Goal: Contribute content: Contribute content

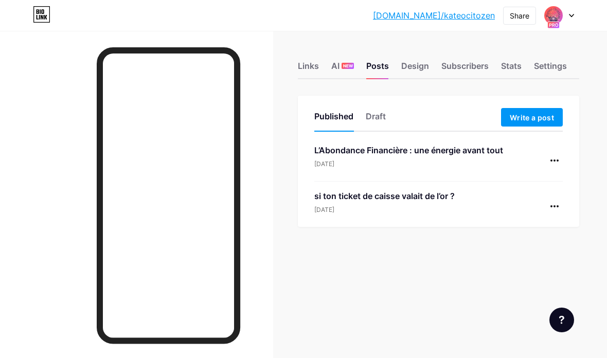
click at [391, 152] on div "L’Abondance Financière : une énergie avant tout" at bounding box center [408, 150] width 189 height 12
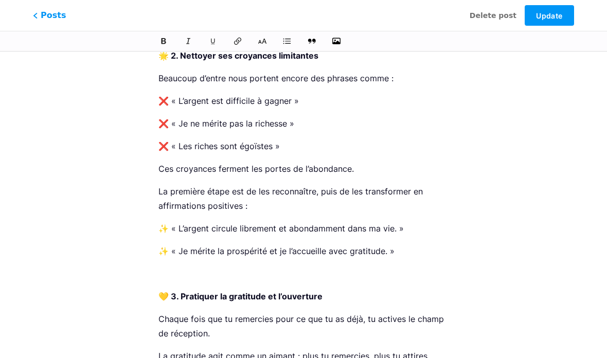
scroll to position [348, 0]
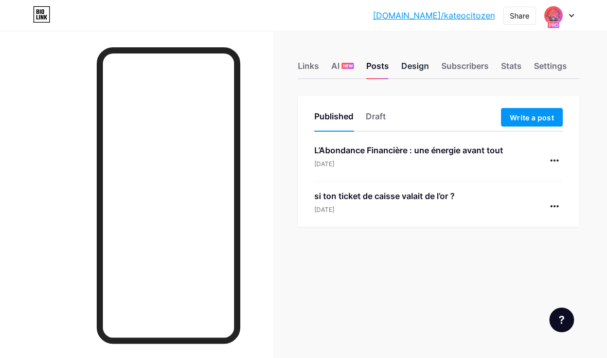
click at [416, 68] on div "Design" at bounding box center [415, 69] width 28 height 19
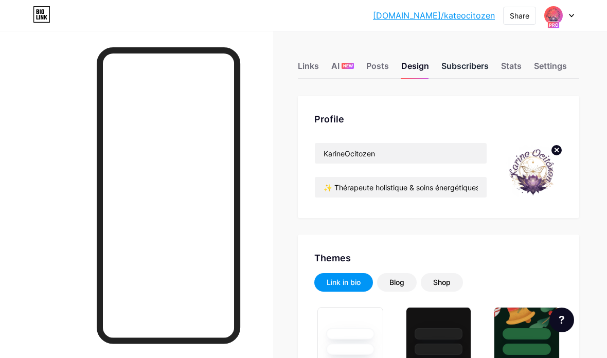
click at [459, 65] on div "Subscribers" at bounding box center [464, 69] width 47 height 19
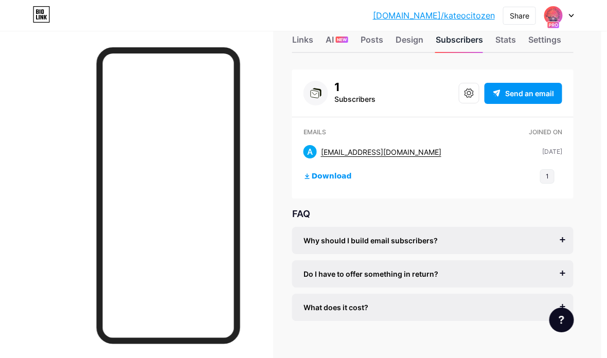
scroll to position [22, 7]
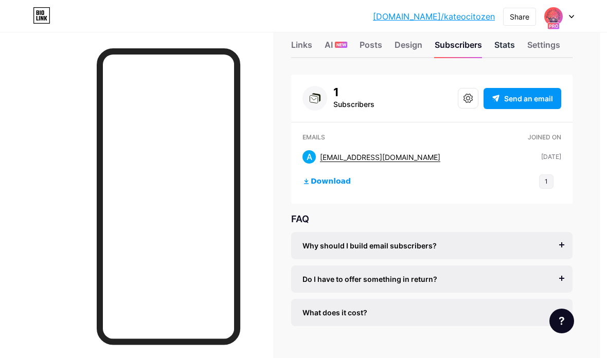
click at [508, 46] on div "Stats" at bounding box center [504, 47] width 21 height 19
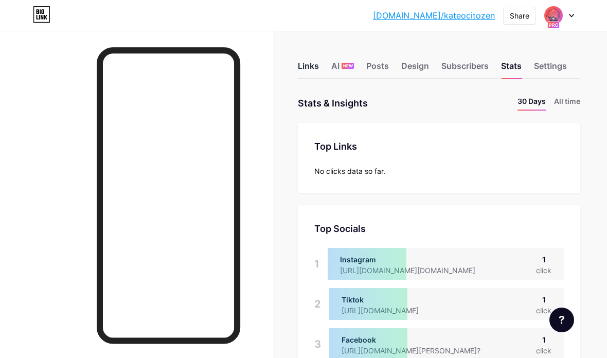
click at [306, 65] on div "Links" at bounding box center [308, 69] width 21 height 19
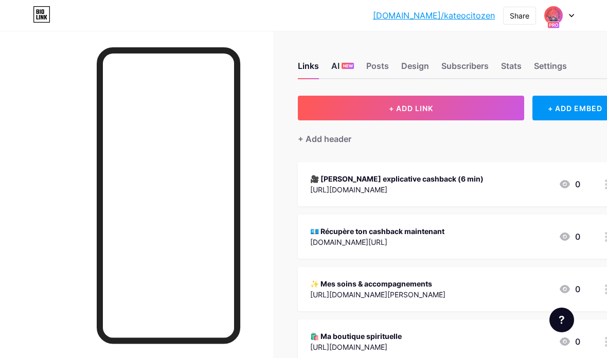
click at [343, 66] on span "NEW" at bounding box center [348, 66] width 10 height 6
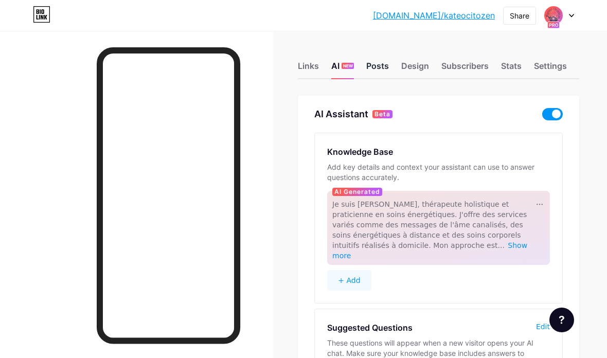
click at [378, 61] on div "Posts" at bounding box center [377, 69] width 23 height 19
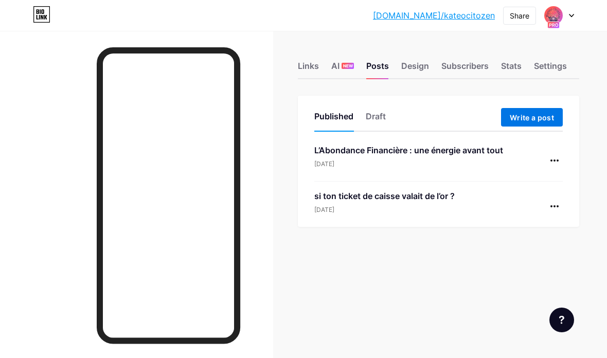
click at [529, 120] on span "Write a post" at bounding box center [532, 117] width 44 height 9
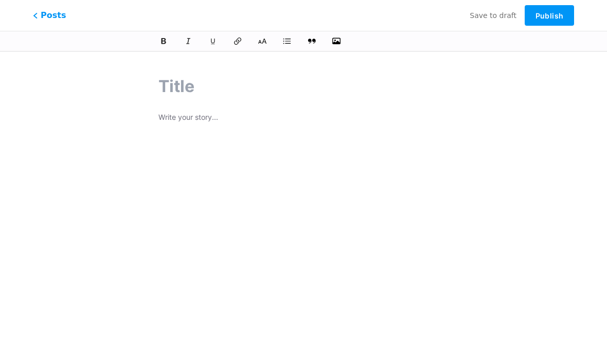
click at [160, 121] on p at bounding box center [303, 118] width 290 height 14
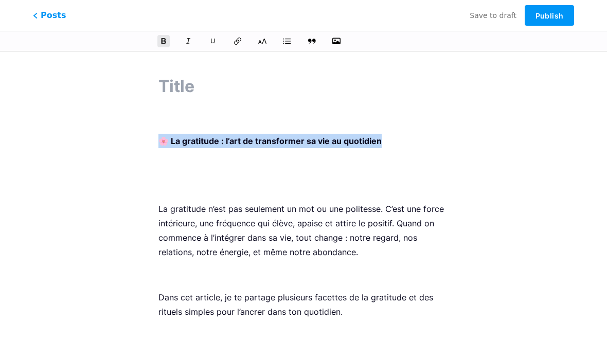
copy strong "🌸 La gratitude : l’art de transformer sa vie au quotidien"
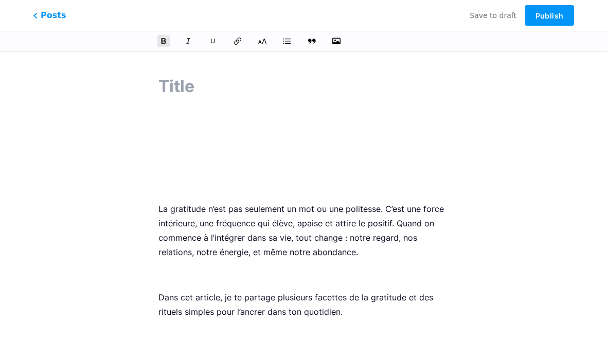
click at [167, 83] on input "text" at bounding box center [303, 86] width 290 height 25
click at [173, 88] on input "text" at bounding box center [303, 86] width 290 height 25
paste input "🌸 La gratitude : l’art de transformer sa vie au quotidien"
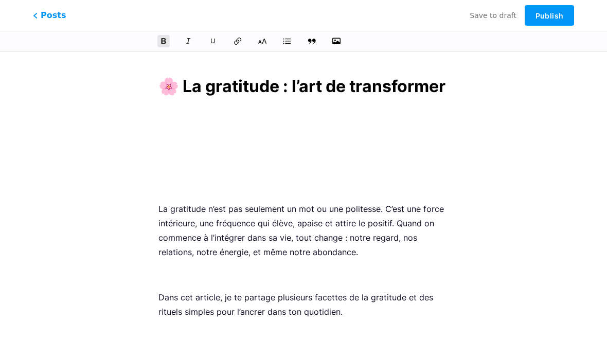
type input "🌸 La gratitude : l’art de transformer sa vie au quotidien"
click at [160, 187] on p at bounding box center [303, 186] width 290 height 14
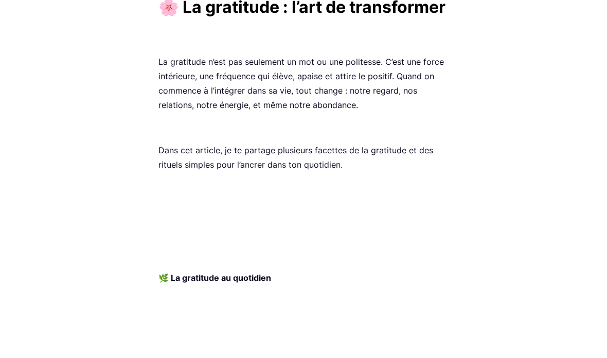
scroll to position [13, 0]
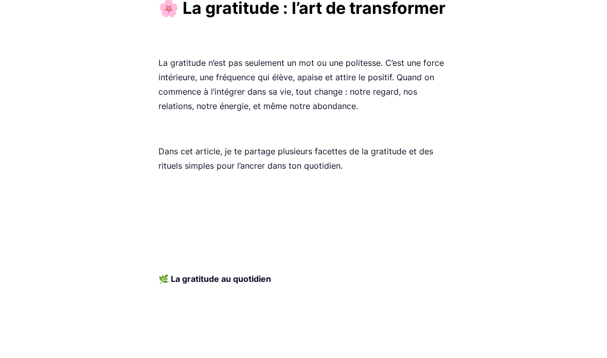
click at [164, 314] on p at bounding box center [303, 321] width 290 height 14
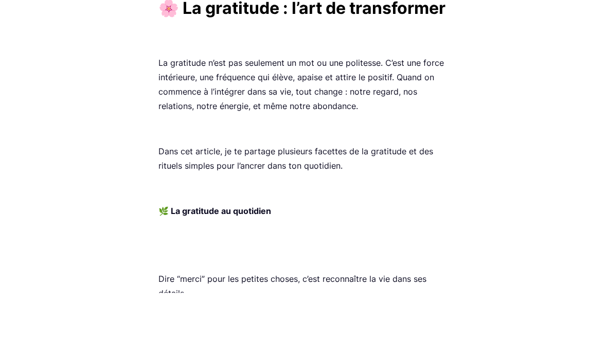
click at [158, 314] on p at bounding box center [303, 321] width 290 height 14
click at [159, 336] on p "Dire “merci” pour les petites choses, c’est reconnaître la vie dans ses détails." at bounding box center [303, 350] width 290 height 29
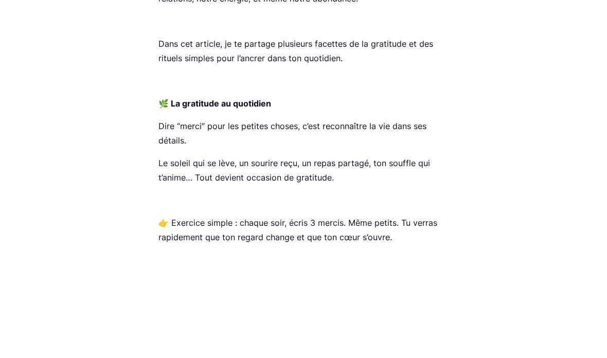
scroll to position [120, 0]
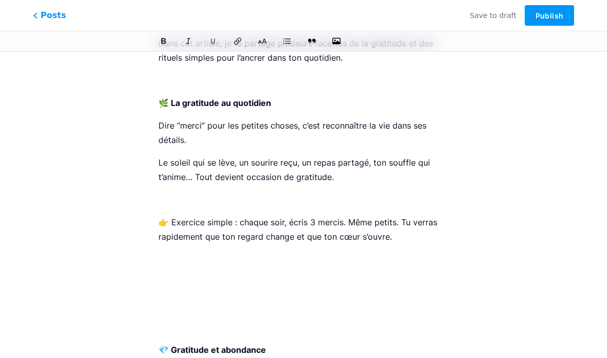
click at [164, 222] on p "👉 Exercice simple : chaque soir, écris 3 mercis. Même petits. Tu verras rapidem…" at bounding box center [303, 229] width 290 height 29
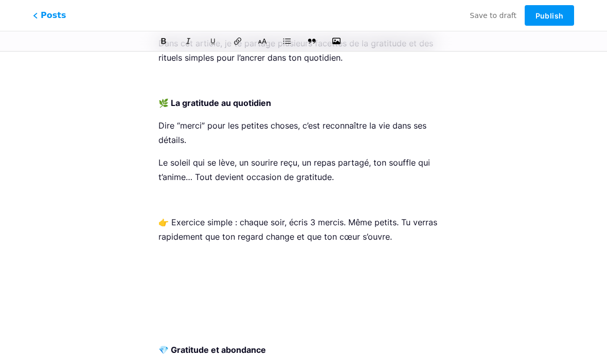
click at [159, 228] on p "👉 Exercice simple : chaque soir, écris 3 mercis. Même petits. Tu verras rapidem…" at bounding box center [303, 229] width 290 height 29
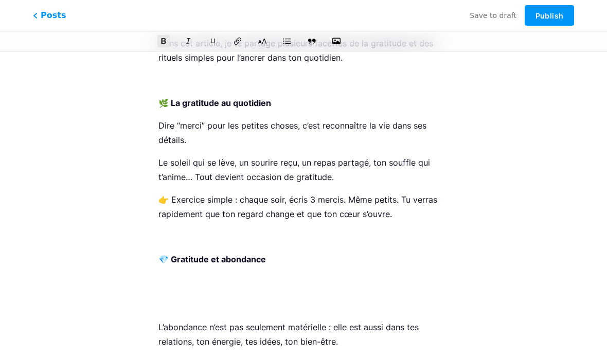
click at [158, 329] on p "L’abondance n’est pas seulement matérielle : elle est aussi dans tes relations,…" at bounding box center [303, 334] width 290 height 29
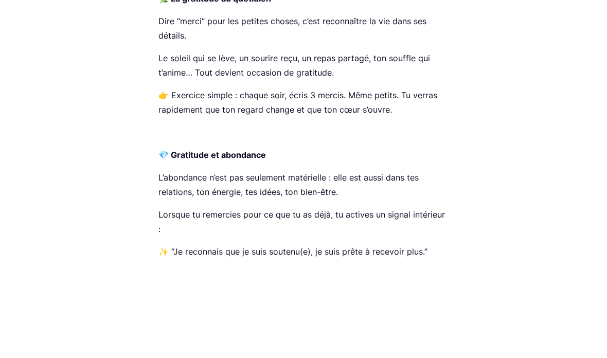
scroll to position [225, 0]
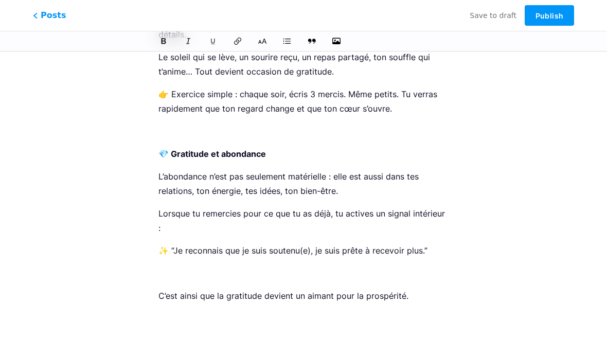
click at [158, 288] on p "C’est ainsi que la gratitude devient un aimant pour la prospérité." at bounding box center [303, 295] width 290 height 14
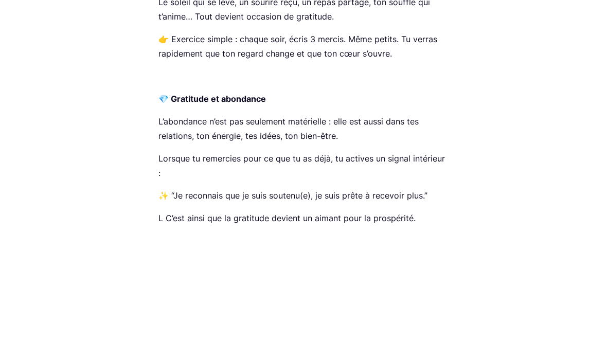
scroll to position [309, 0]
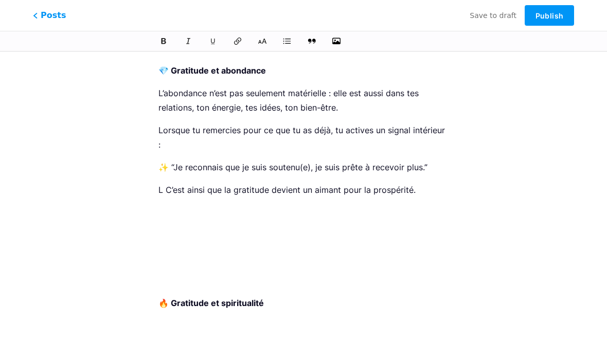
click at [164, 183] on p "L C’est ainsi que la gratitude devient un aimant pour la prospérité." at bounding box center [303, 190] width 290 height 14
click at [159, 296] on p "🔥 Gratitude et spiritualité" at bounding box center [303, 303] width 290 height 14
click at [158, 298] on strong "🔥 Gratitude et spiritualité" at bounding box center [210, 303] width 105 height 10
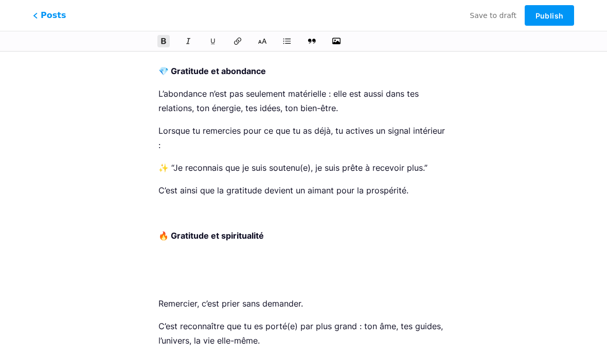
click at [159, 296] on p "Remercier, c’est prier sans demander." at bounding box center [303, 303] width 290 height 14
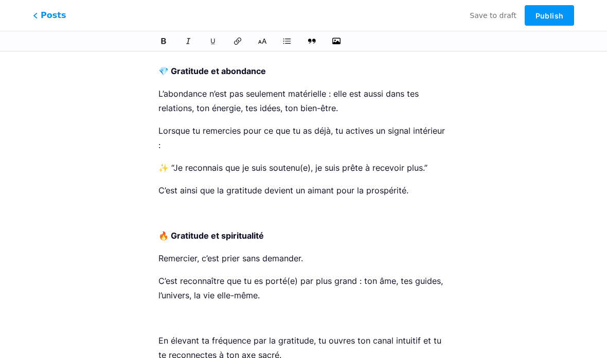
click at [158, 333] on p "En élevant ta fréquence par la gratitude, tu ouvres ton canal intuitif et tu te…" at bounding box center [303, 347] width 290 height 29
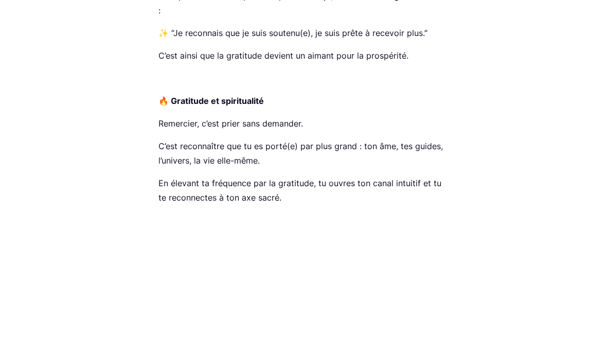
scroll to position [458, 0]
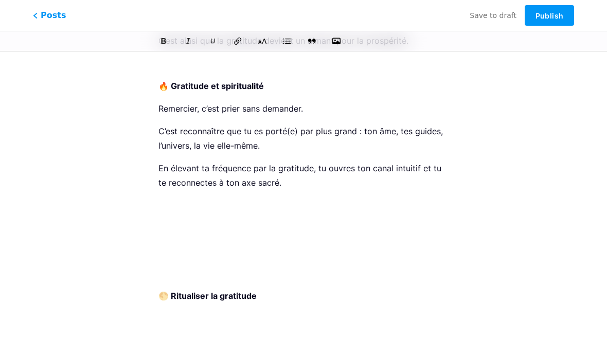
click at [160, 291] on strong "🌕 Ritualiser la gratitude" at bounding box center [207, 296] width 98 height 10
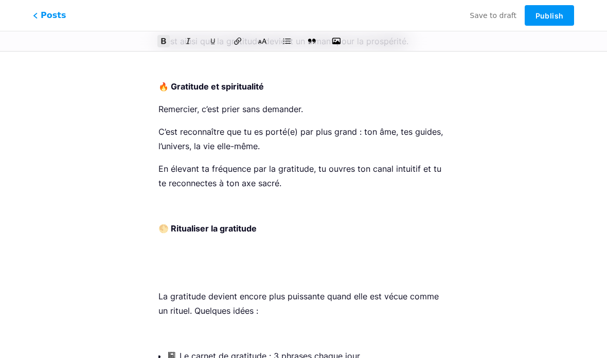
click at [159, 289] on p "La gratitude devient encore plus puissante quand elle est vécue comme un rituel…" at bounding box center [303, 303] width 290 height 29
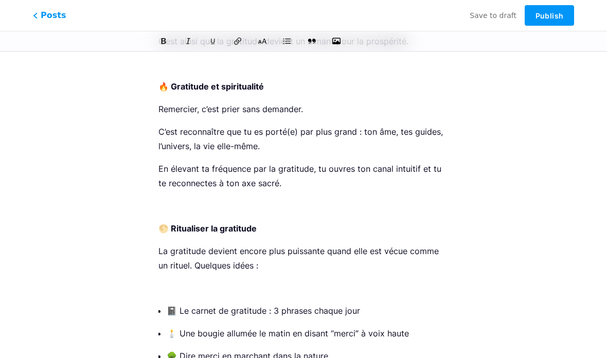
click at [160, 281] on p at bounding box center [303, 288] width 290 height 14
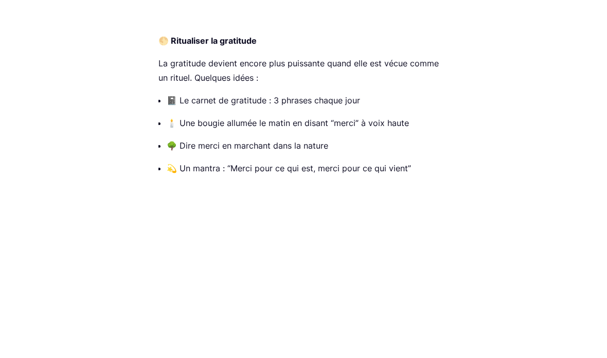
scroll to position [649, 0]
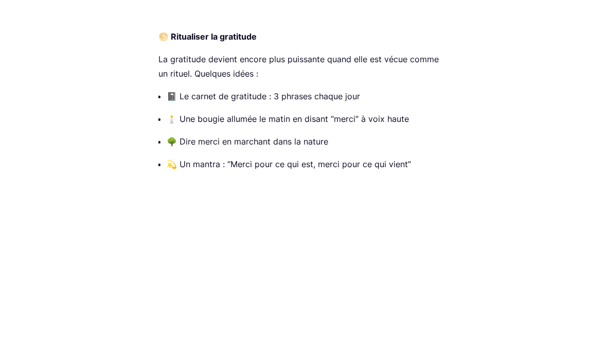
click at [156, 287] on div "🌸 La gratitude : l’art de transformer sa vie au quotidien La gratitude n’est pa…" at bounding box center [303, 302] width 319 height 1781
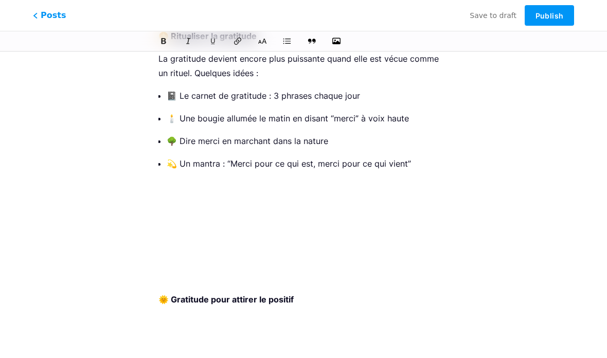
click at [156, 288] on div "🌸 La gratitude : l’art de transformer sa vie au quotidien La gratitude n’est pa…" at bounding box center [303, 236] width 319 height 1781
click at [156, 291] on div "🌸 La gratitude : l’art de transformer sa vie au quotidien La gratitude n’est pa…" at bounding box center [303, 236] width 319 height 1781
click at [162, 294] on strong "🌞 Gratitude pour attirer le positif" at bounding box center [225, 299] width 135 height 10
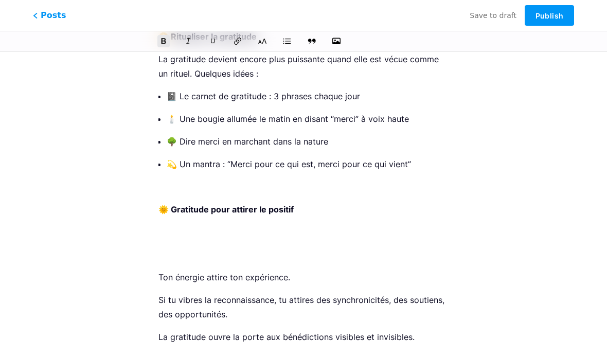
click at [155, 263] on div "🌸 La gratitude : l’art de transformer sa vie au quotidien La gratitude n’est pa…" at bounding box center [303, 191] width 319 height 1691
click at [158, 270] on p "Ton énergie attire ton expérience." at bounding box center [303, 277] width 290 height 14
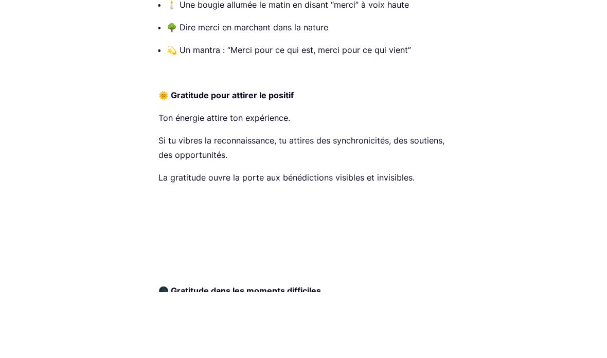
scroll to position [765, 0]
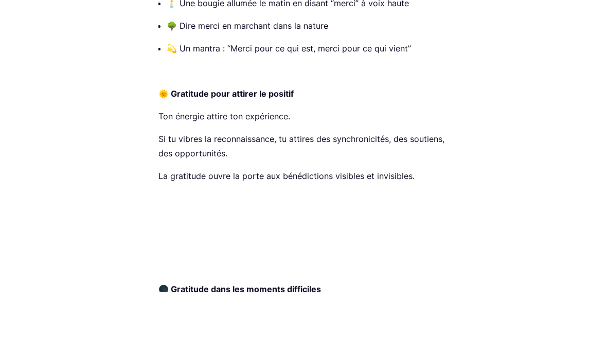
click at [151, 279] on div "🌸 La gratitude : l’art de transformer sa vie au quotidien La gratitude n’est pa…" at bounding box center [303, 119] width 319 height 1645
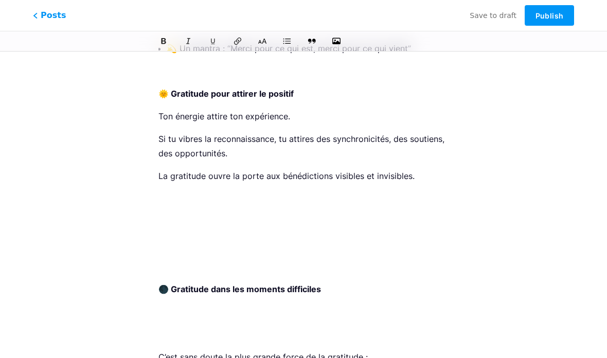
click at [155, 276] on div "🌸 La gratitude : l’art de transformer sa vie au quotidien La gratitude n’est pa…" at bounding box center [303, 53] width 319 height 1645
click at [155, 280] on div "🌸 La gratitude : l’art de transformer sa vie au quotidien La gratitude n’est pa…" at bounding box center [303, 53] width 319 height 1645
click at [161, 282] on p "🌑 Gratitude dans les moments difficiles" at bounding box center [303, 289] width 290 height 14
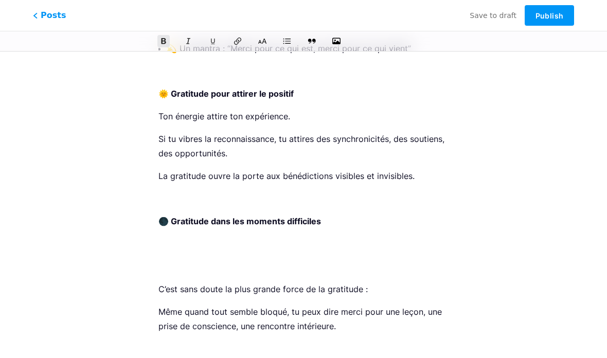
click at [152, 275] on div "🌸 La gratitude : l’art de transformer sa vie au quotidien La gratitude n’est pa…" at bounding box center [303, 19] width 319 height 1577
click at [154, 275] on div "🌸 La gratitude : l’art de transformer sa vie au quotidien La gratitude n’est pa…" at bounding box center [303, 19] width 319 height 1577
click at [158, 282] on p "C’est sans doute la plus grande force de la gratitude :" at bounding box center [303, 289] width 290 height 14
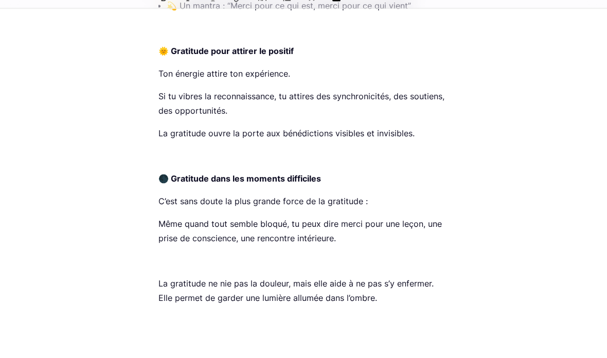
click at [159, 256] on div "La gratitude n’est pas seulement un mot ou une politesse. C’est une force intér…" at bounding box center [303, 13] width 290 height 1466
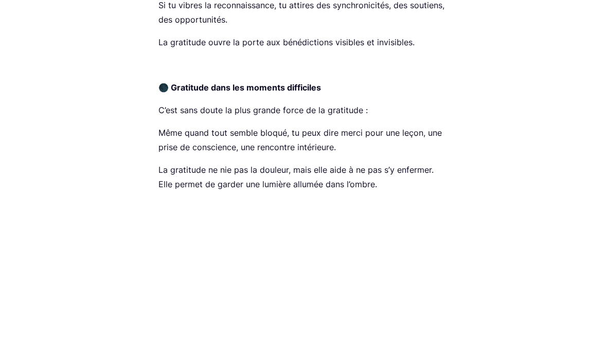
scroll to position [902, 0]
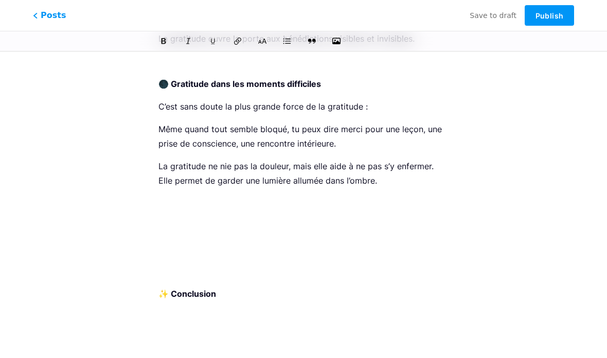
click at [159, 286] on p "✨ Conclusion" at bounding box center [303, 293] width 290 height 14
click at [162, 288] on strong "✨ Conclusion" at bounding box center [187, 293] width 58 height 10
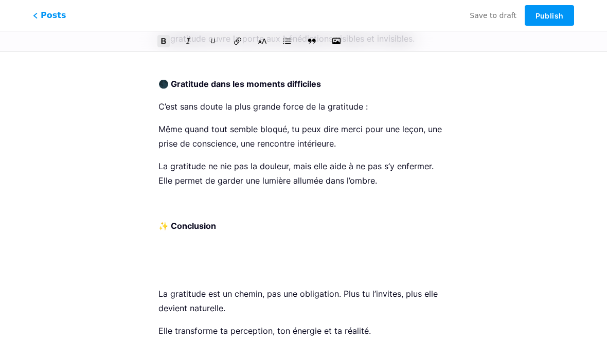
click at [158, 286] on p "La gratitude est un chemin, pas une obligation. Plus tu l’invites, plus elle de…" at bounding box center [303, 300] width 290 height 29
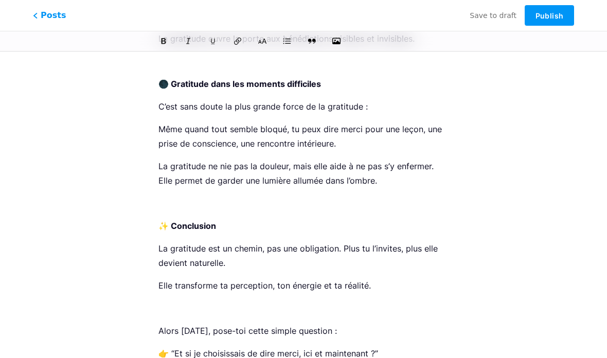
click at [159, 323] on p "Alors [DATE], pose-toi cette simple question :" at bounding box center [303, 330] width 290 height 14
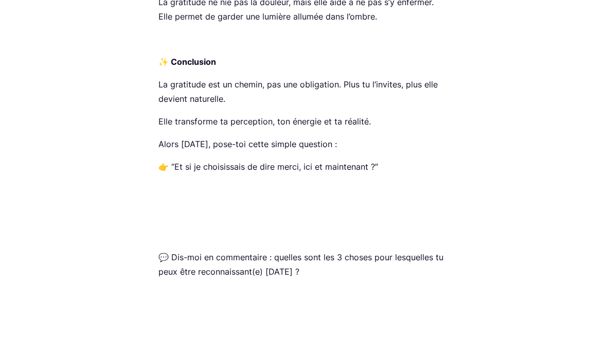
scroll to position [1067, 0]
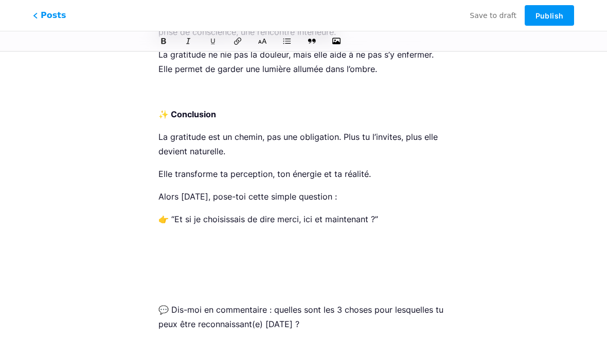
click at [159, 302] on p "💬 Dis-moi en commentaire : quelles sont les 3 choses pour lesquelles tu peux êt…" at bounding box center [303, 316] width 290 height 29
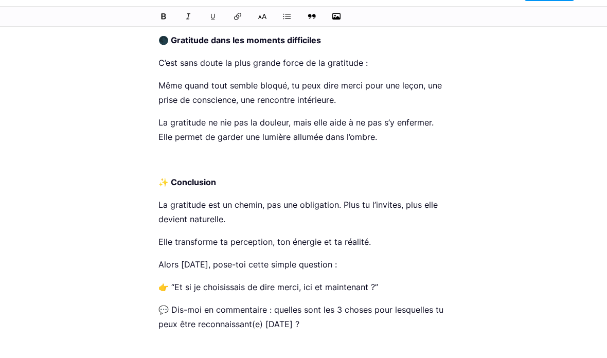
scroll to position [1012, 0]
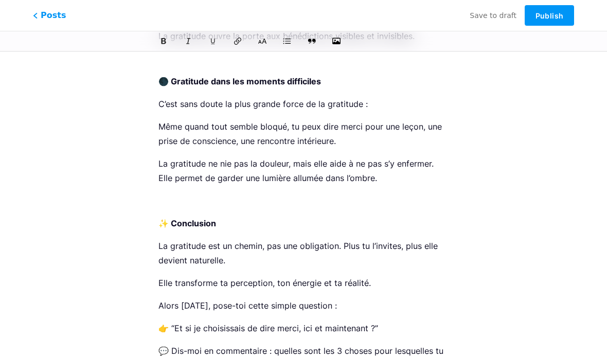
click at [320, 354] on p "💬 Dis-moi en commentaire : quelles sont les 3 choses pour lesquelles tu peux êt…" at bounding box center [303, 357] width 290 height 29
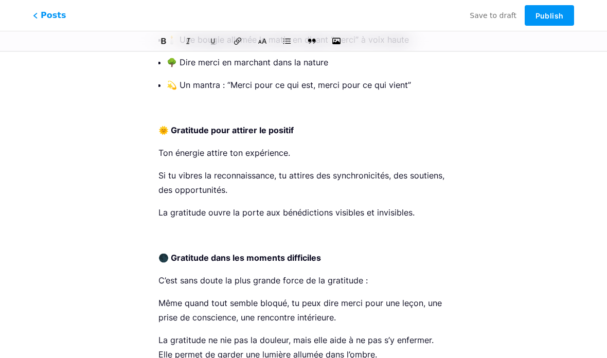
scroll to position [794, 0]
click at [509, 11] on span "Save to draft" at bounding box center [492, 15] width 47 height 8
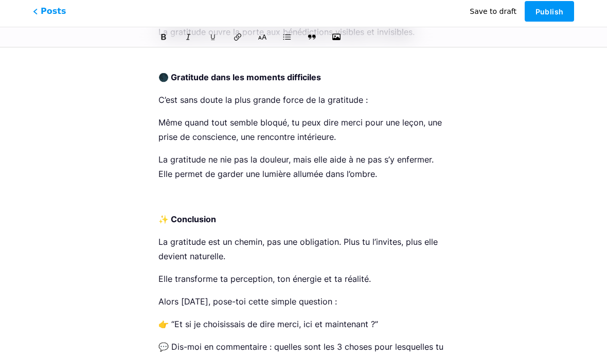
scroll to position [1028, 0]
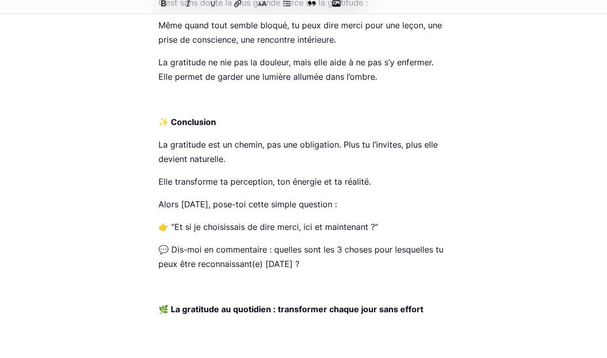
scroll to position [3480, 0]
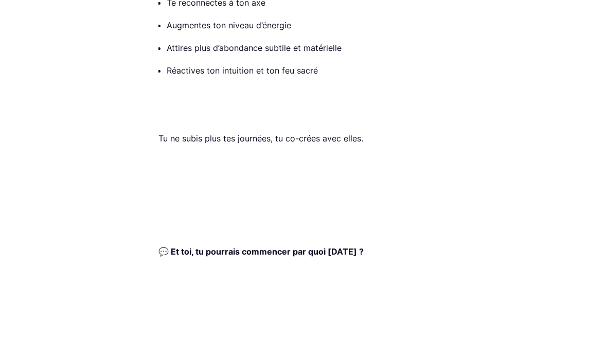
click at [167, 287] on p at bounding box center [303, 294] width 290 height 14
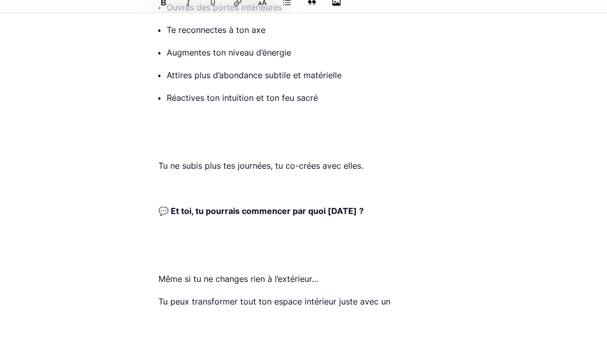
click at [159, 174] on p at bounding box center [303, 181] width 290 height 14
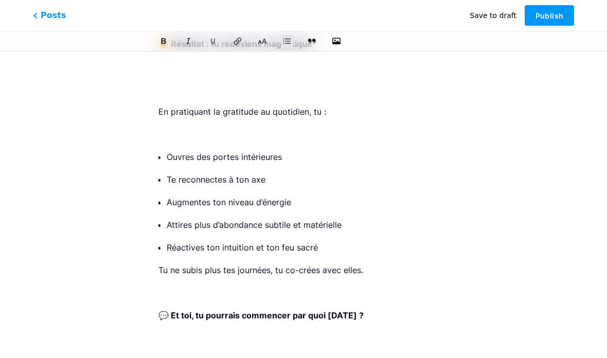
scroll to position [3356, 0]
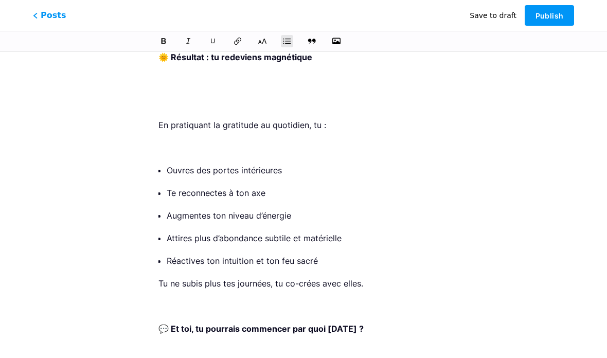
click at [161, 140] on p at bounding box center [303, 147] width 290 height 14
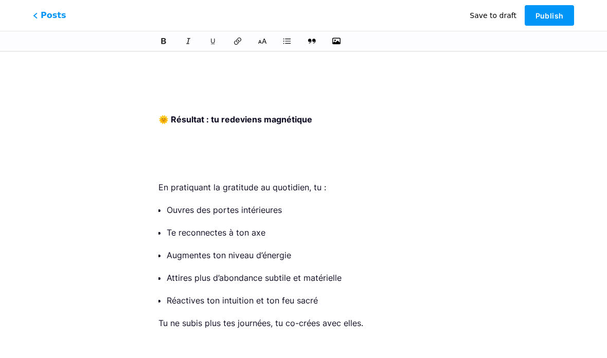
scroll to position [3290, 0]
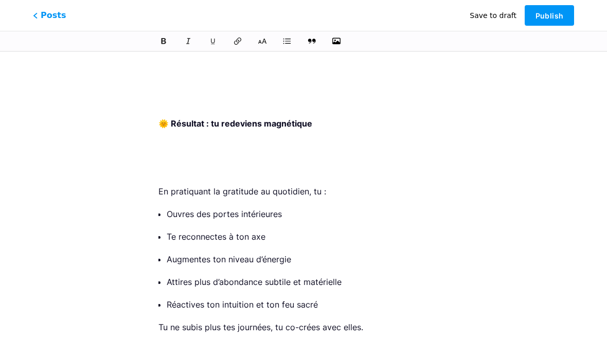
click at [160, 161] on p at bounding box center [303, 168] width 290 height 14
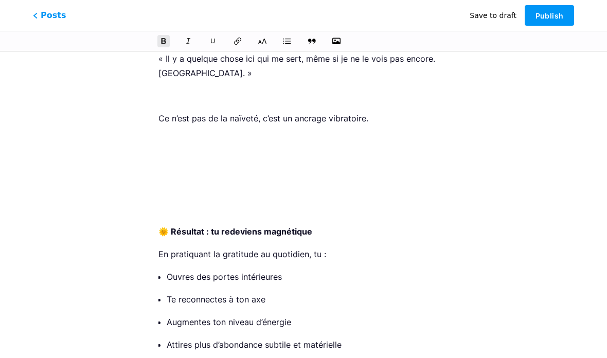
scroll to position [3181, 0]
click at [162, 202] on p at bounding box center [303, 209] width 290 height 14
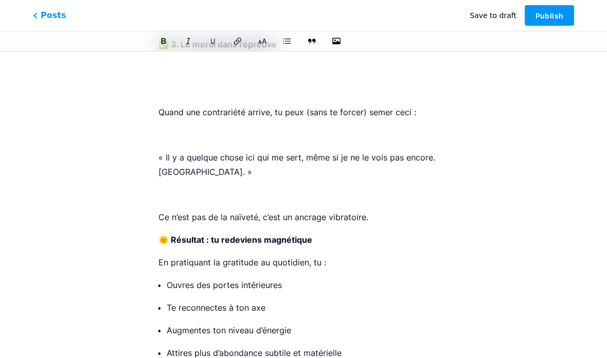
scroll to position [3075, 0]
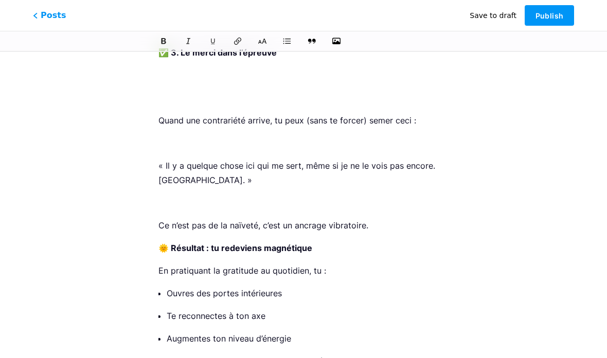
click at [159, 195] on p at bounding box center [303, 202] width 290 height 14
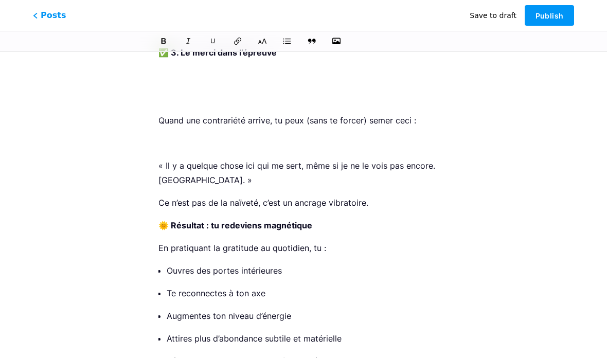
click at [161, 136] on p at bounding box center [303, 143] width 290 height 14
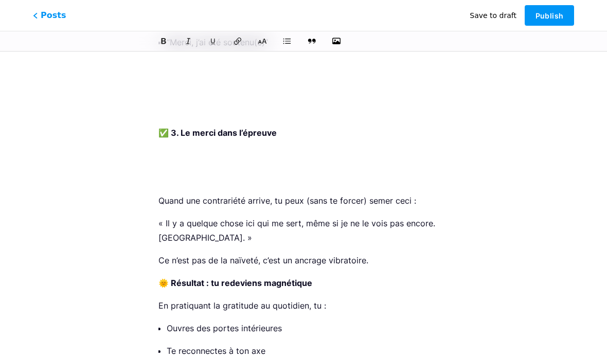
scroll to position [2985, 0]
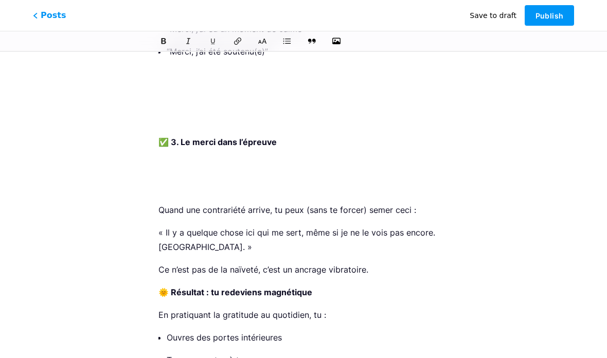
click at [162, 180] on p at bounding box center [303, 187] width 290 height 14
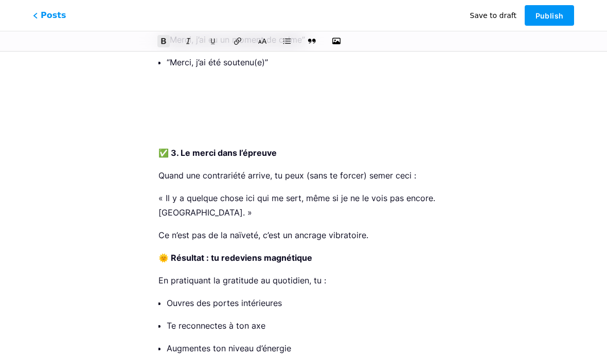
scroll to position [2915, 0]
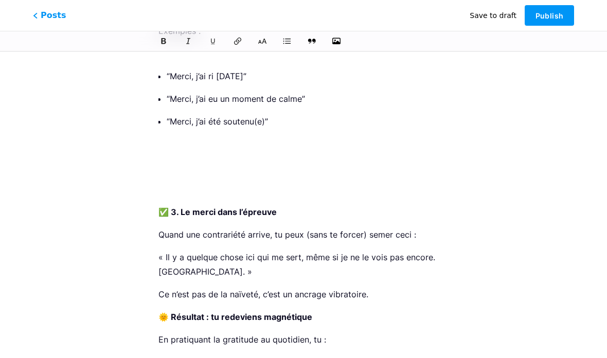
click at [159, 182] on p at bounding box center [303, 189] width 290 height 14
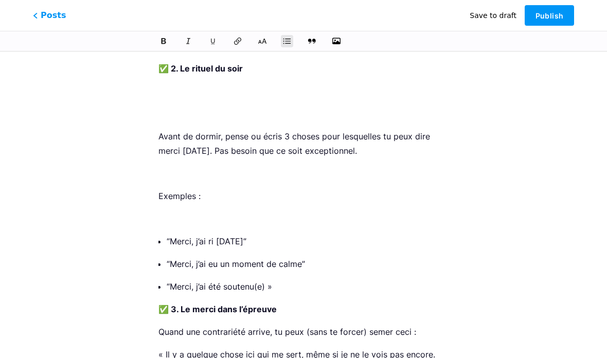
scroll to position [2749, 0]
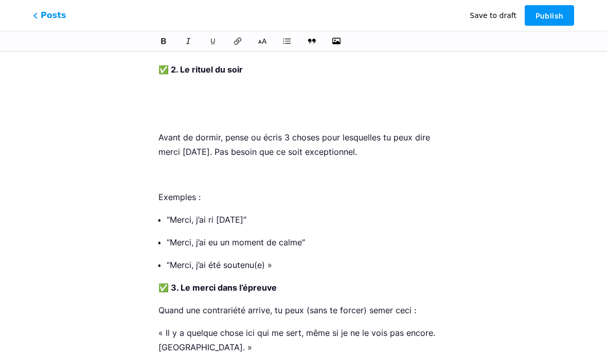
click at [158, 167] on p at bounding box center [303, 174] width 290 height 14
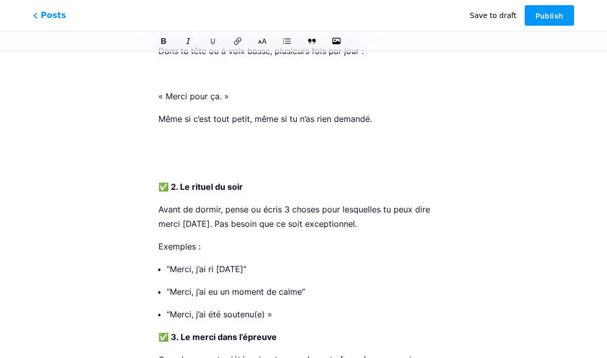
scroll to position [2615, 0]
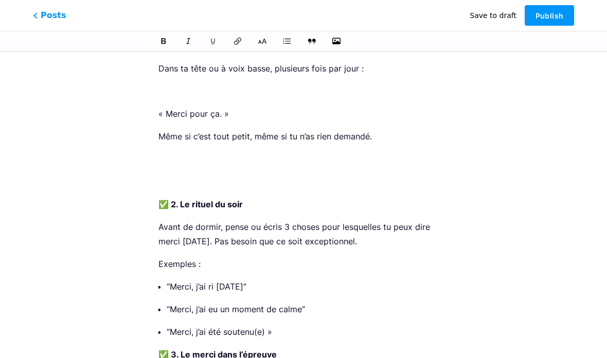
click at [162, 174] on p at bounding box center [303, 181] width 290 height 14
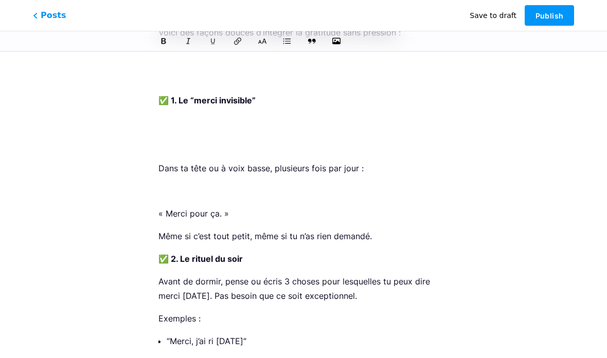
scroll to position [2514, 0]
click at [164, 184] on p at bounding box center [303, 191] width 290 height 14
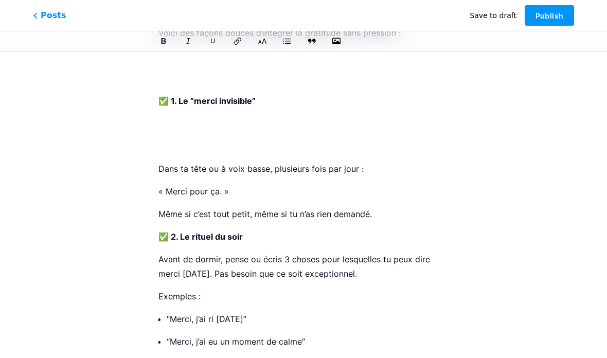
click at [161, 139] on p at bounding box center [303, 146] width 290 height 14
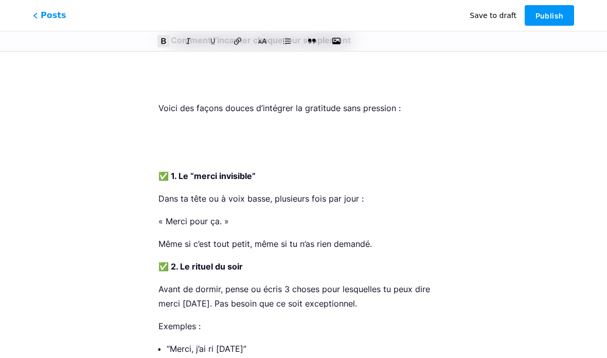
scroll to position [2417, 0]
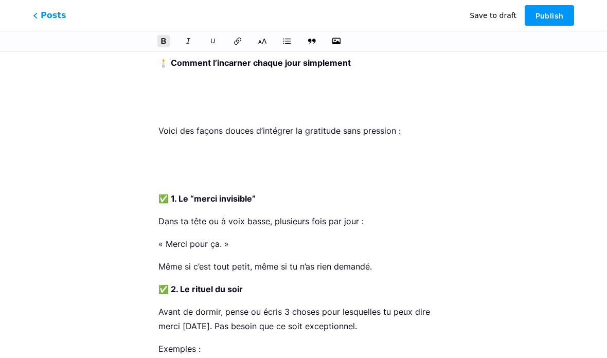
click at [168, 169] on p at bounding box center [303, 176] width 290 height 14
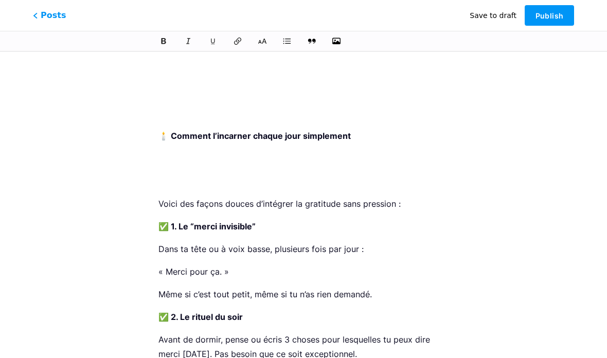
scroll to position [2336, 0]
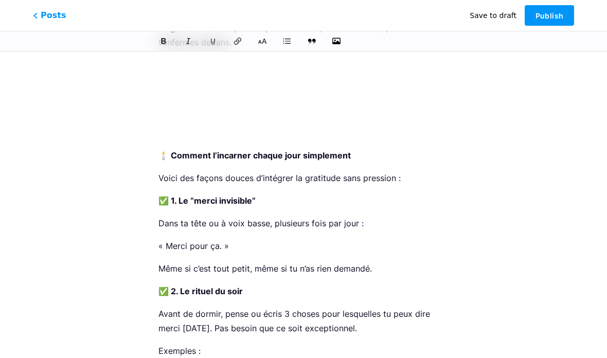
scroll to position [2257, 0]
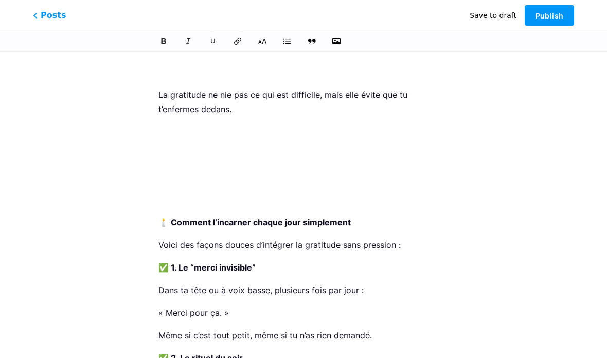
click at [166, 192] on p at bounding box center [303, 199] width 290 height 14
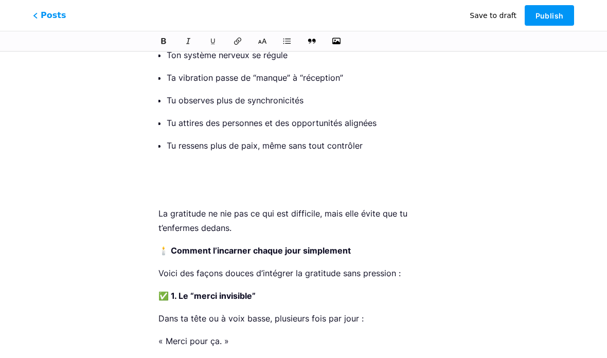
scroll to position [2132, 0]
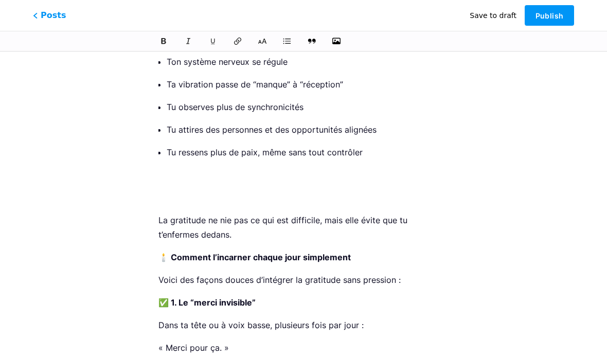
click at [161, 190] on p at bounding box center [303, 197] width 290 height 14
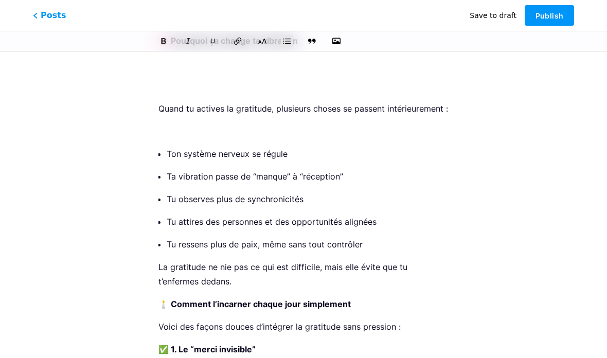
scroll to position [2035, 0]
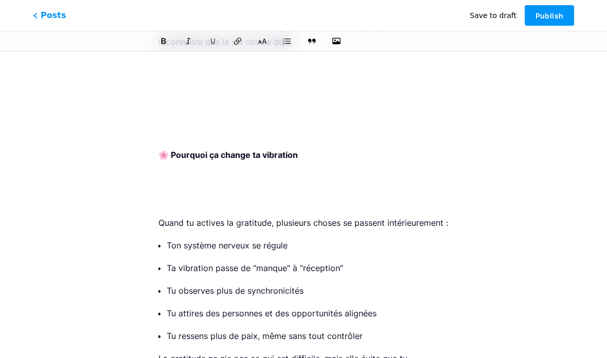
scroll to position [1925, 0]
click at [162, 193] on p at bounding box center [303, 200] width 290 height 14
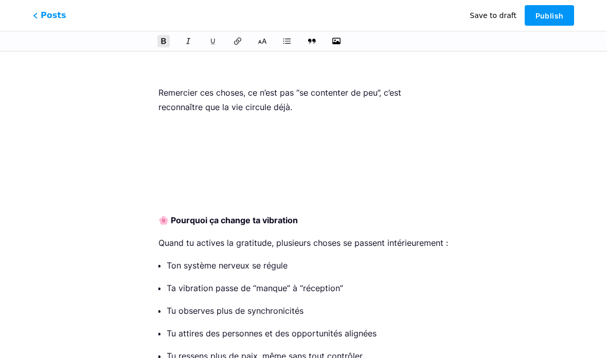
scroll to position [1859, 0]
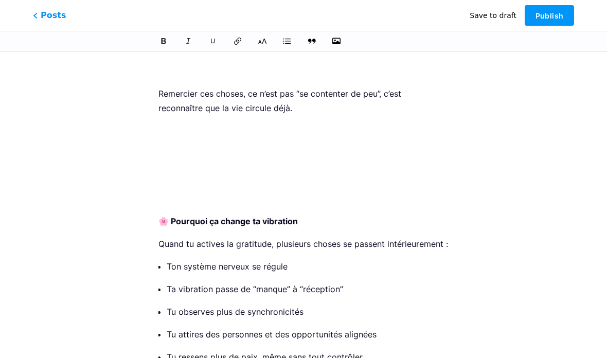
click at [165, 191] on p at bounding box center [303, 198] width 290 height 14
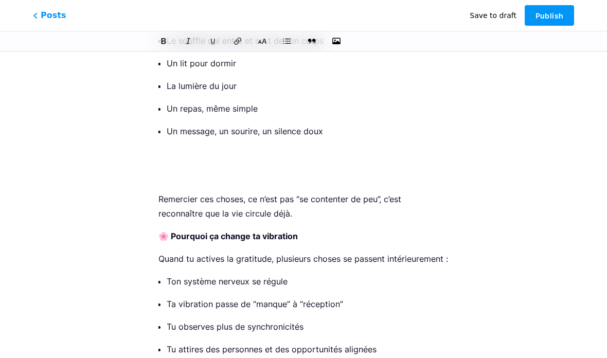
scroll to position [1750, 0]
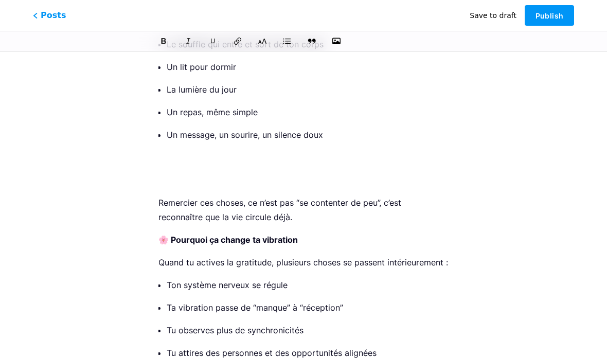
click at [168, 173] on p at bounding box center [303, 180] width 290 height 14
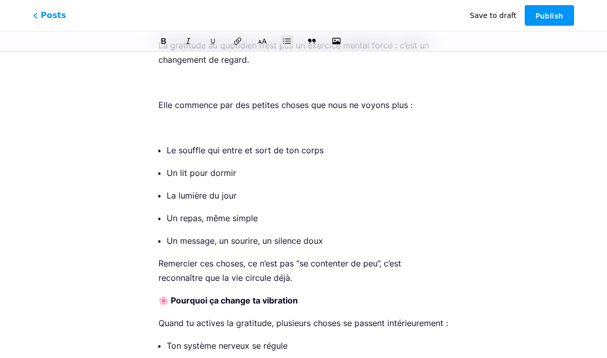
scroll to position [1639, 0]
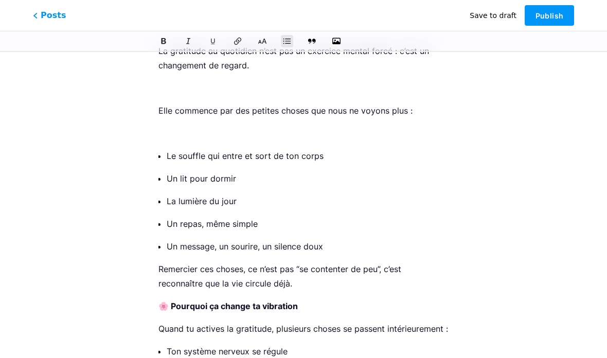
click at [159, 126] on p at bounding box center [303, 133] width 290 height 14
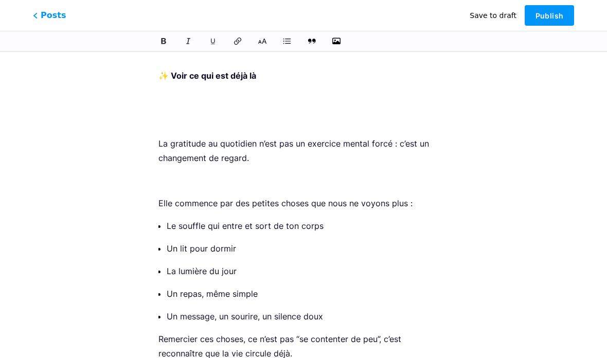
scroll to position [1542, 0]
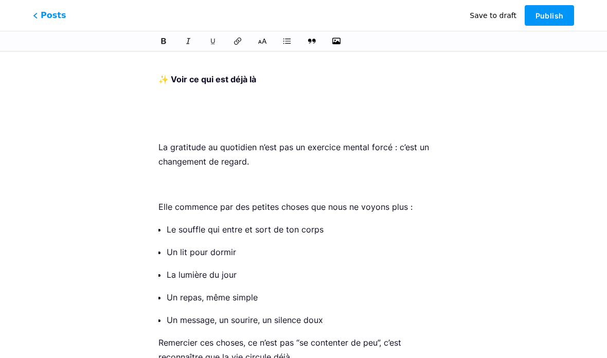
click at [161, 177] on p at bounding box center [303, 184] width 290 height 14
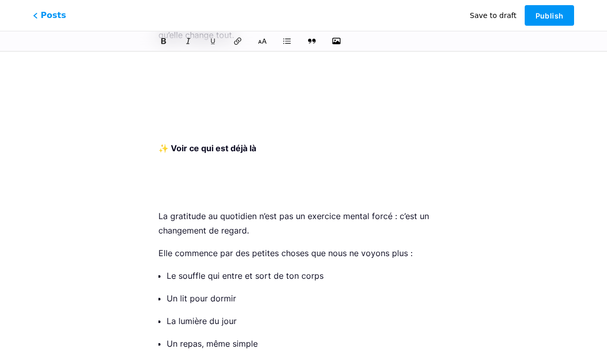
scroll to position [1465, 0]
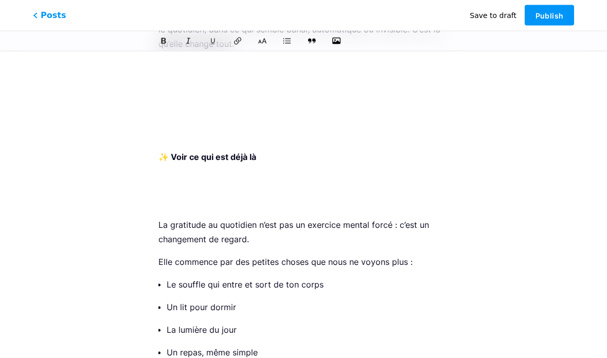
click at [169, 195] on p at bounding box center [303, 202] width 290 height 14
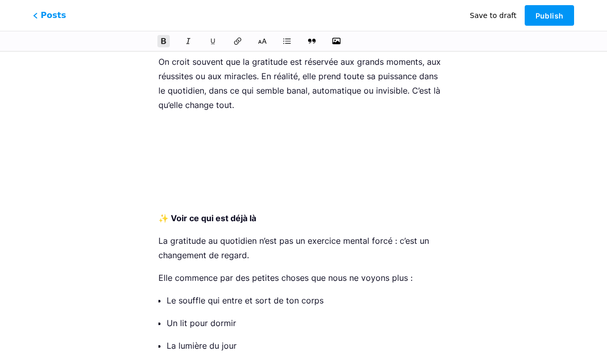
scroll to position [1397, 0]
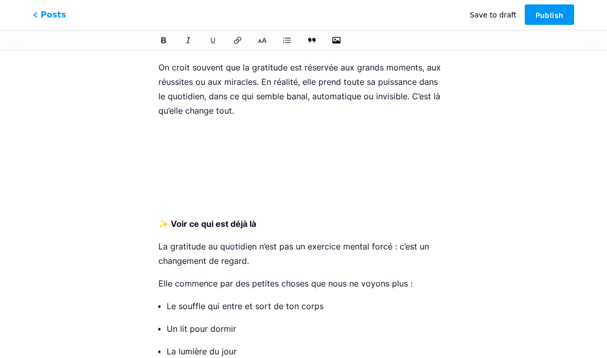
click at [167, 194] on p at bounding box center [303, 201] width 290 height 14
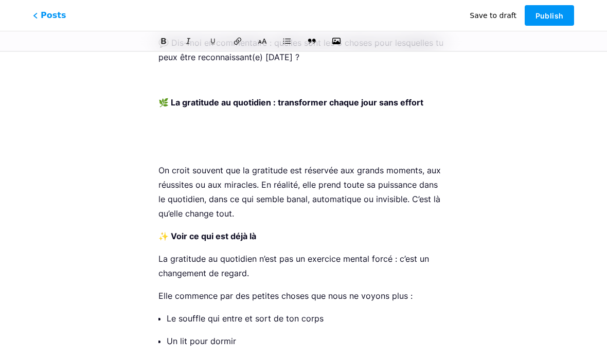
scroll to position [1294, 0]
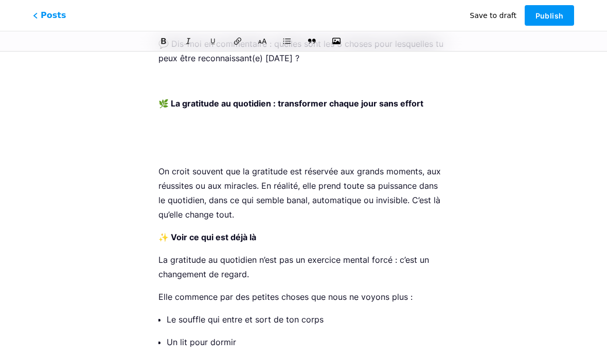
click at [173, 141] on p at bounding box center [303, 148] width 290 height 14
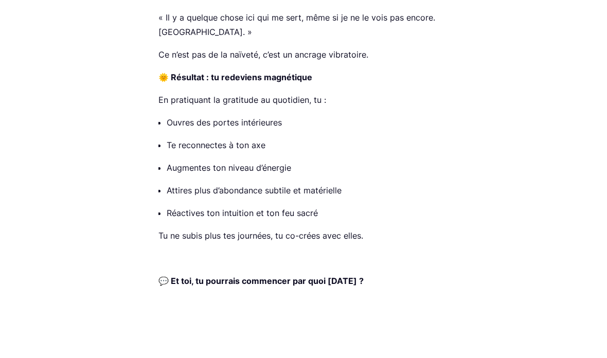
scroll to position [2164, 0]
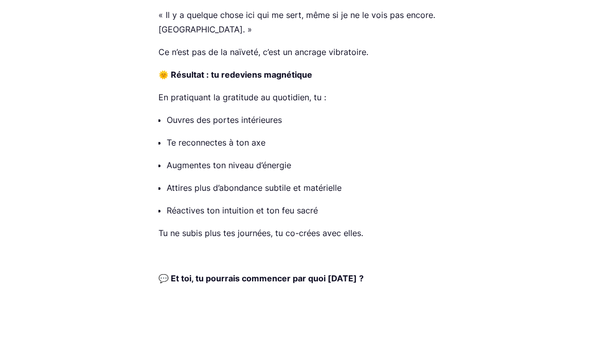
click at [161, 314] on p at bounding box center [303, 321] width 290 height 14
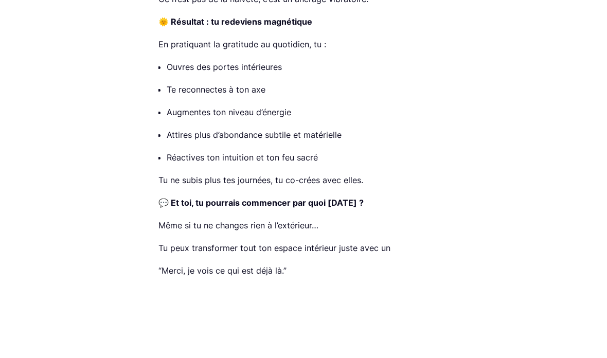
scroll to position [2229, 0]
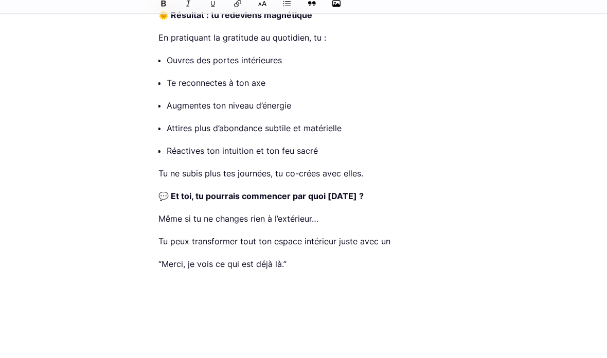
click at [159, 317] on p at bounding box center [303, 324] width 290 height 14
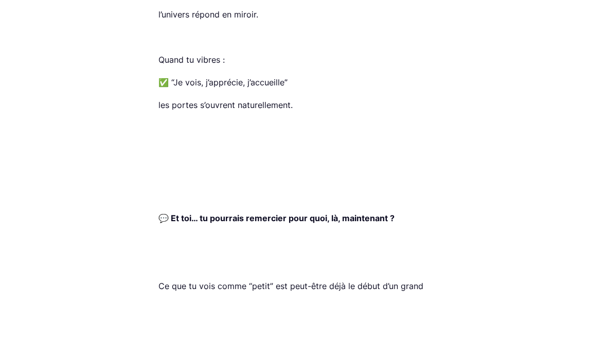
scroll to position [4760, 0]
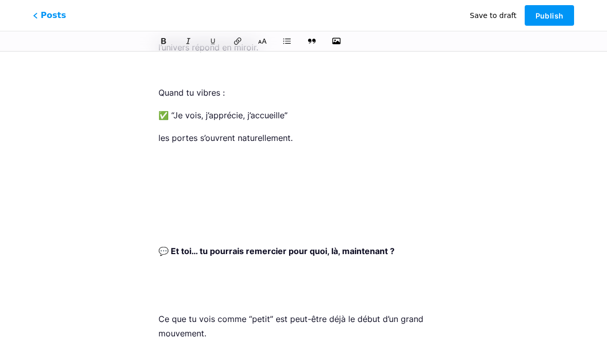
scroll to position [4769, 0]
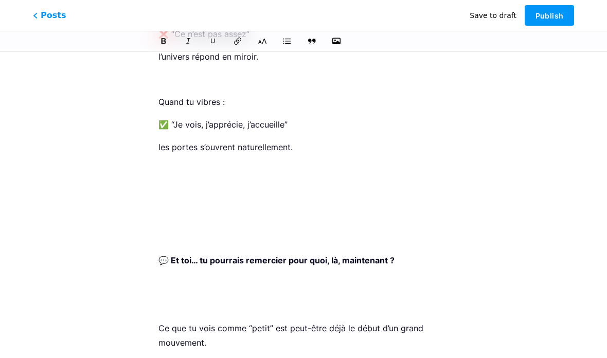
click at [159, 357] on p at bounding box center [303, 365] width 290 height 14
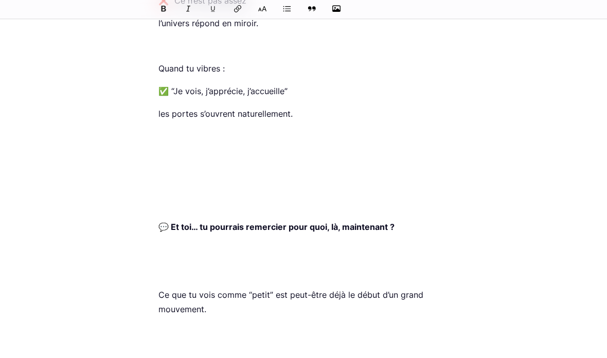
scroll to position [4779, 0]
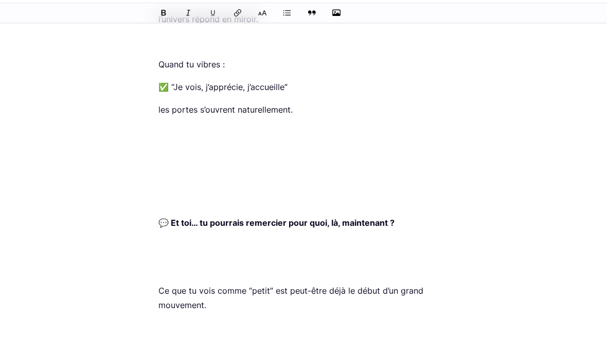
click at [162, 349] on p at bounding box center [303, 356] width 290 height 14
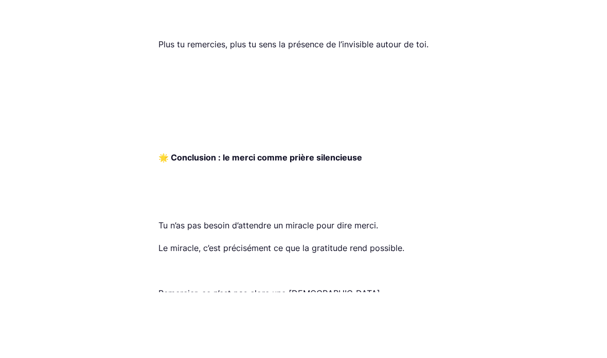
scroll to position [7207, 0]
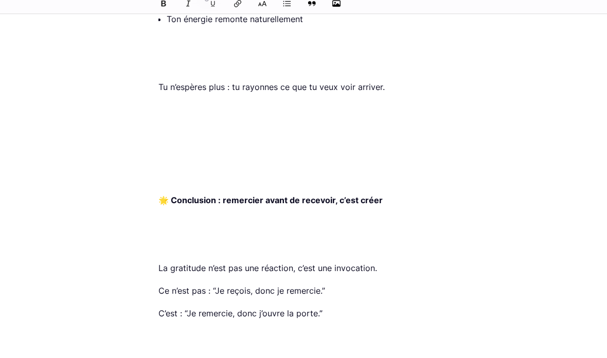
scroll to position [12868, 0]
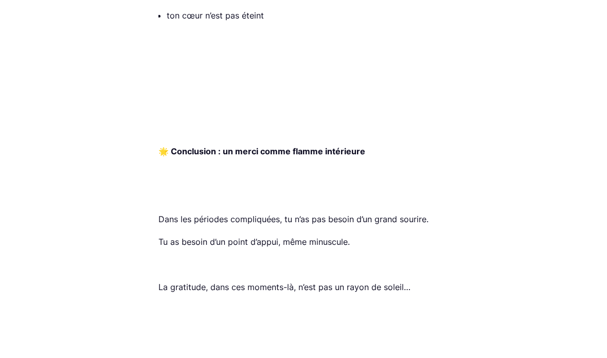
scroll to position [15542, 0]
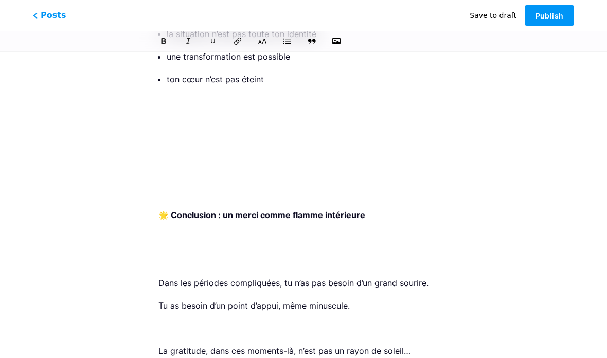
click at [158, 253] on p at bounding box center [303, 260] width 290 height 14
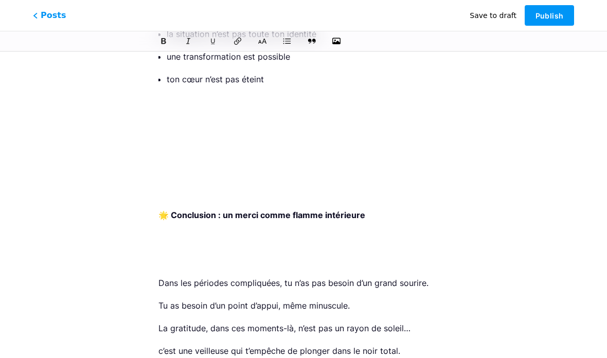
scroll to position [15497, 0]
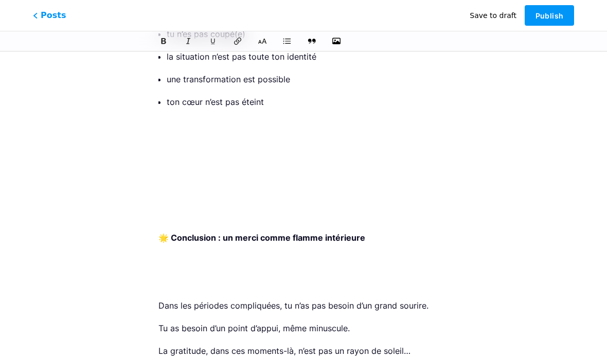
click at [159, 276] on p at bounding box center [303, 283] width 290 height 14
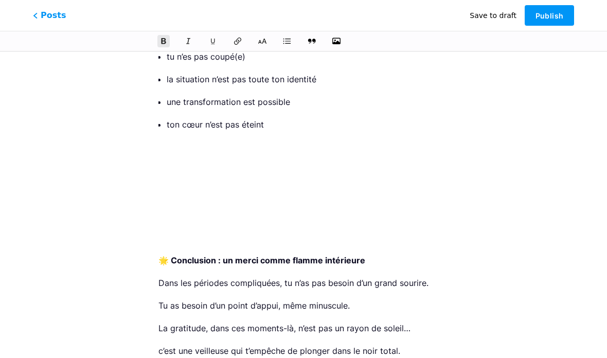
scroll to position [15452, 0]
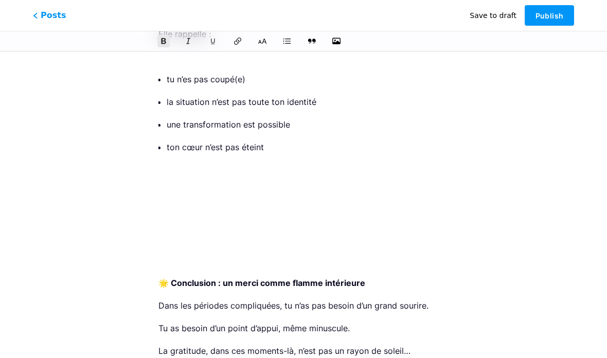
click at [165, 253] on p at bounding box center [303, 260] width 290 height 14
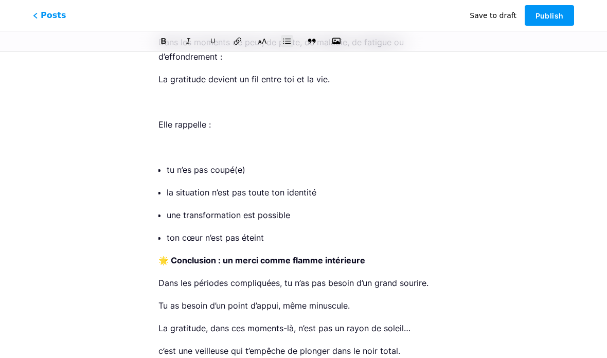
scroll to position [15339, 0]
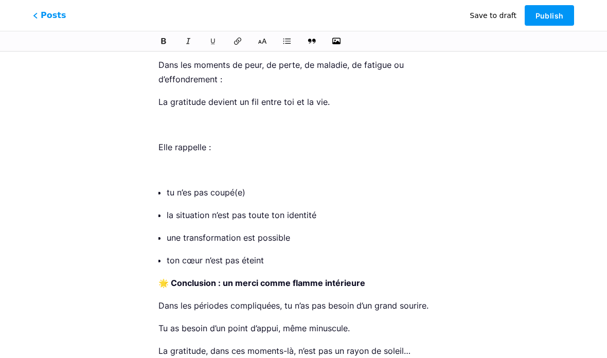
click at [160, 162] on p at bounding box center [303, 169] width 290 height 14
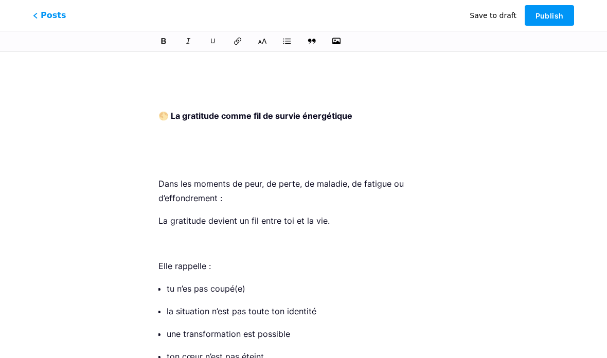
scroll to position [15218, 0]
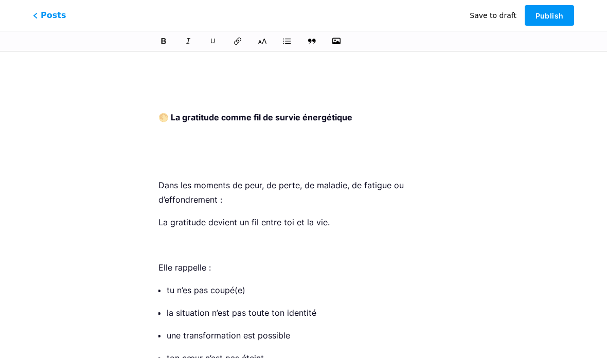
click at [166, 238] on p at bounding box center [303, 245] width 290 height 14
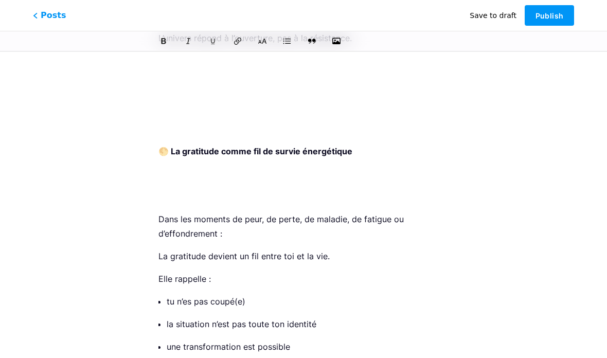
scroll to position [15153, 0]
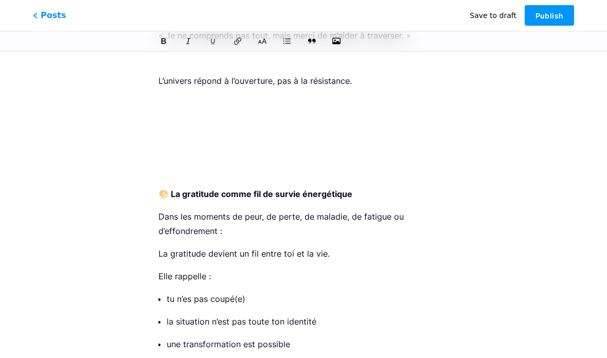
scroll to position [15087, 0]
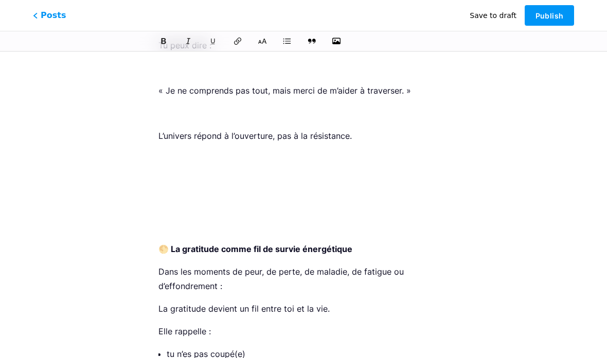
click at [162, 219] on p at bounding box center [303, 226] width 290 height 14
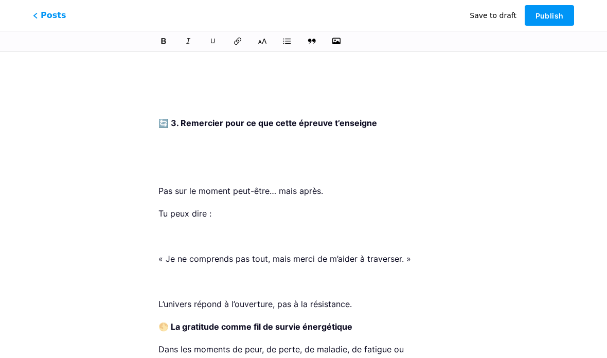
scroll to position [14911, 0]
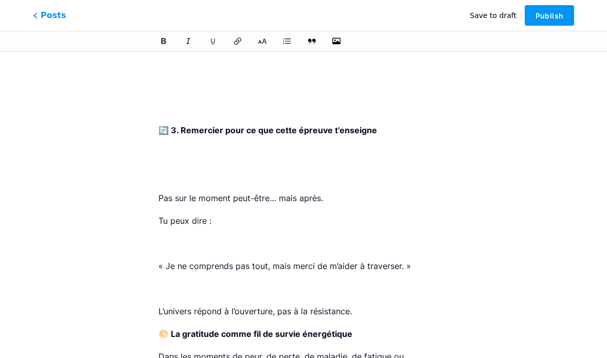
click at [158, 281] on p at bounding box center [303, 288] width 290 height 14
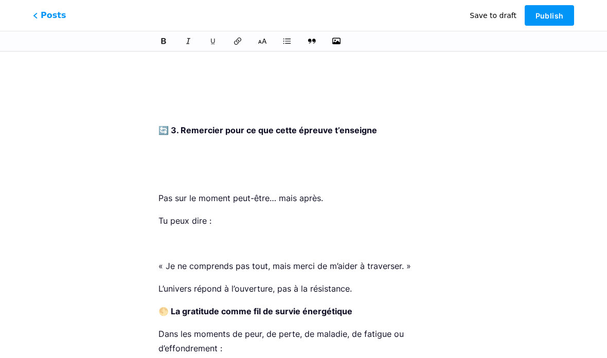
click at [162, 236] on p at bounding box center [303, 243] width 290 height 14
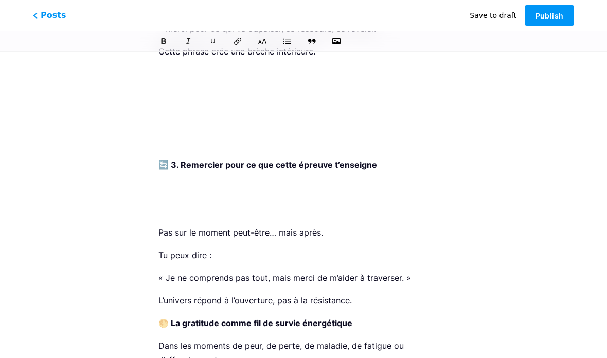
scroll to position [14823, 0]
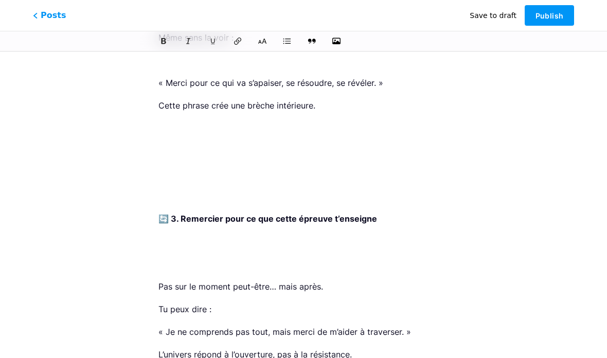
click at [161, 257] on p at bounding box center [303, 264] width 290 height 14
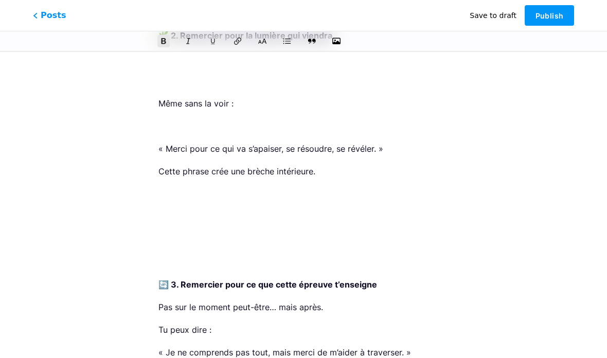
scroll to position [14755, 0]
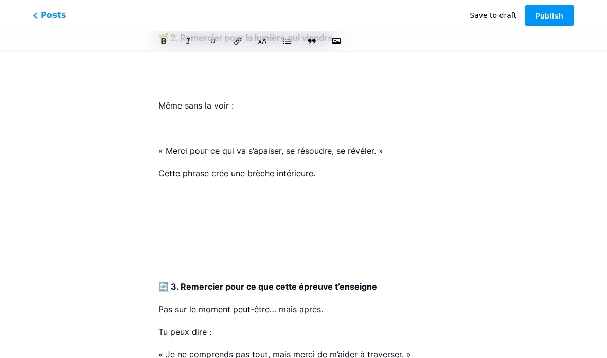
click at [162, 257] on p at bounding box center [303, 264] width 290 height 14
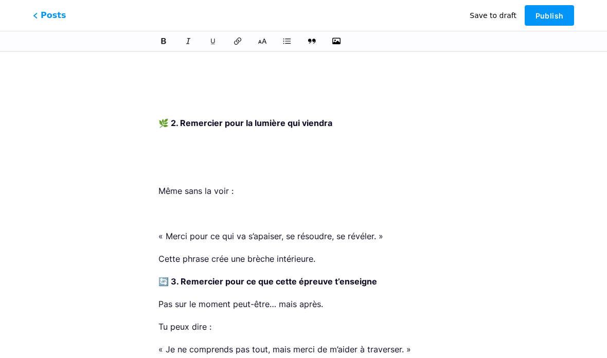
scroll to position [14669, 0]
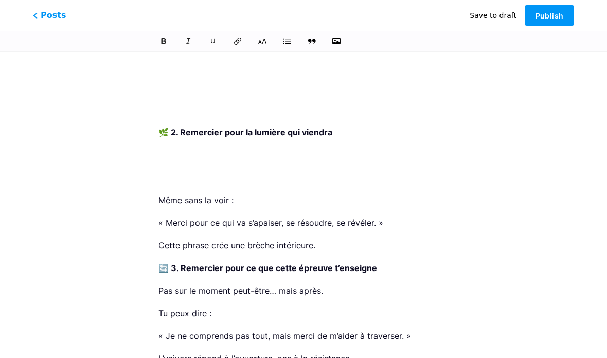
scroll to position [14600, 0]
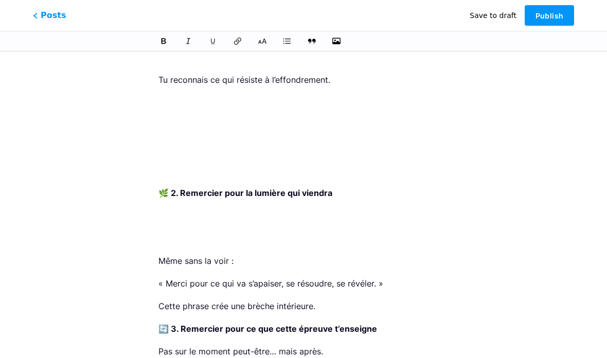
click at [162, 231] on p at bounding box center [303, 238] width 290 height 14
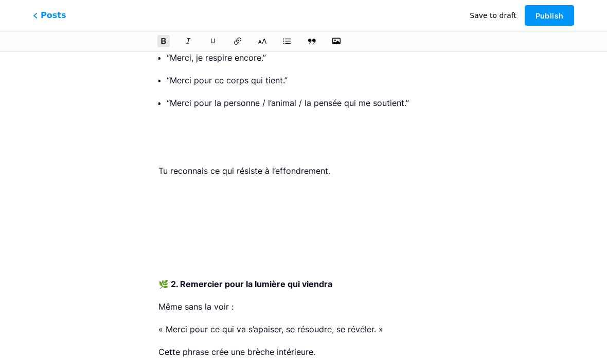
scroll to position [14509, 0]
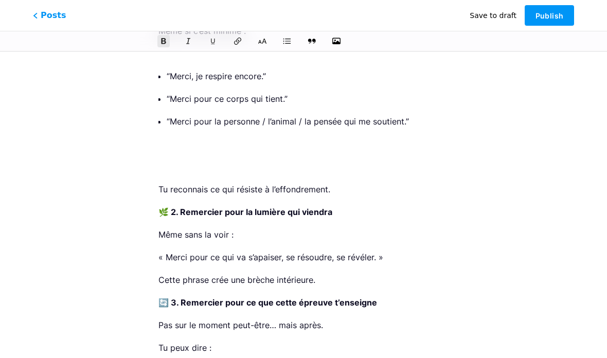
scroll to position [14417, 0]
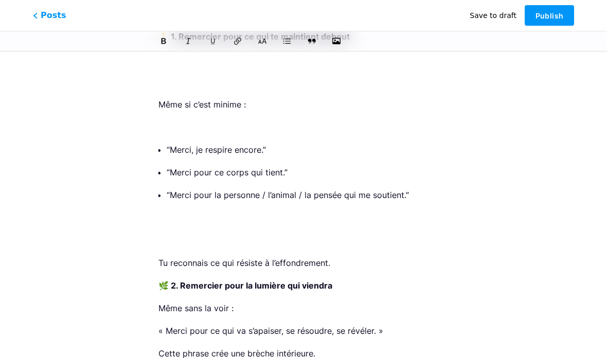
click at [163, 233] on p at bounding box center [303, 240] width 290 height 14
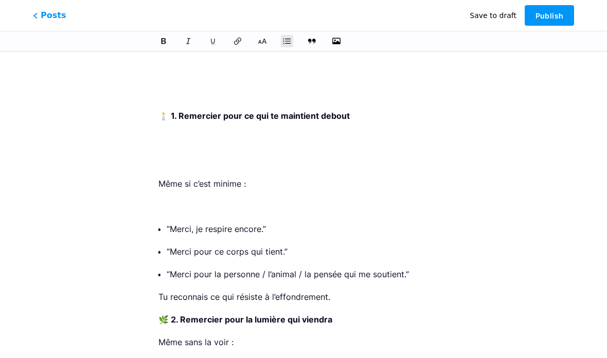
scroll to position [14317, 0]
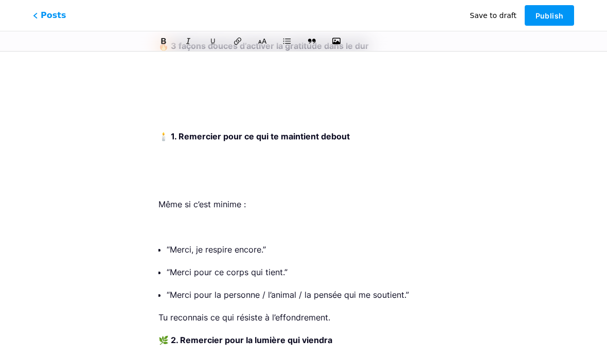
click at [162, 220] on p at bounding box center [303, 227] width 290 height 14
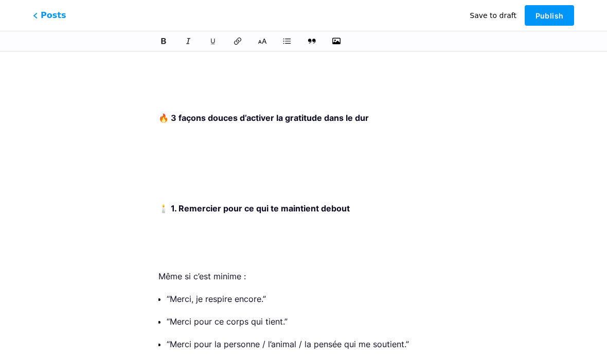
scroll to position [14237, 0]
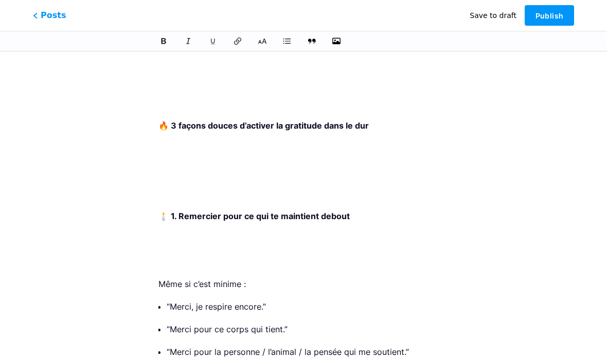
click at [162, 254] on p at bounding box center [303, 261] width 290 height 14
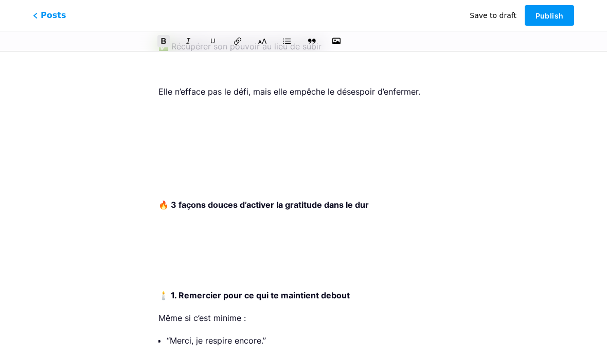
scroll to position [14156, 0]
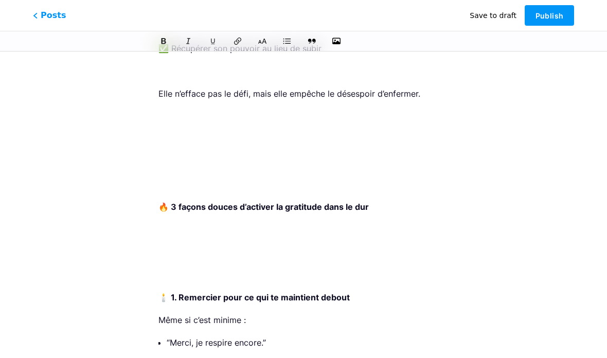
click at [160, 267] on p at bounding box center [303, 274] width 290 height 14
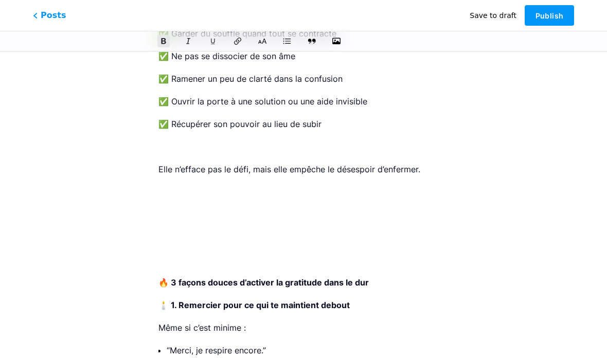
scroll to position [14080, 0]
click at [163, 252] on p at bounding box center [303, 259] width 290 height 14
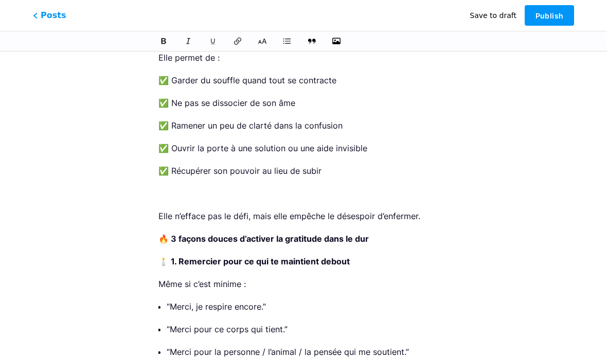
scroll to position [13972, 0]
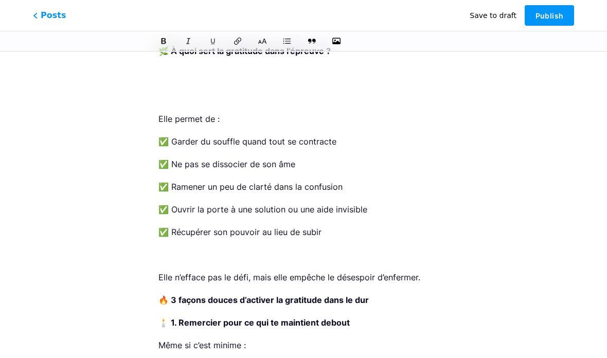
click at [163, 247] on p at bounding box center [303, 254] width 290 height 14
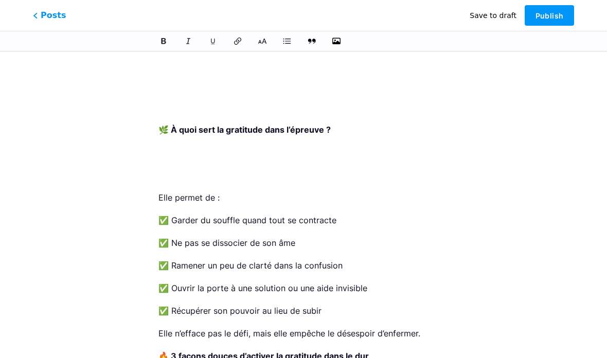
scroll to position [13882, 0]
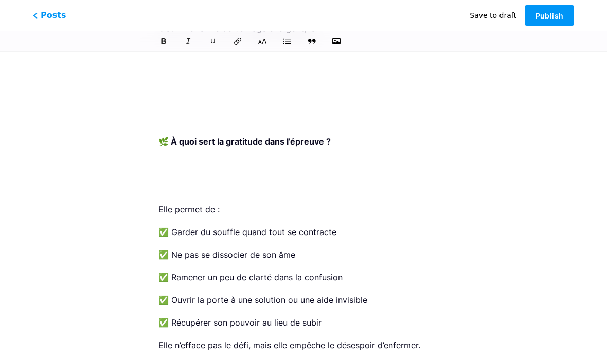
click at [169, 179] on p at bounding box center [303, 186] width 290 height 14
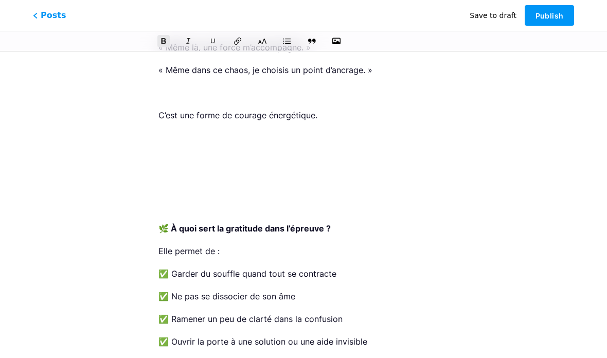
scroll to position [13787, 0]
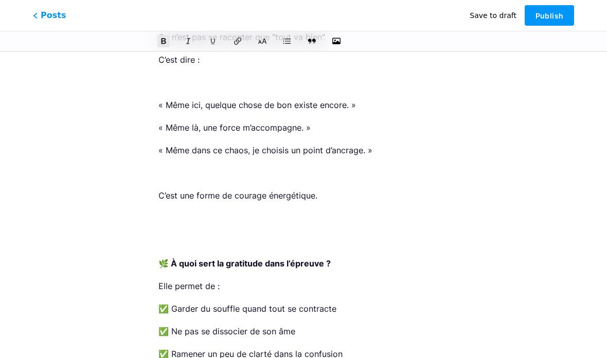
scroll to position [13711, 0]
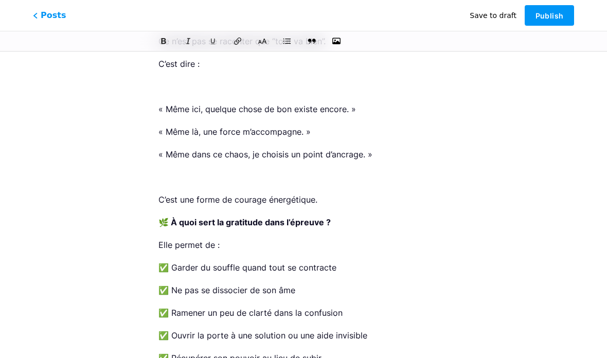
click at [164, 170] on p at bounding box center [303, 177] width 290 height 14
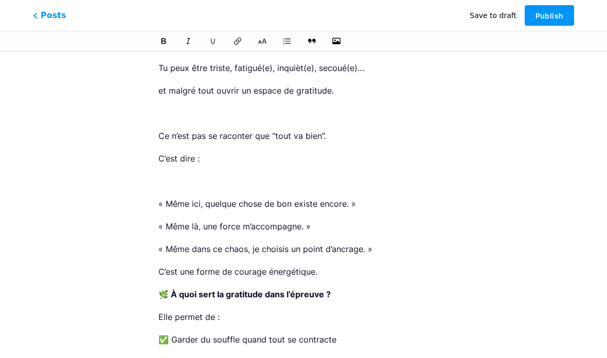
scroll to position [13616, 0]
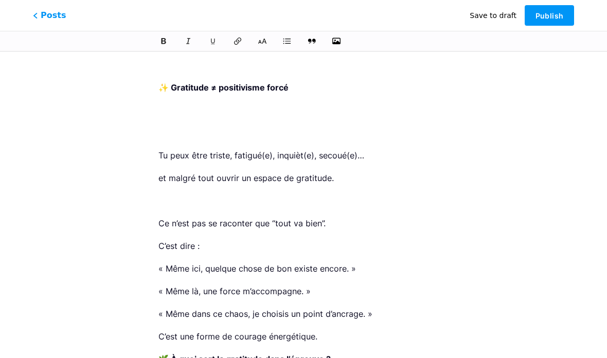
scroll to position [13528, 0]
click at [165, 194] on p at bounding box center [303, 201] width 290 height 14
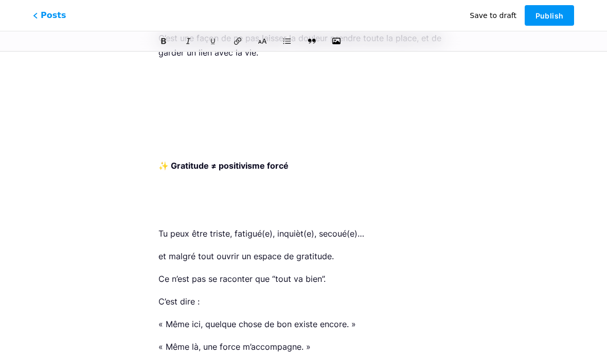
scroll to position [13439, 0]
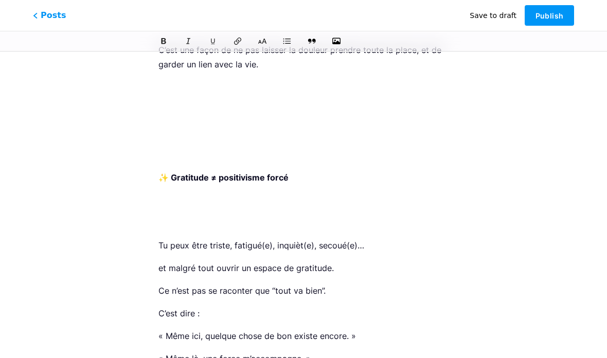
click at [165, 215] on p at bounding box center [303, 222] width 290 height 14
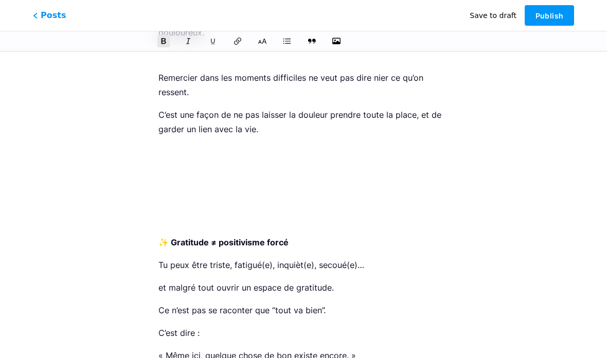
scroll to position [13369, 0]
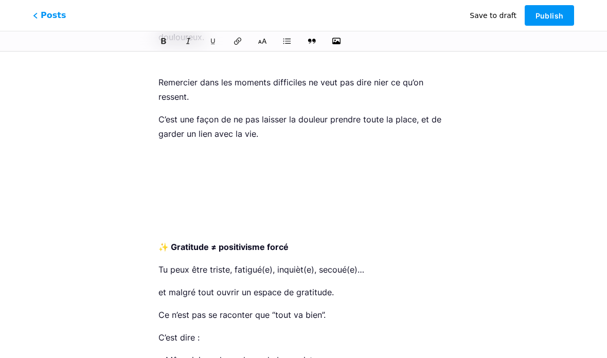
click at [171, 217] on p at bounding box center [303, 224] width 290 height 14
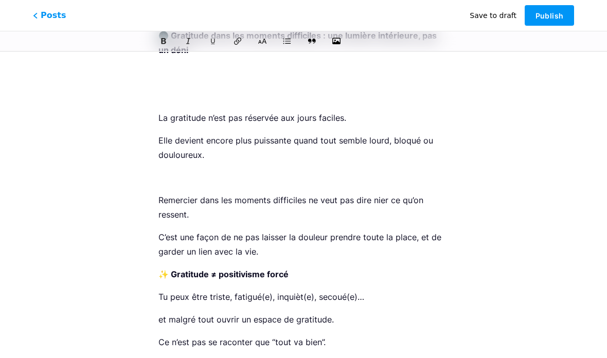
scroll to position [13205, 0]
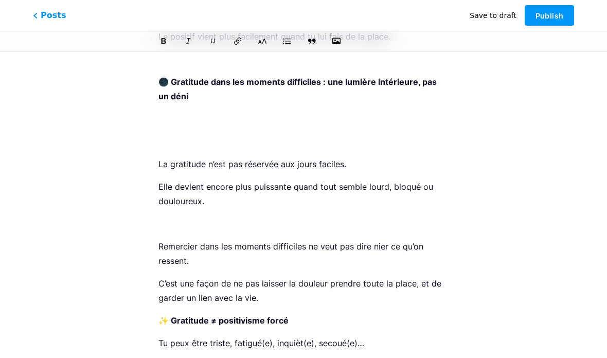
click at [165, 216] on p at bounding box center [303, 223] width 290 height 14
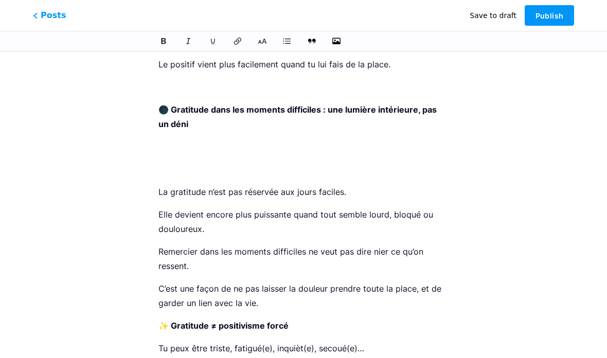
scroll to position [13138, 0]
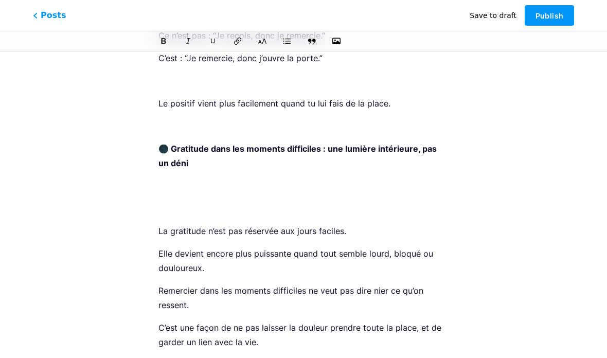
click at [165, 201] on p at bounding box center [303, 208] width 290 height 14
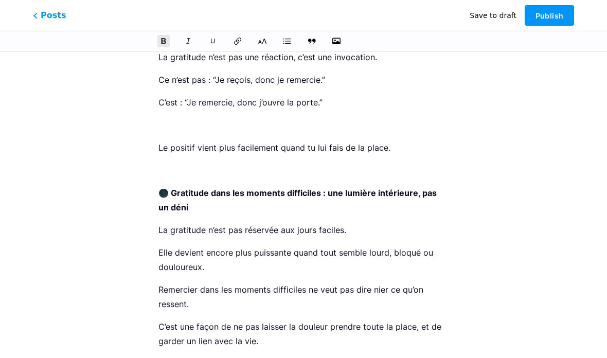
scroll to position [13049, 0]
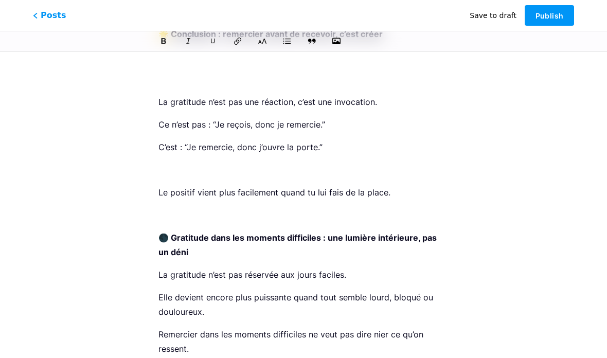
click at [158, 162] on p at bounding box center [303, 169] width 290 height 14
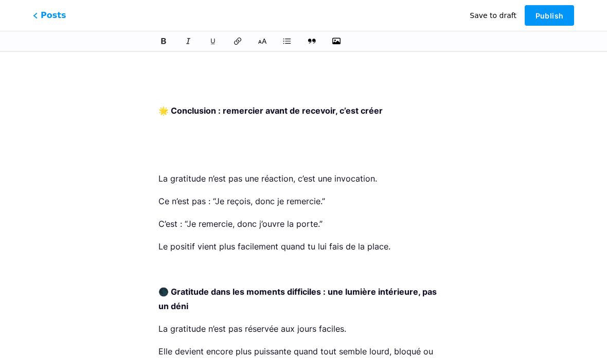
scroll to position [12963, 0]
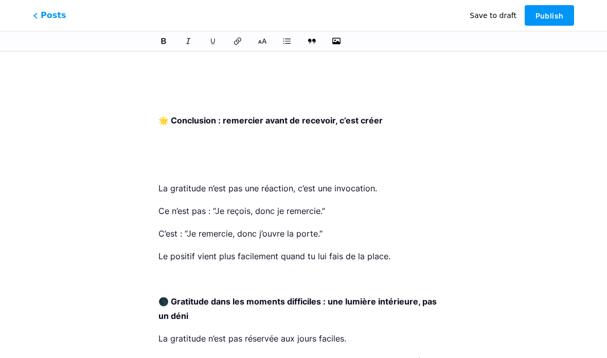
click at [159, 158] on p at bounding box center [303, 165] width 290 height 14
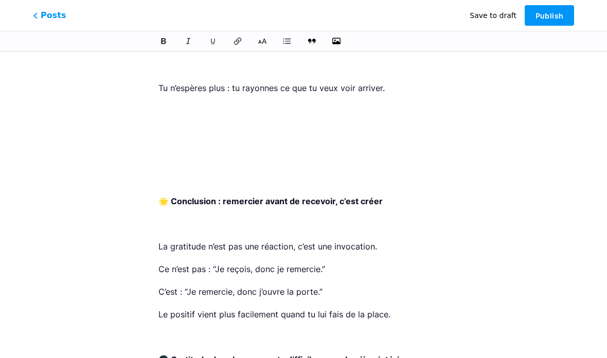
scroll to position [12877, 0]
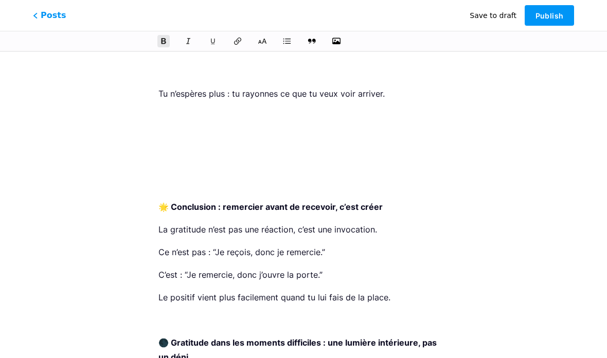
click at [159, 177] on p at bounding box center [303, 184] width 290 height 14
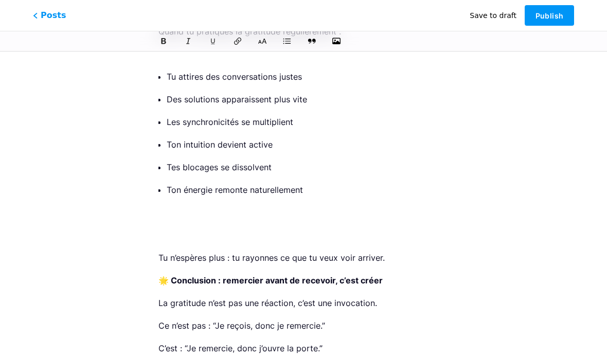
scroll to position [12711, 0]
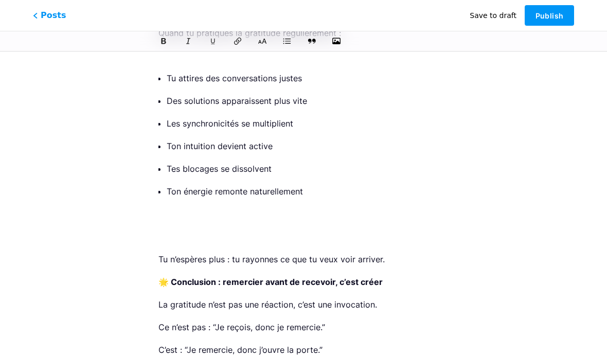
click at [159, 229] on p at bounding box center [303, 236] width 290 height 14
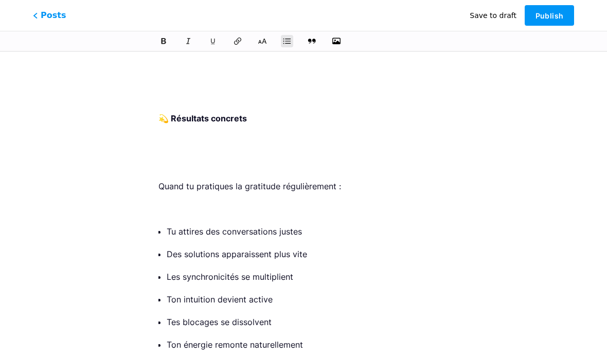
scroll to position [12555, 0]
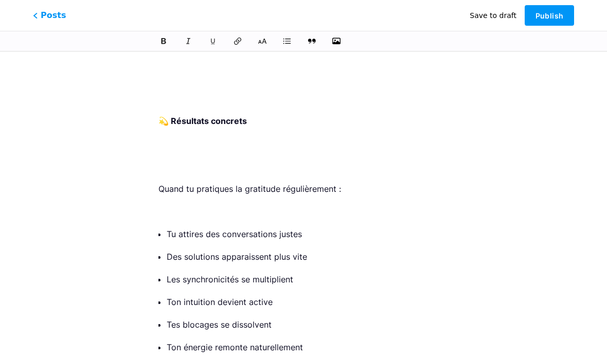
click at [163, 204] on p at bounding box center [303, 211] width 290 height 14
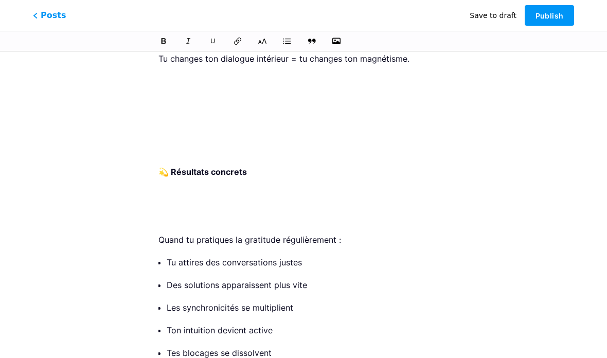
scroll to position [12453, 0]
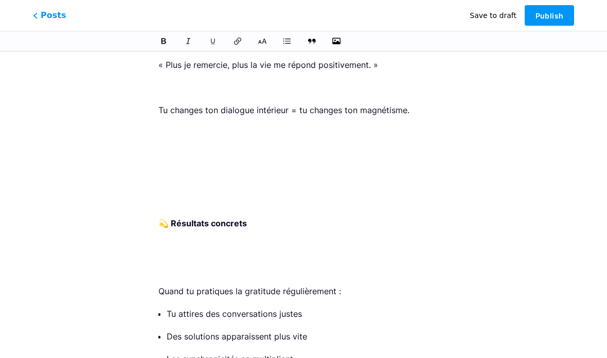
click at [161, 261] on p at bounding box center [303, 268] width 290 height 14
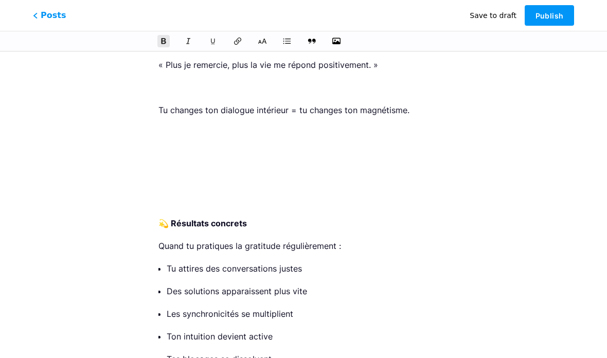
click at [164, 193] on p at bounding box center [303, 200] width 290 height 14
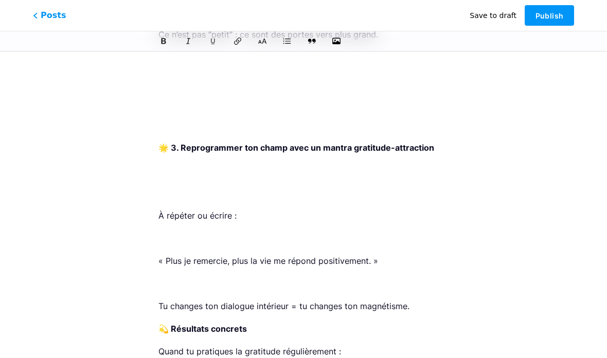
scroll to position [12257, 0]
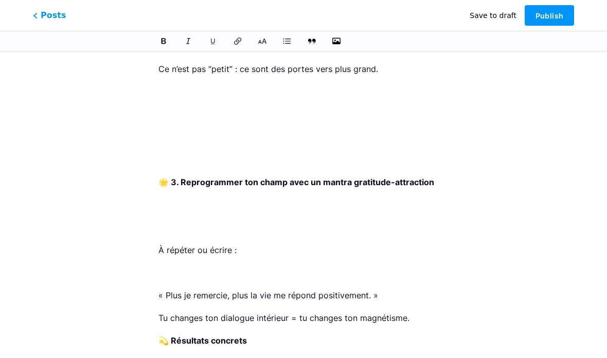
scroll to position [12221, 0]
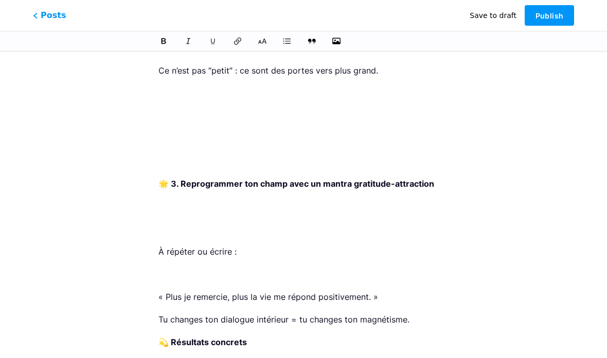
click at [162, 267] on p at bounding box center [303, 274] width 290 height 14
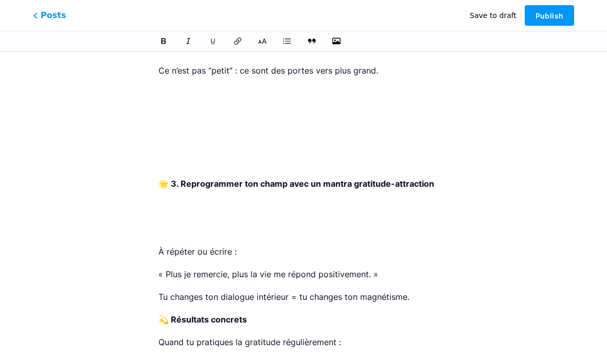
click at [159, 222] on p at bounding box center [303, 229] width 290 height 14
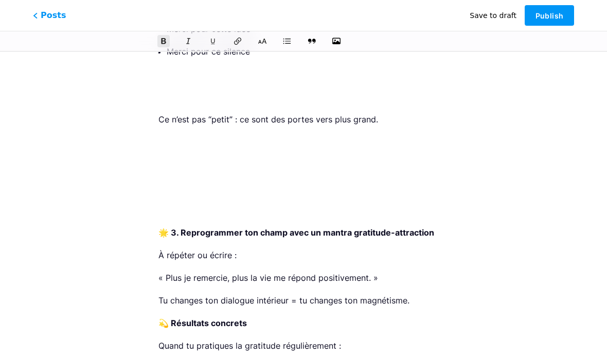
scroll to position [12139, 0]
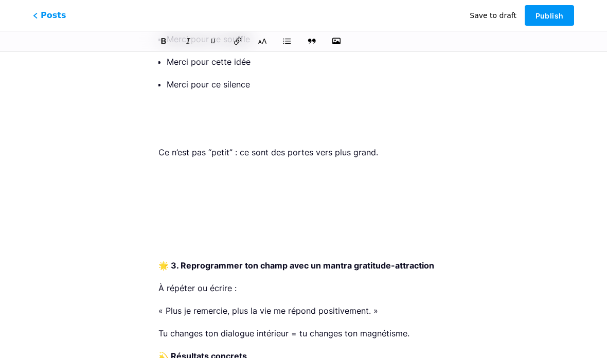
click at [164, 235] on p at bounding box center [303, 242] width 290 height 14
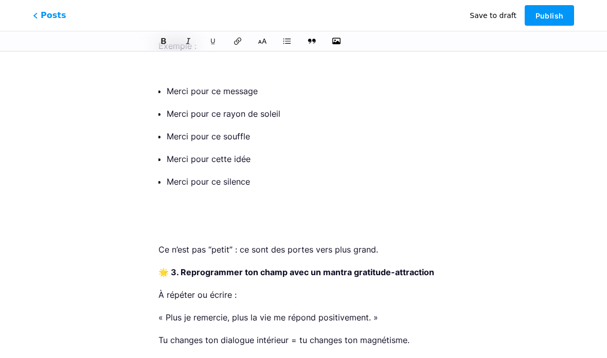
scroll to position [12036, 0]
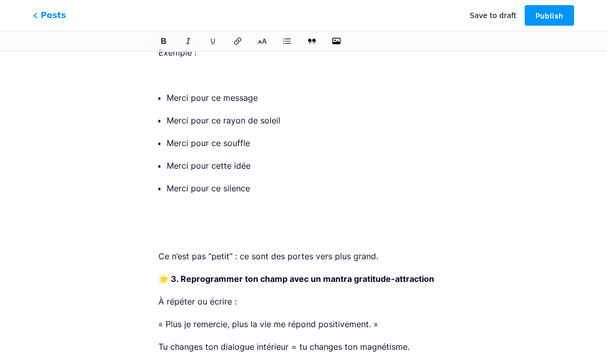
click at [164, 226] on p at bounding box center [303, 233] width 290 height 14
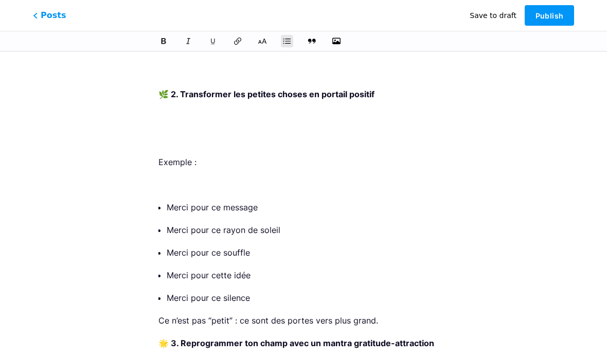
scroll to position [11926, 0]
click at [165, 177] on p at bounding box center [303, 184] width 290 height 14
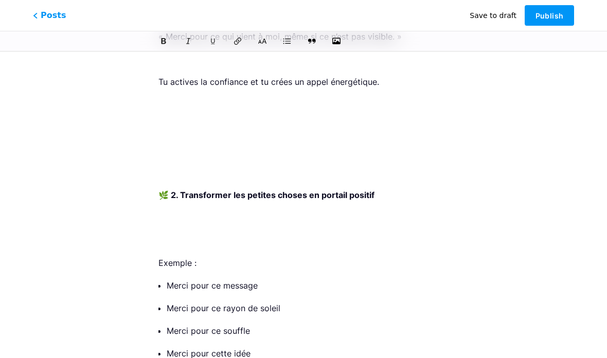
scroll to position [11825, 0]
click at [162, 233] on p at bounding box center [303, 240] width 290 height 14
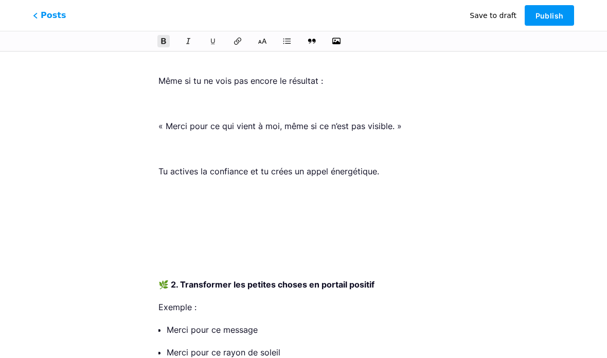
scroll to position [11734, 0]
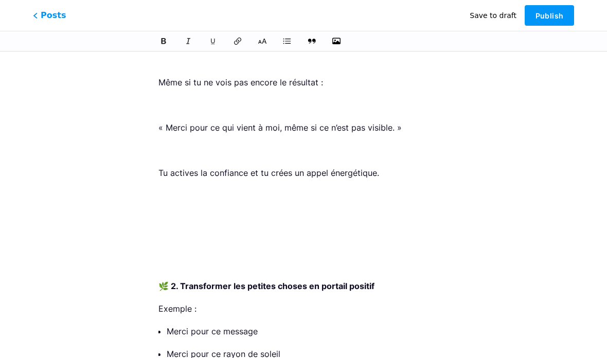
click at [162, 256] on p at bounding box center [303, 263] width 290 height 14
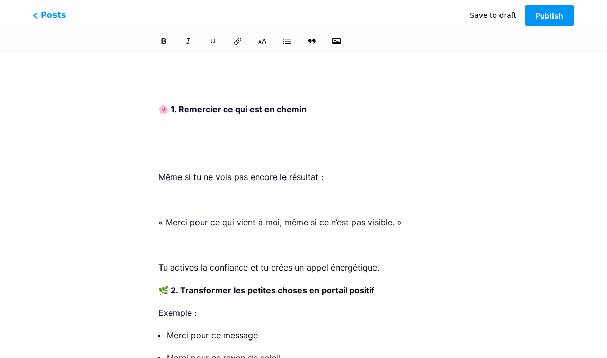
scroll to position [11637, 0]
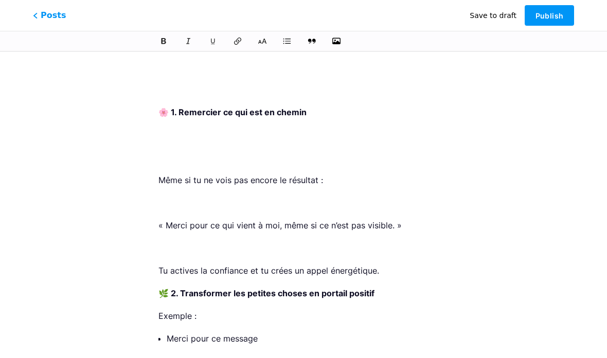
click at [162, 241] on p at bounding box center [303, 248] width 290 height 14
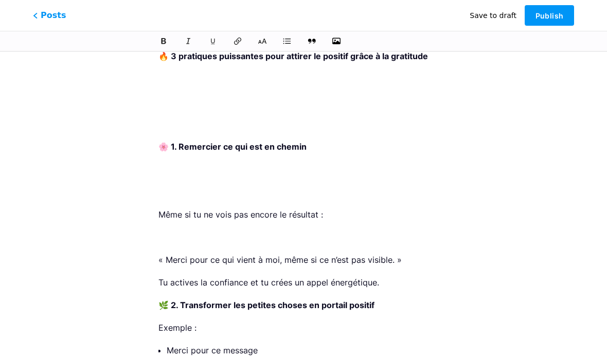
scroll to position [11559, 0]
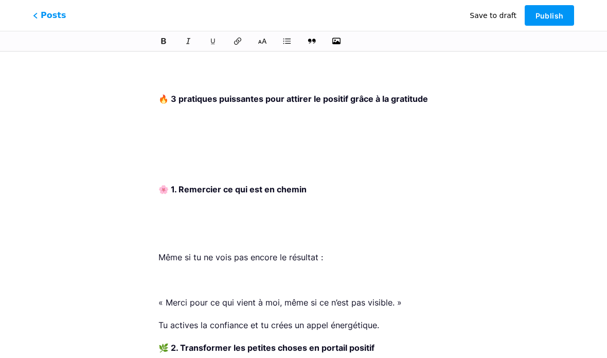
click at [159, 273] on p at bounding box center [303, 280] width 290 height 14
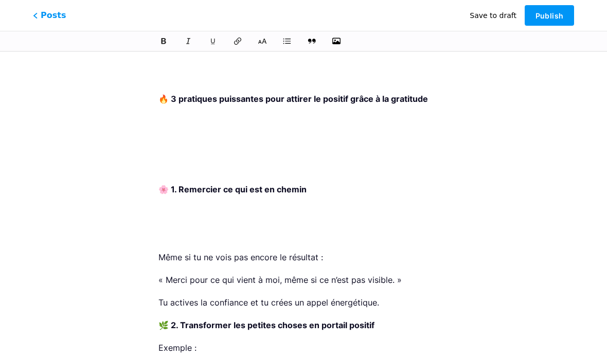
click at [162, 227] on p at bounding box center [303, 234] width 290 height 14
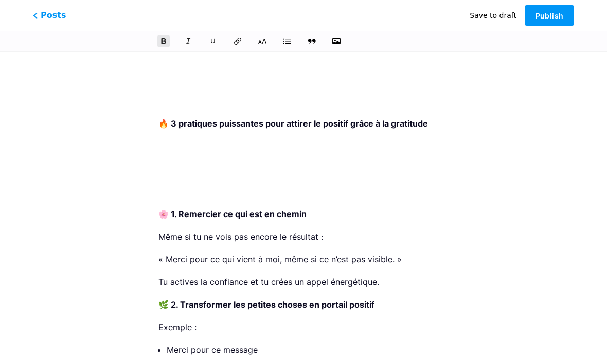
scroll to position [11468, 0]
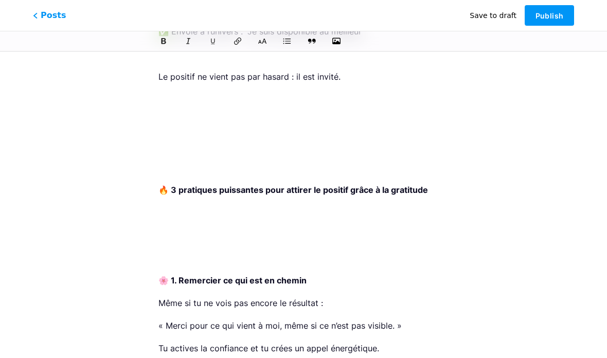
click at [164, 250] on p at bounding box center [303, 257] width 290 height 14
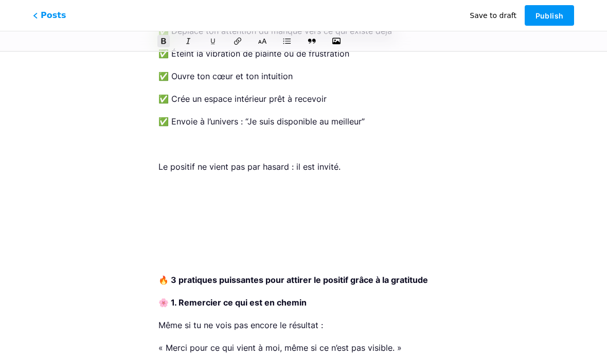
scroll to position [11378, 0]
click at [164, 250] on p at bounding box center [303, 257] width 290 height 14
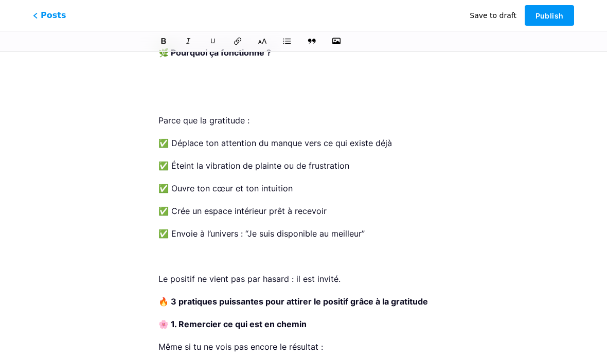
scroll to position [11258, 0]
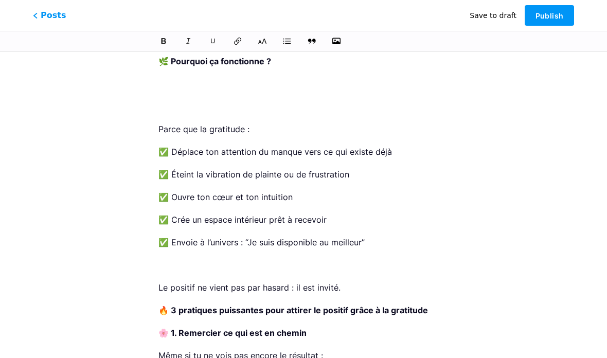
click at [160, 258] on p at bounding box center [303, 265] width 290 height 14
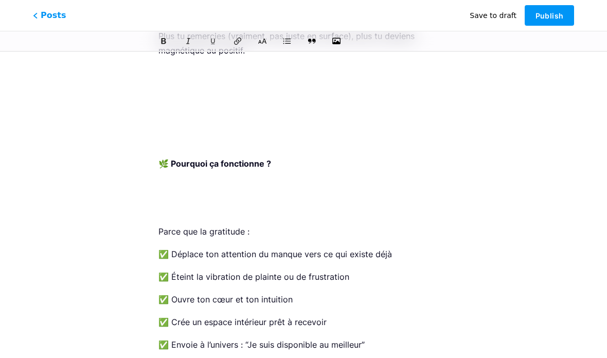
scroll to position [11155, 0]
click at [168, 202] on p at bounding box center [303, 209] width 290 height 14
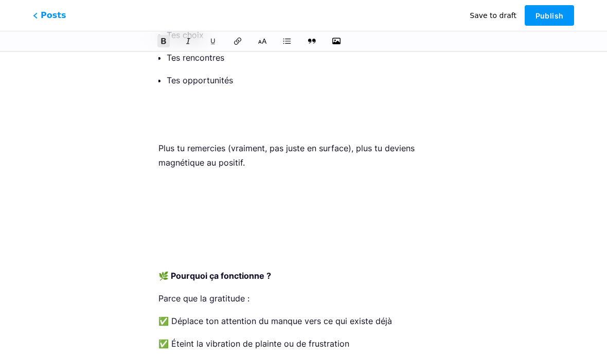
scroll to position [11042, 0]
click at [168, 247] on p at bounding box center [303, 254] width 290 height 14
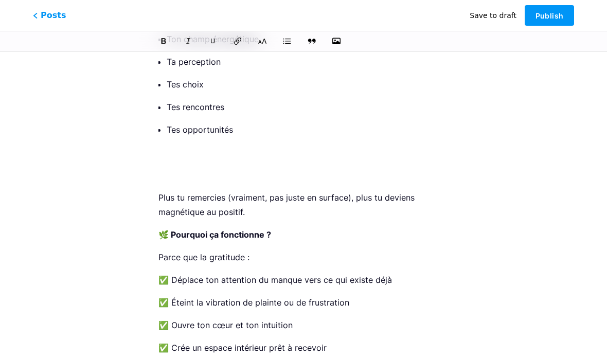
scroll to position [10925, 0]
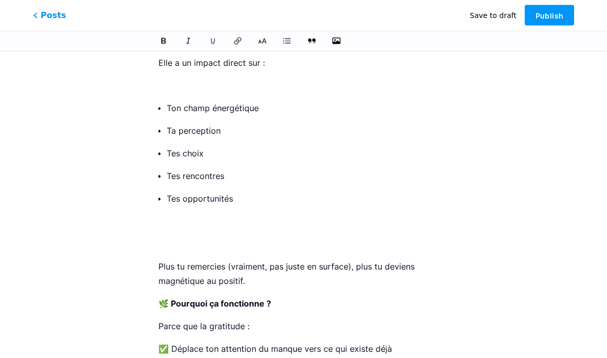
click at [164, 237] on p at bounding box center [303, 244] width 290 height 14
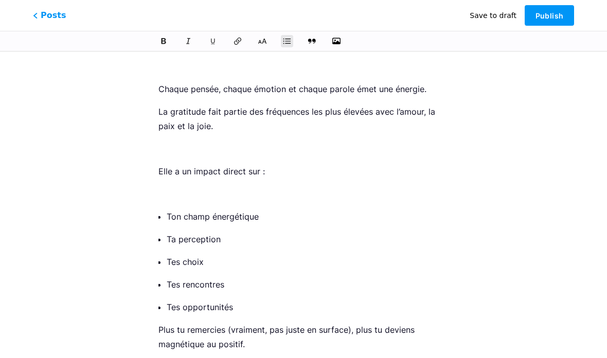
scroll to position [10808, 0]
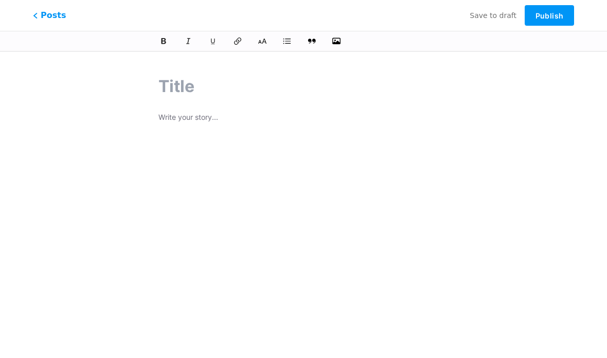
click at [166, 90] on input "text" at bounding box center [303, 86] width 290 height 25
paste input "🌿 La gratitude : une porte qui s’ouvre sur plus grand"
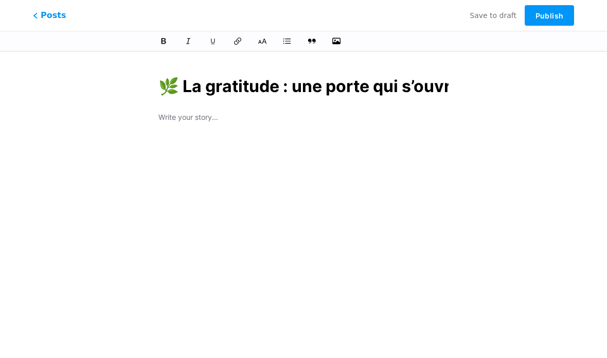
type input "🌿 La gratitude : une porte qui s’ouvre sur plus grand"
click at [164, 116] on p at bounding box center [303, 118] width 290 height 14
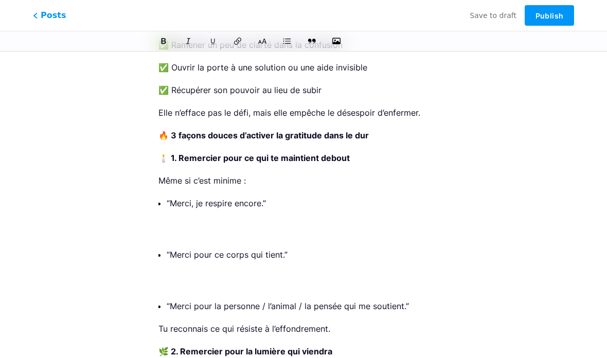
scroll to position [10052, 0]
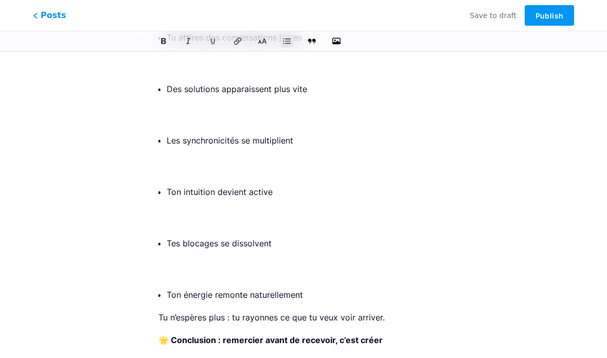
scroll to position [9175, 0]
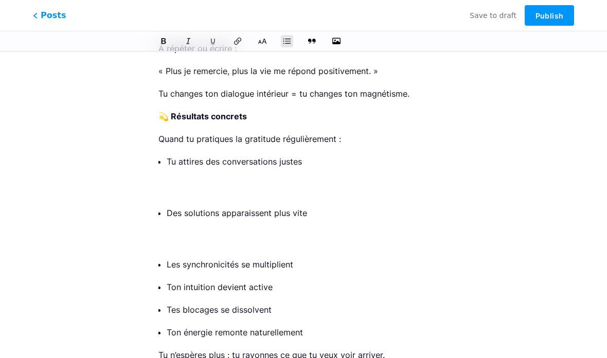
scroll to position [9054, 0]
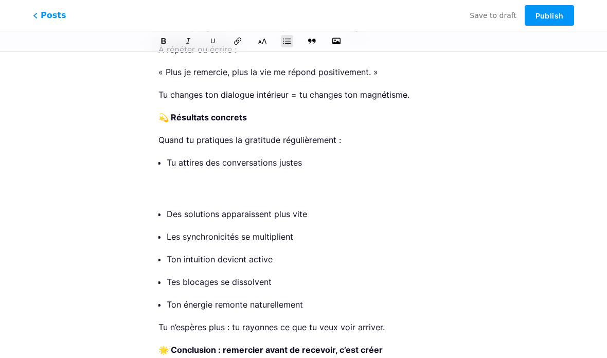
click at [167, 155] on p "Tu attires des conversations justes" at bounding box center [308, 176] width 282 height 43
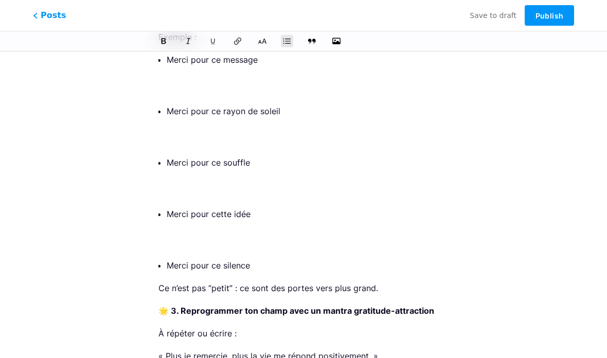
scroll to position [8770, 0]
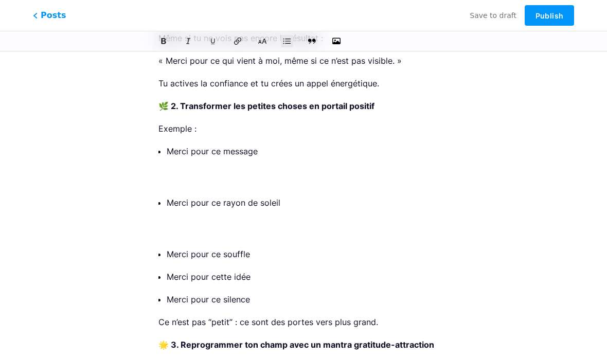
scroll to position [8677, 0]
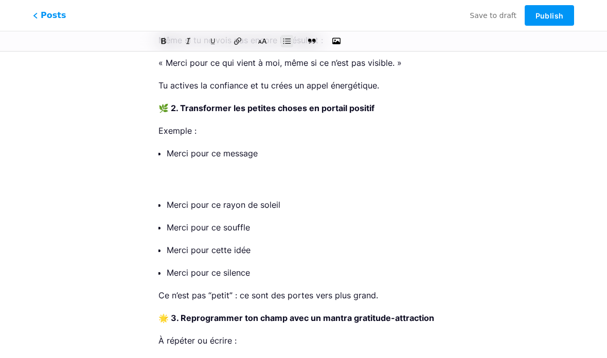
click at [169, 146] on p "Merci pour ce message" at bounding box center [308, 167] width 282 height 43
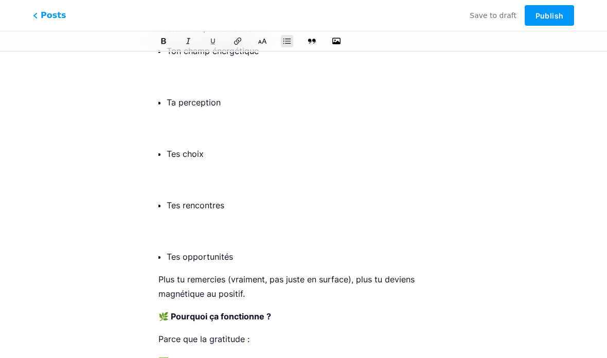
scroll to position [8168, 0]
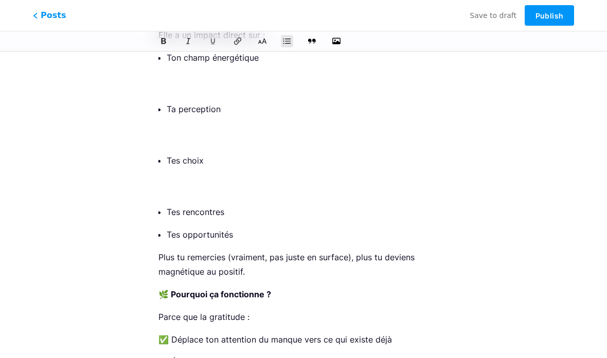
click at [168, 153] on p "Tes choix" at bounding box center [308, 174] width 282 height 43
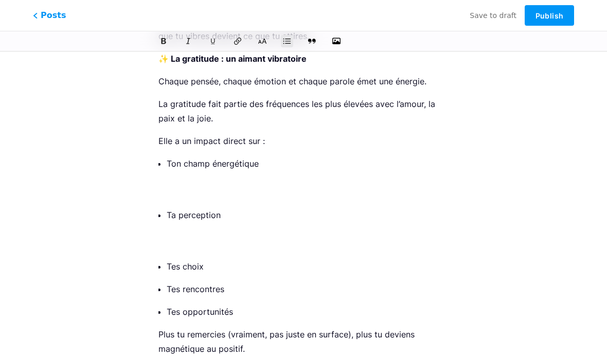
scroll to position [8061, 0]
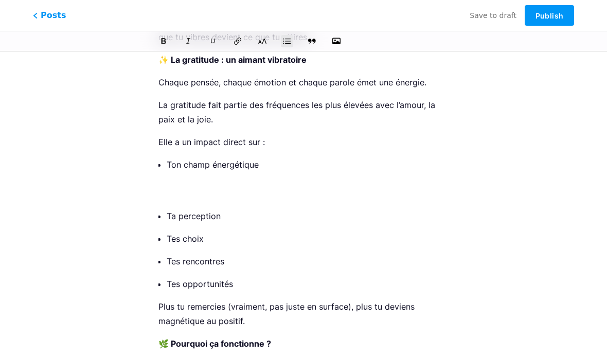
click at [168, 157] on p "Ton champ énergétique" at bounding box center [308, 178] width 282 height 43
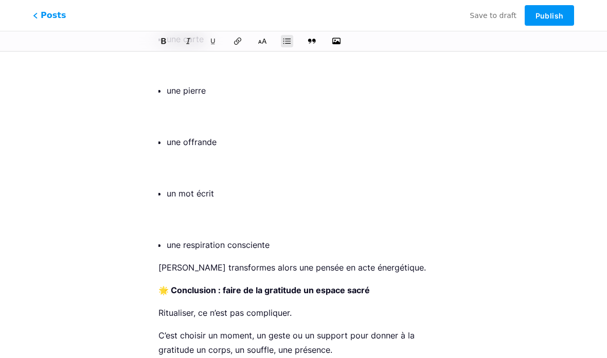
scroll to position [7570, 0]
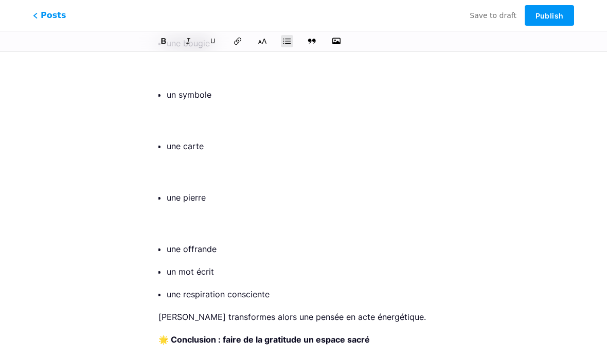
scroll to position [7461, 0]
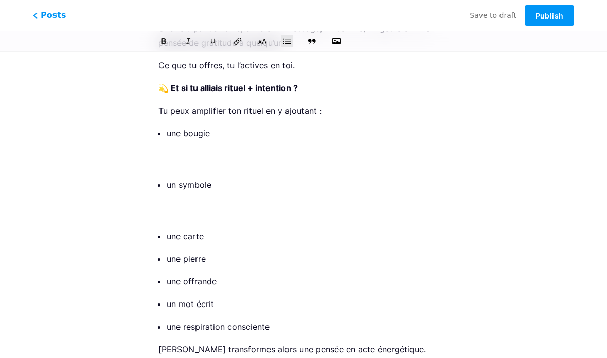
scroll to position [7373, 0]
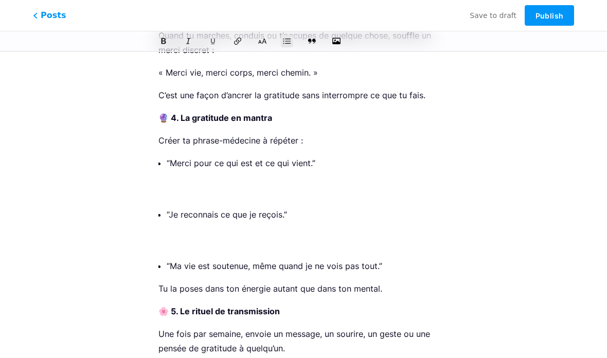
scroll to position [7060, 0]
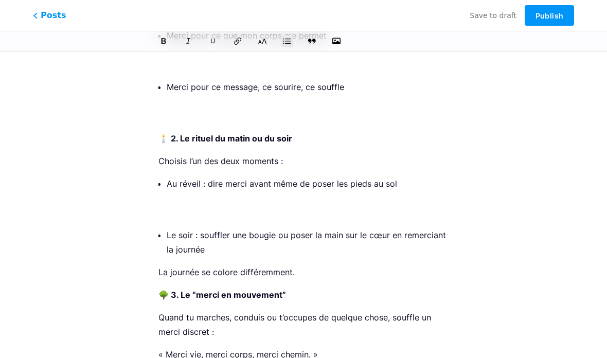
scroll to position [6785, 0]
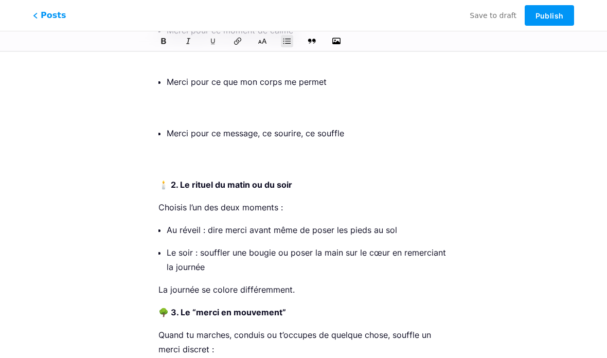
scroll to position [6678, 0]
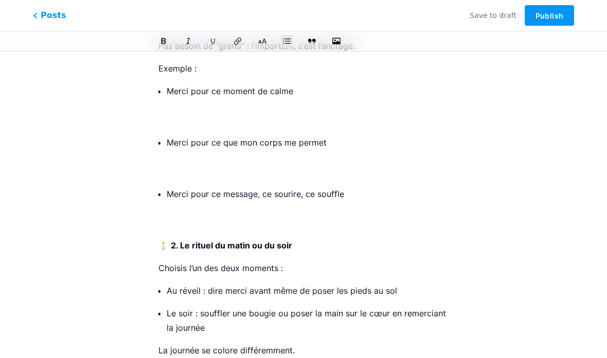
click at [168, 187] on p "Merci pour ce message, ce sourire, ce souffle" at bounding box center [308, 208] width 282 height 43
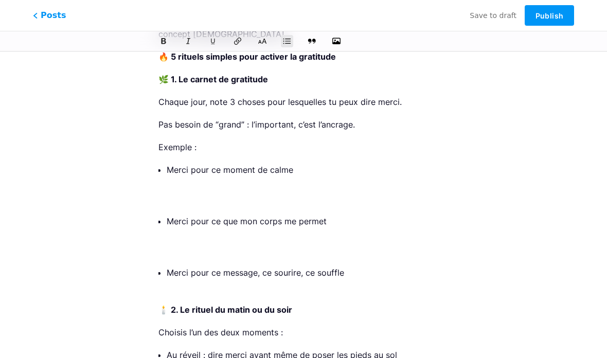
scroll to position [6595, 0]
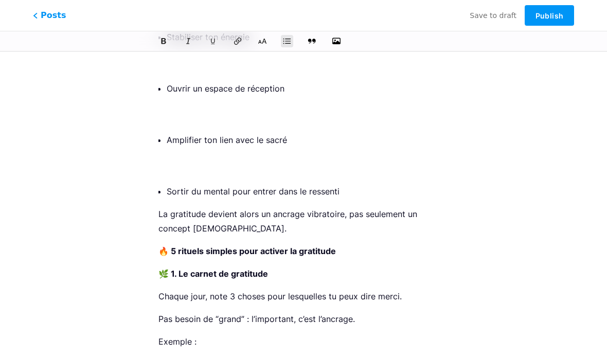
scroll to position [6391, 0]
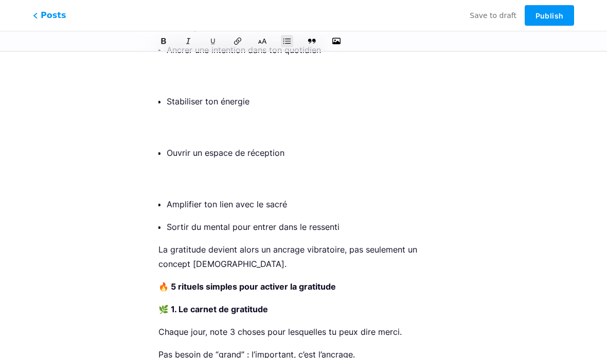
scroll to position [6264, 0]
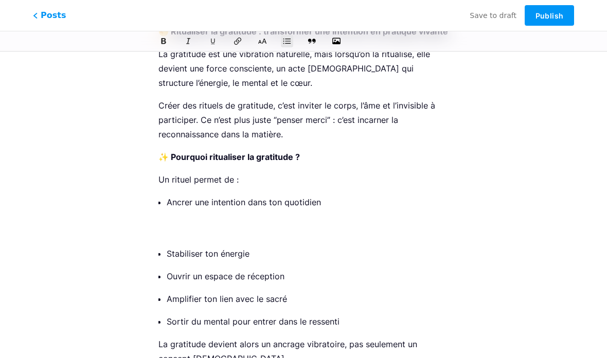
scroll to position [6184, 0]
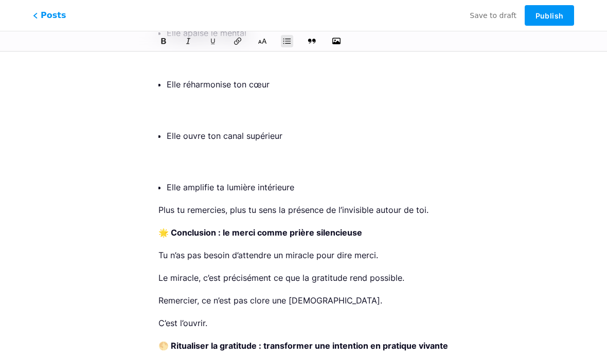
scroll to position [5801, 0]
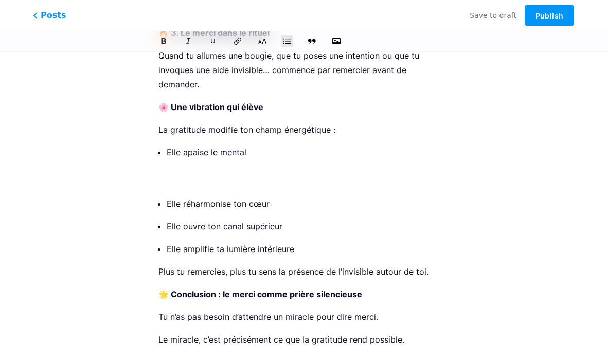
scroll to position [5691, 0]
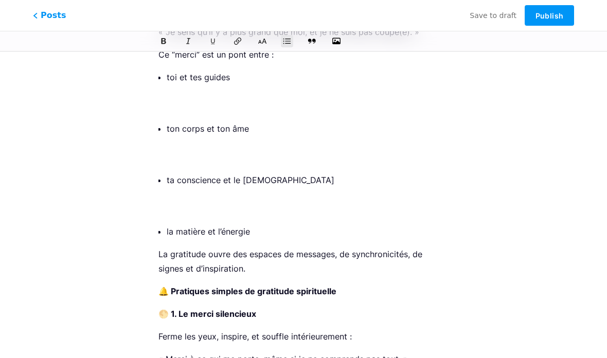
scroll to position [5270, 0]
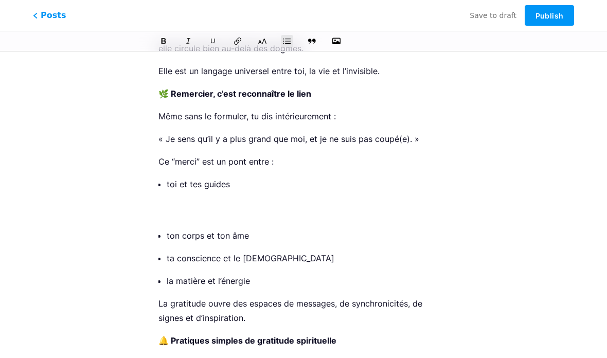
scroll to position [5178, 0]
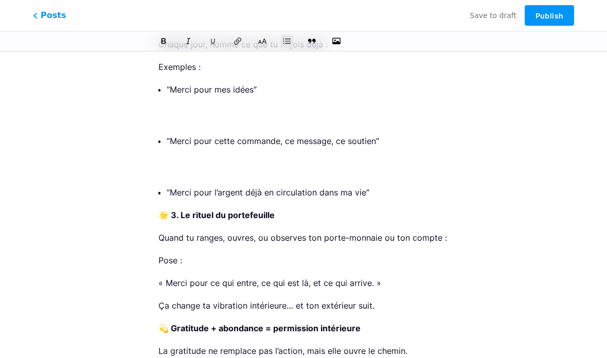
scroll to position [4359, 0]
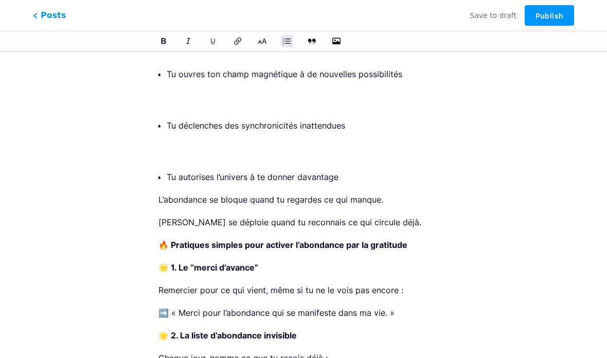
scroll to position [4045, 0]
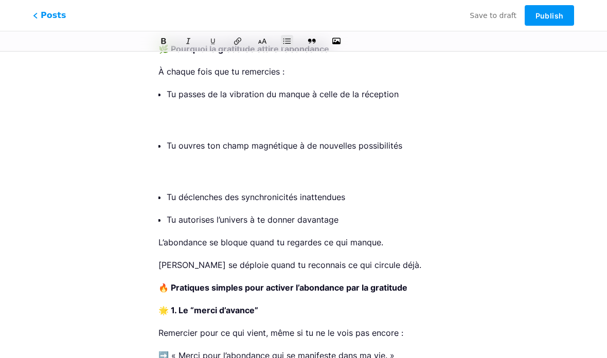
scroll to position [3966, 0]
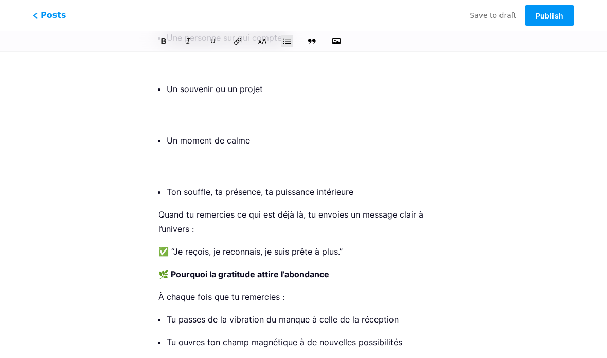
scroll to position [3749, 0]
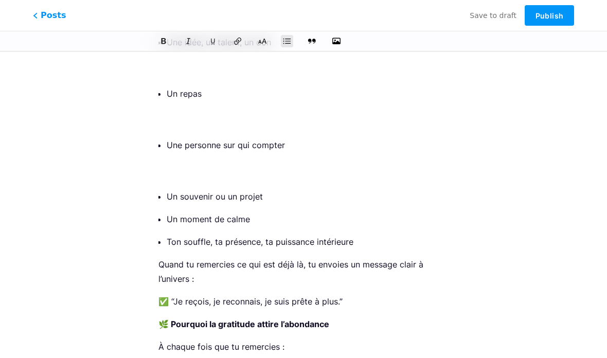
scroll to position [3642, 0]
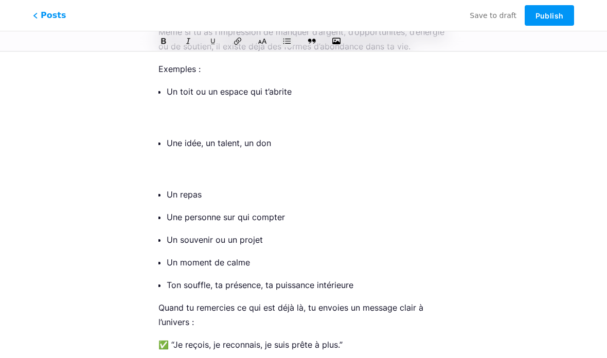
scroll to position [3538, 0]
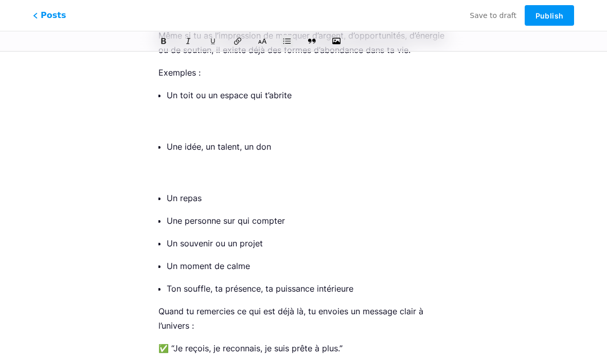
click at [167, 164] on p "Une idée, un talent, un don" at bounding box center [308, 160] width 282 height 43
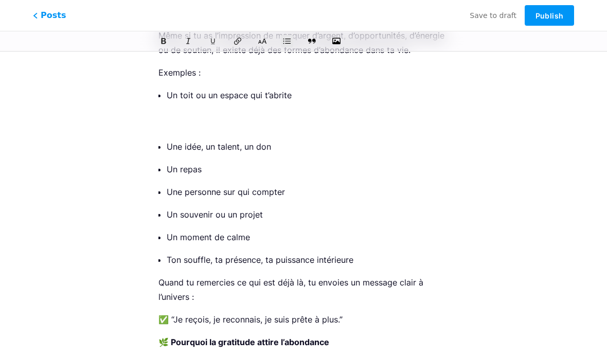
click at [167, 112] on p "Un toit ou un espace qui t’abrite" at bounding box center [308, 109] width 282 height 43
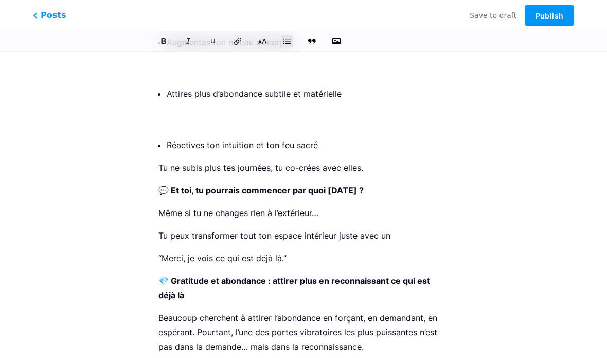
scroll to position [3128, 0]
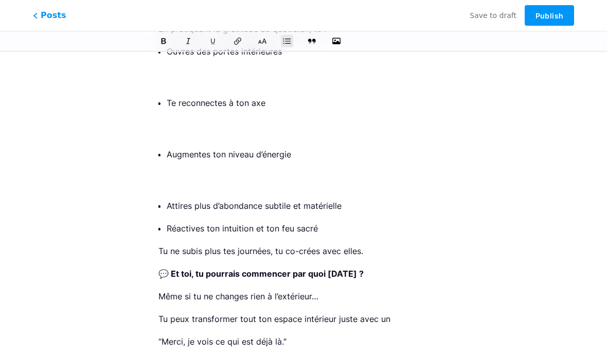
scroll to position [3017, 0]
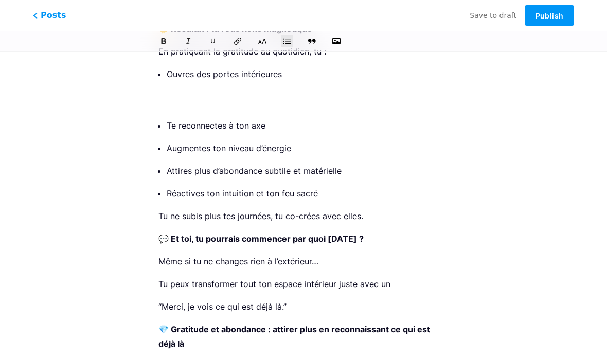
scroll to position [2917, 0]
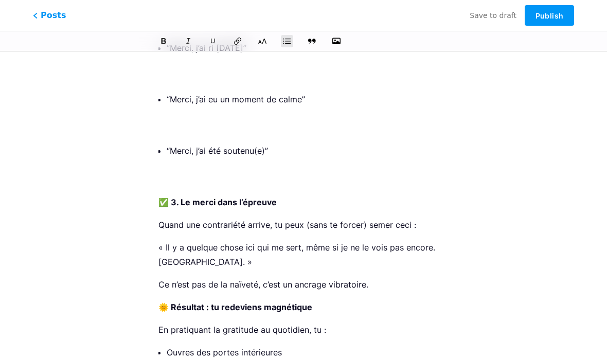
scroll to position [2698, 0]
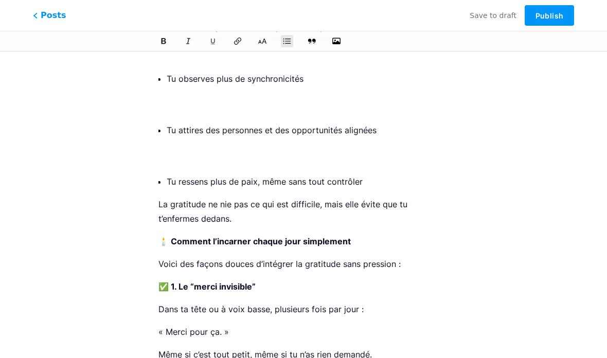
scroll to position [2290, 0]
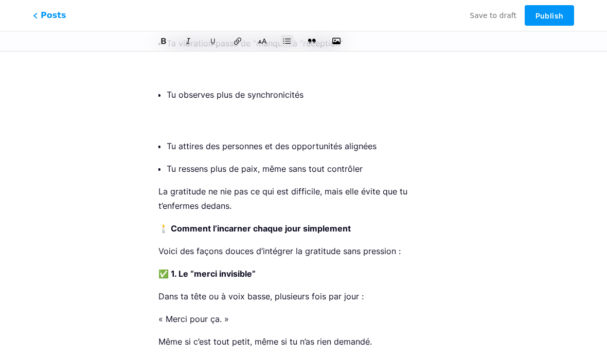
click at [167, 111] on p "Tu observes plus de synchronicités" at bounding box center [308, 108] width 282 height 43
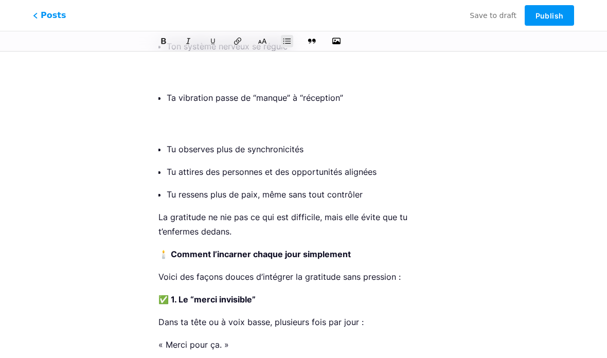
scroll to position [2195, 0]
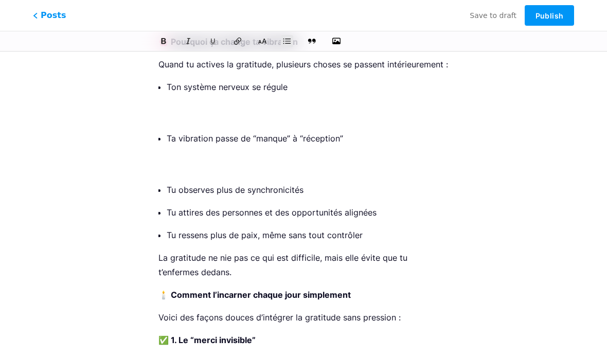
click at [168, 150] on p "Ta vibration passe de “manque” à “réception”" at bounding box center [308, 152] width 282 height 43
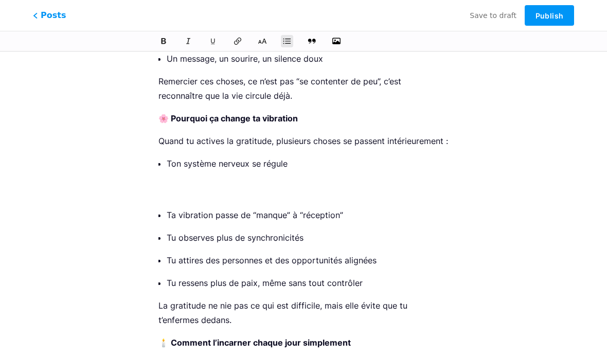
scroll to position [2118, 0]
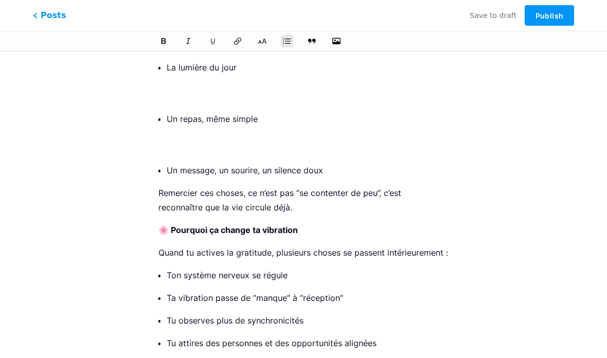
scroll to position [1977, 0]
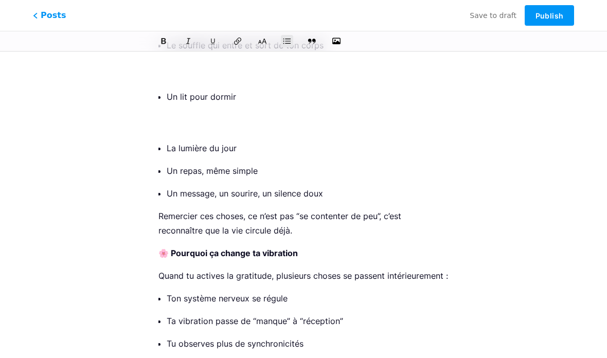
scroll to position [1913, 0]
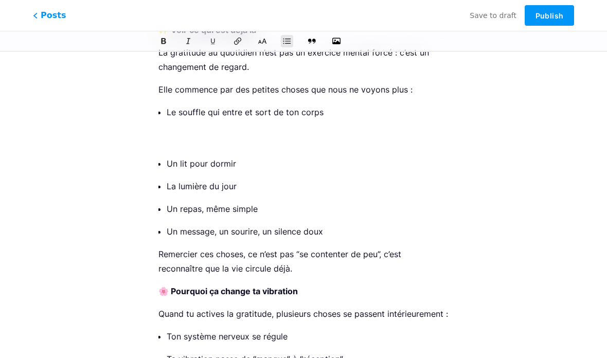
scroll to position [1806, 0]
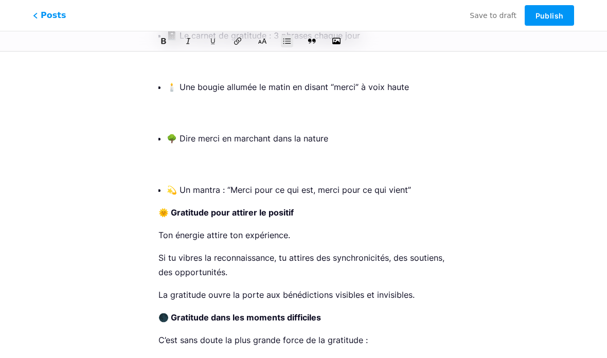
scroll to position [1195, 0]
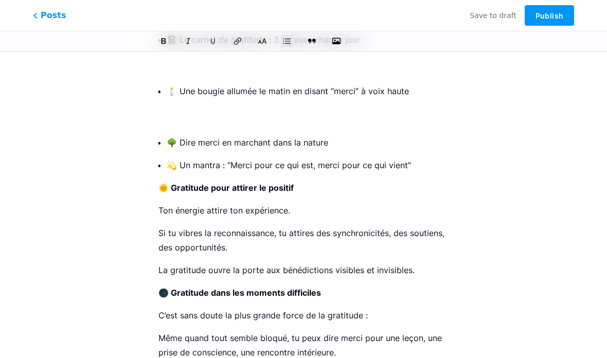
click at [169, 110] on p "🕯️ Une bougie allumée le matin en disant “merci” à voix haute" at bounding box center [308, 105] width 282 height 43
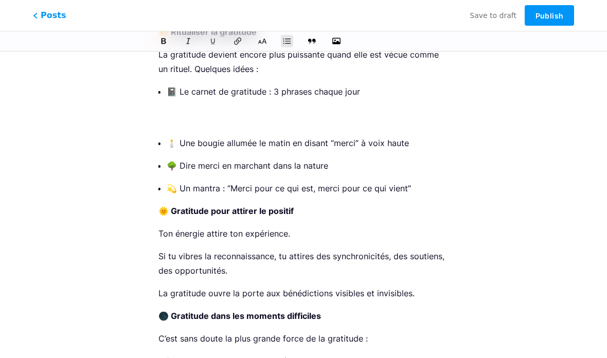
scroll to position [1074, 0]
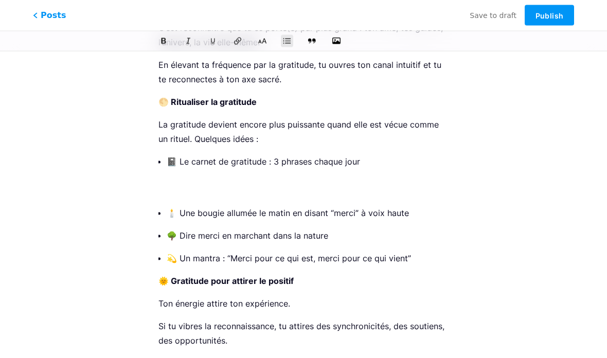
click at [167, 181] on p "📓 Le carnet de gratitude : 3 phrases chaque jour" at bounding box center [308, 175] width 282 height 43
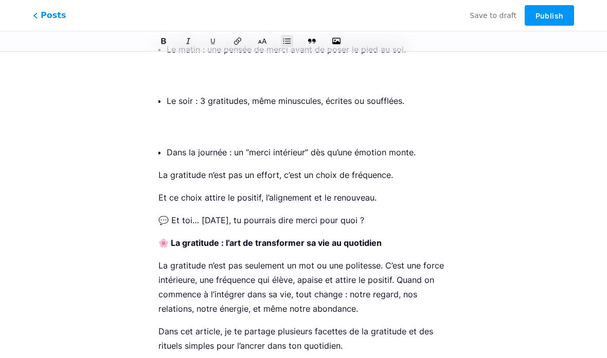
scroll to position [372, 0]
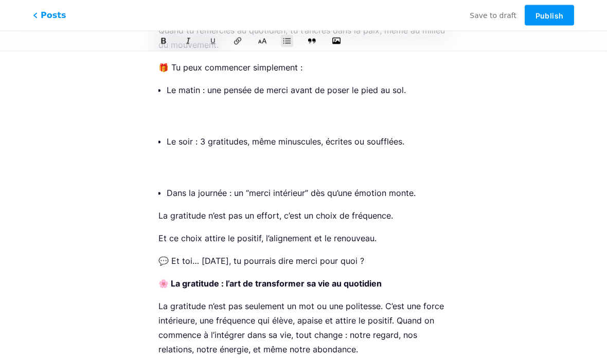
click at [168, 174] on p "Le soir : 3 gratitudes, même minuscules, écrites ou soufflées." at bounding box center [308, 155] width 282 height 43
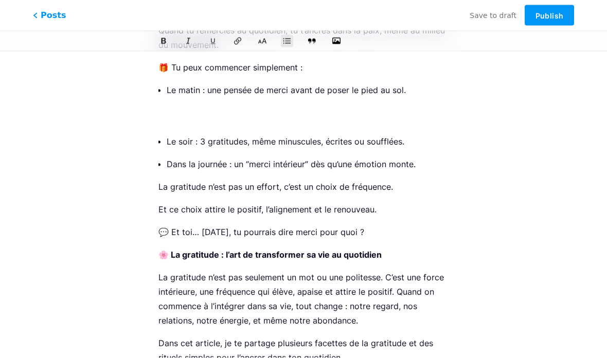
click at [168, 122] on p "Le matin : une pensée de merci avant de poser le pied au sol." at bounding box center [308, 104] width 282 height 43
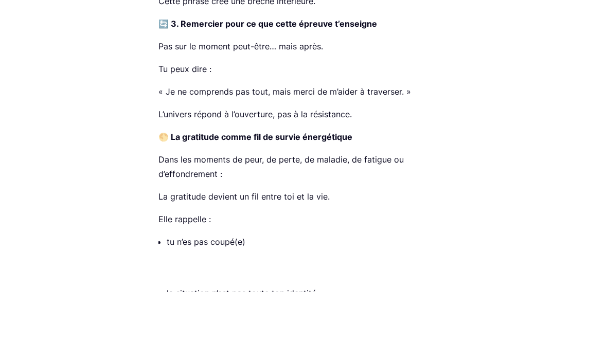
scroll to position [8477, 0]
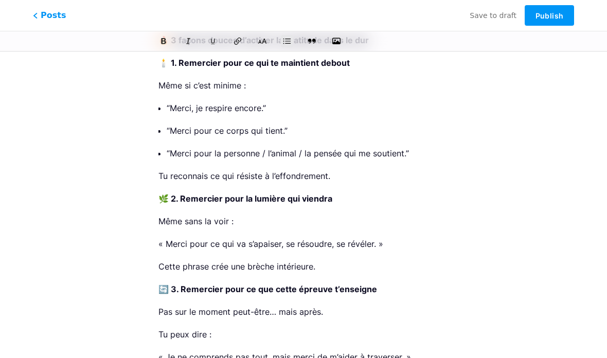
scroll to position [8270, 0]
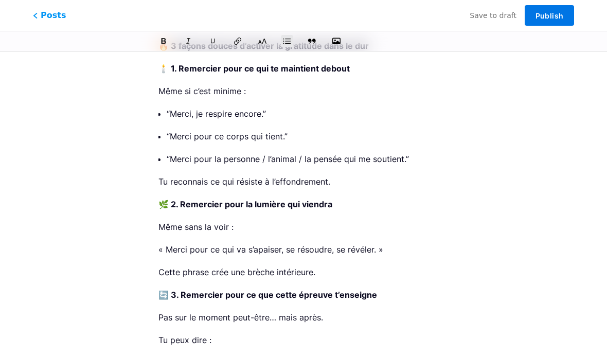
click at [547, 12] on span "Publish" at bounding box center [549, 15] width 28 height 9
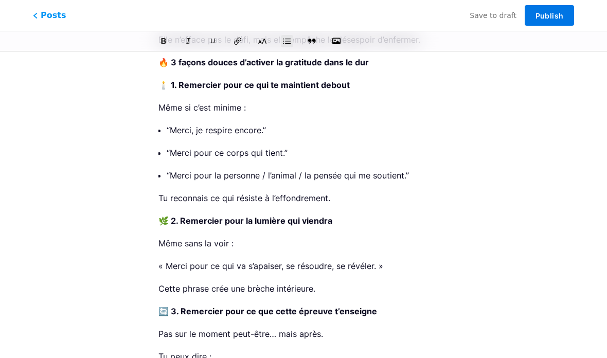
click at [553, 14] on span "Publish" at bounding box center [549, 15] width 28 height 9
click at [39, 13] on span "Posts" at bounding box center [49, 15] width 37 height 13
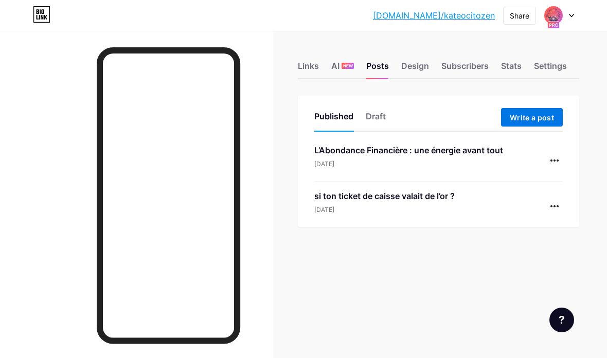
click at [527, 113] on span "Write a post" at bounding box center [532, 117] width 44 height 9
click at [379, 117] on div "Draft" at bounding box center [376, 119] width 20 height 19
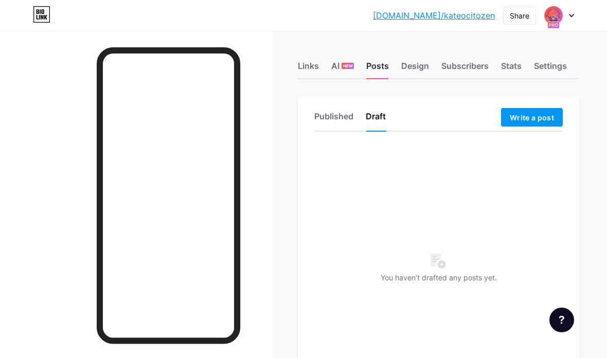
click at [378, 64] on div "Posts" at bounding box center [377, 69] width 23 height 19
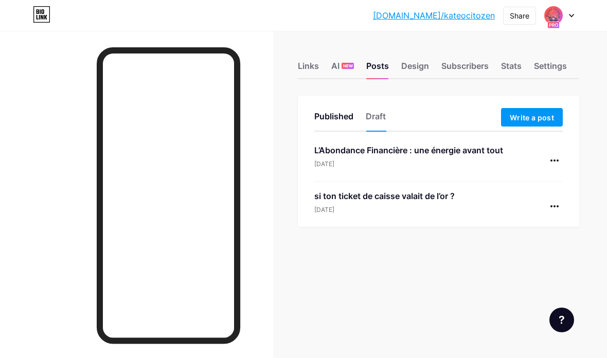
click at [44, 20] on icon at bounding box center [41, 14] width 17 height 16
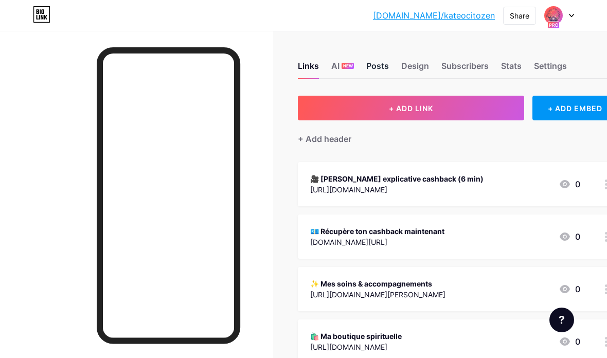
click at [378, 65] on div "Posts" at bounding box center [377, 69] width 23 height 19
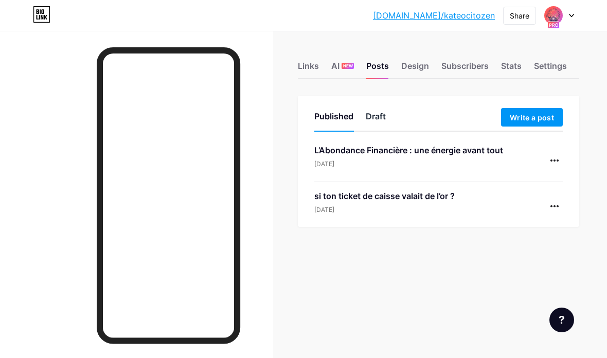
click at [377, 115] on div "Draft" at bounding box center [376, 119] width 20 height 19
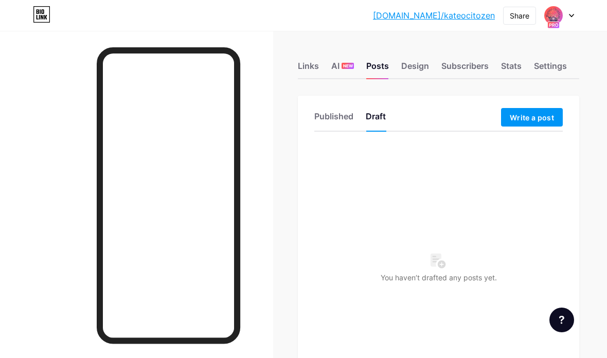
click at [438, 267] on icon at bounding box center [438, 261] width 16 height 16
click at [341, 123] on div "Published" at bounding box center [333, 119] width 39 height 19
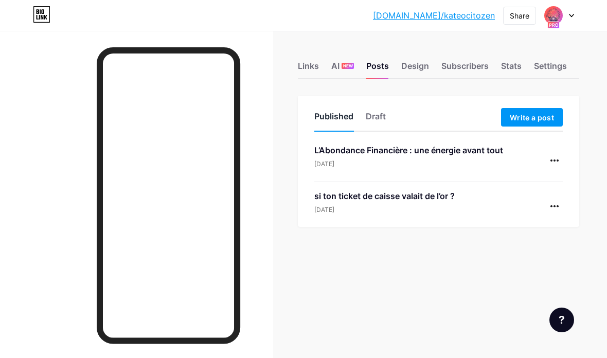
click at [337, 116] on div "Published" at bounding box center [333, 119] width 39 height 19
click at [330, 119] on div "Published" at bounding box center [333, 119] width 39 height 19
click at [552, 206] on icon at bounding box center [554, 206] width 8 height 2
click at [398, 273] on div "Links AI NEW Posts Design Subscribers Stats Settings Published Draft Write a po…" at bounding box center [311, 156] width 622 height 251
click at [514, 68] on div "Stats" at bounding box center [511, 69] width 21 height 19
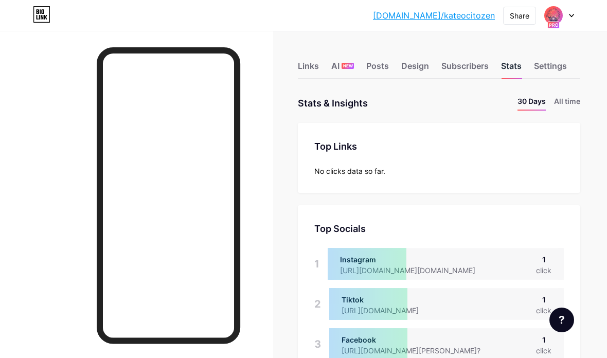
scroll to position [358, 607]
click at [466, 68] on div "Subscribers" at bounding box center [464, 69] width 47 height 19
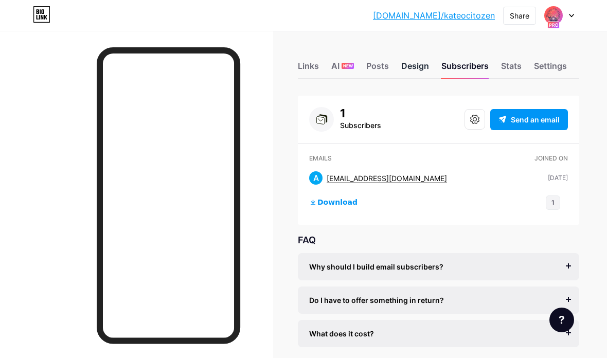
click at [416, 66] on div "Design" at bounding box center [415, 69] width 28 height 19
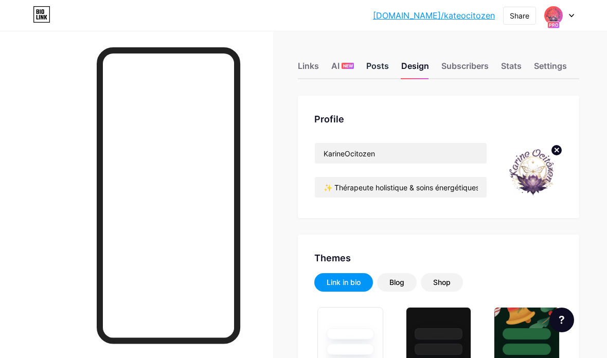
click at [380, 66] on div "Posts" at bounding box center [377, 69] width 23 height 19
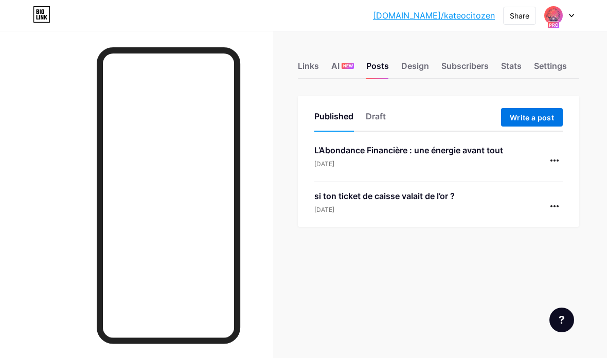
click at [534, 119] on span "Write a post" at bounding box center [532, 117] width 44 height 9
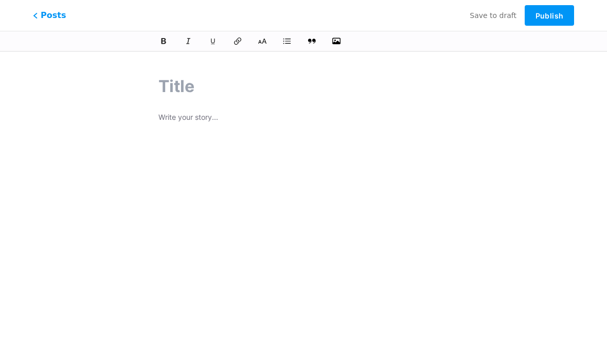
click at [165, 123] on p at bounding box center [303, 118] width 290 height 14
click at [164, 120] on p at bounding box center [303, 118] width 290 height 14
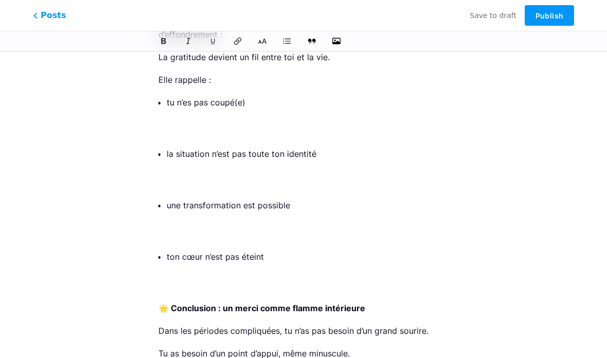
scroll to position [10609, 0]
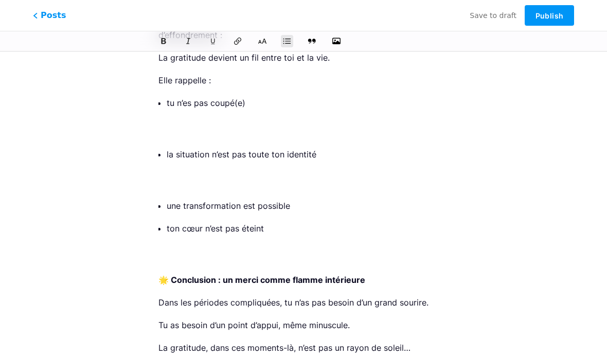
click at [167, 147] on p "la situation n’est pas toute ton identité" at bounding box center [308, 168] width 282 height 43
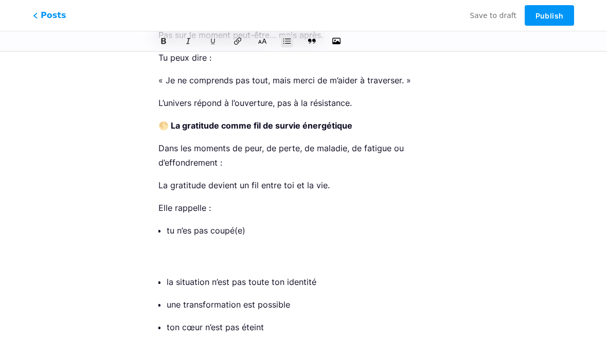
scroll to position [10479, 0]
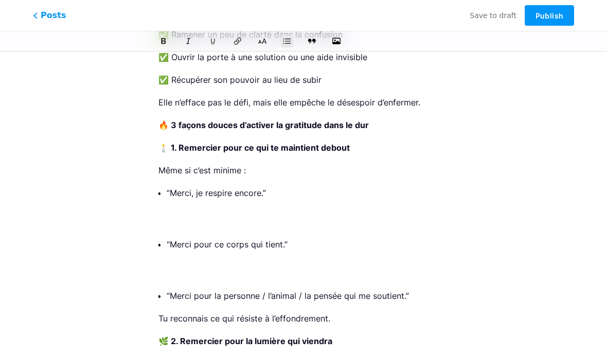
scroll to position [10047, 0]
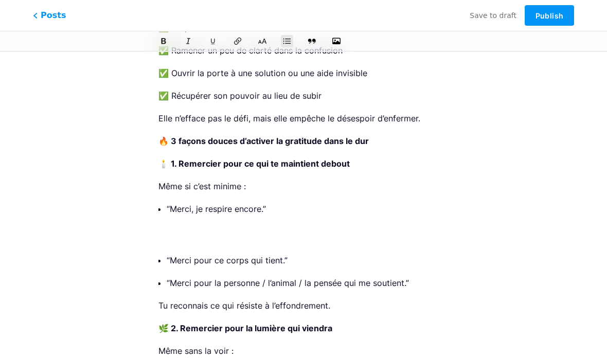
click at [167, 202] on p "“Merci, je respire encore.”" at bounding box center [308, 223] width 282 height 43
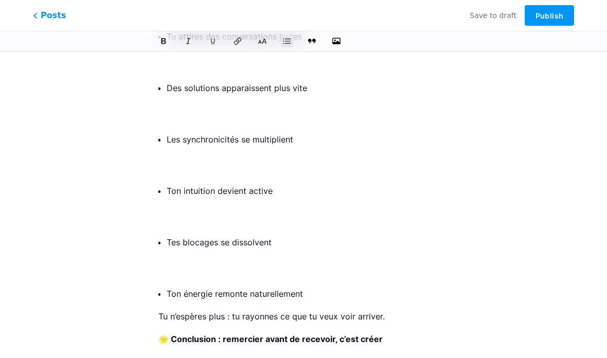
scroll to position [9158, 0]
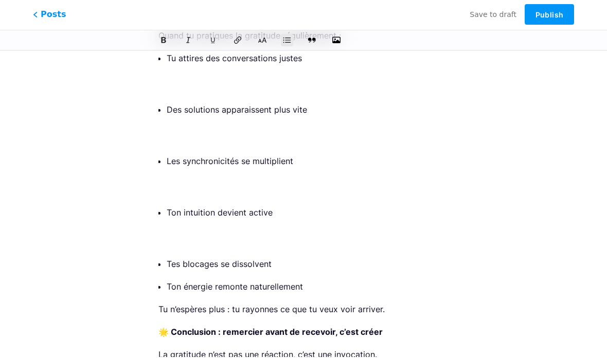
click at [167, 206] on p "Ton intuition devient active" at bounding box center [308, 227] width 282 height 43
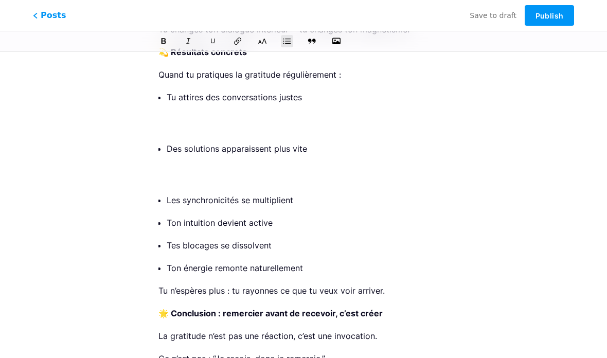
scroll to position [9036, 0]
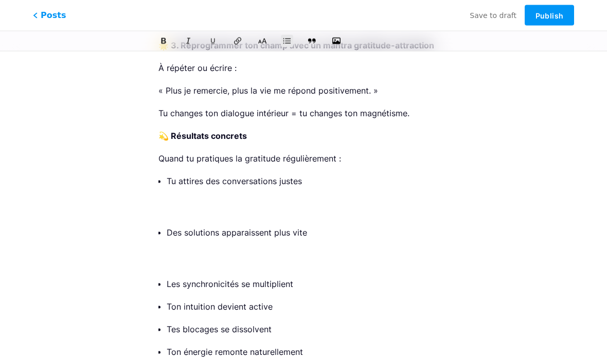
click at [170, 225] on p "Des solutions apparaissent plus vite" at bounding box center [308, 246] width 282 height 43
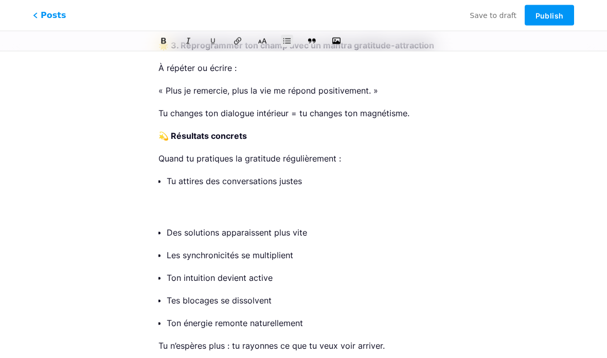
click at [183, 174] on p "Tu attires des conversations justes" at bounding box center [308, 195] width 282 height 43
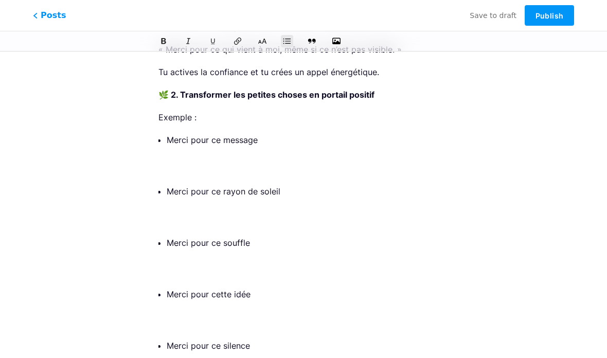
scroll to position [8666, 0]
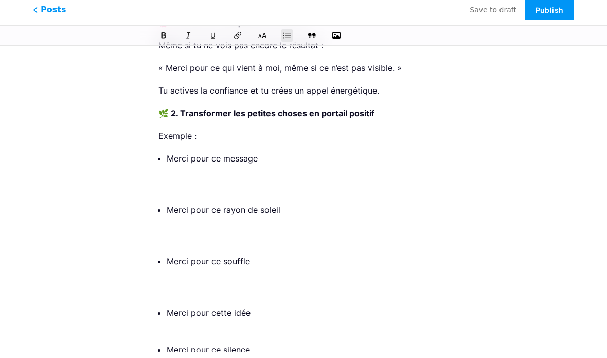
click at [172, 252] on ul "Merci pour ce message Merci pour ce rayon de soleil Merci pour ce souffle Merci…" at bounding box center [308, 260] width 282 height 206
click at [167, 260] on p "Merci pour ce souffle" at bounding box center [308, 281] width 282 height 43
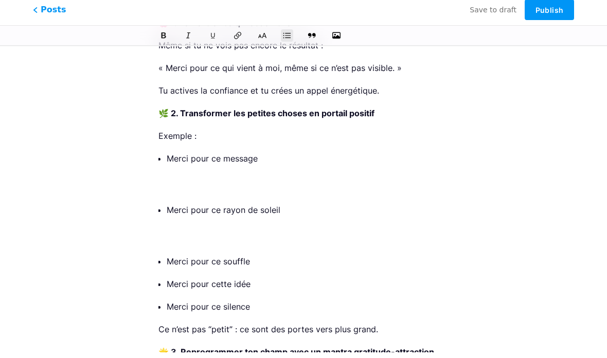
click at [172, 208] on p "Merci pour ce rayon de soleil" at bounding box center [308, 229] width 282 height 43
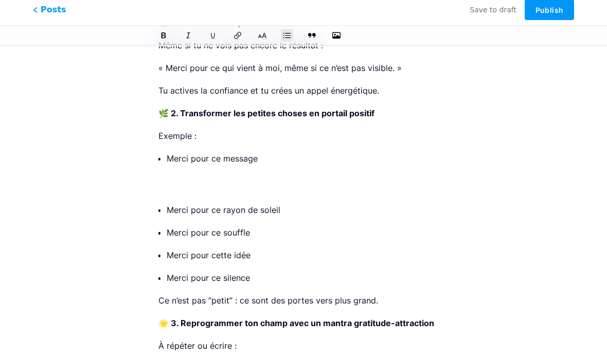
click at [170, 157] on p "Merci pour ce message" at bounding box center [308, 178] width 282 height 43
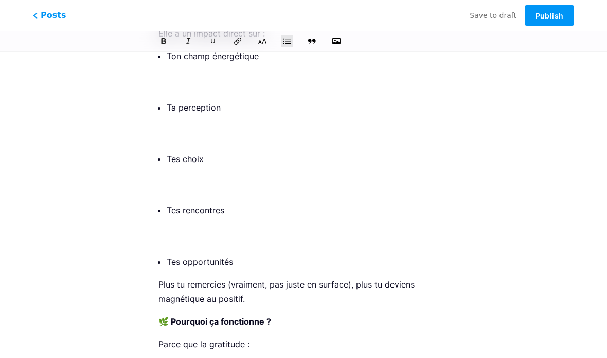
scroll to position [8136, 0]
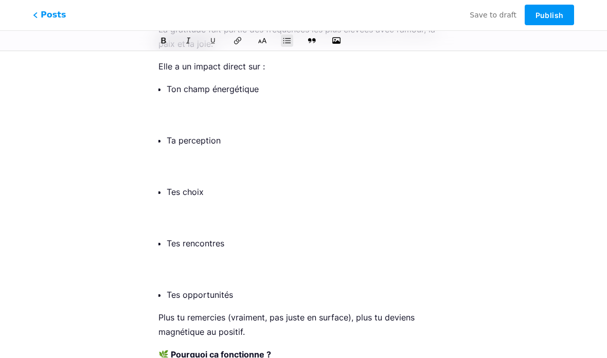
click at [168, 237] on p "Tes rencontres" at bounding box center [308, 258] width 282 height 43
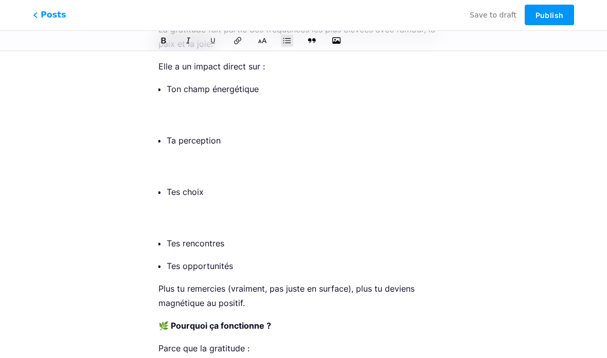
click at [172, 185] on p "Tes choix" at bounding box center [308, 206] width 282 height 43
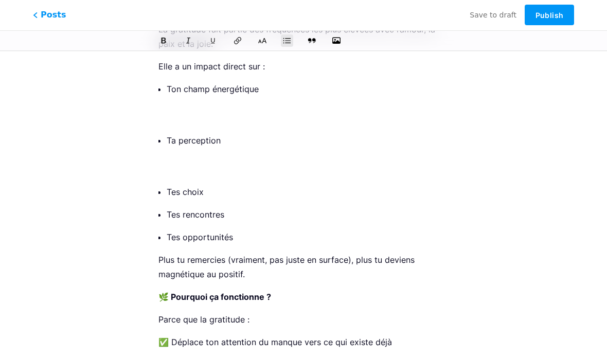
click at [167, 90] on ul "Ton champ énergétique Ta perception Tes choix Tes rencontres Tes opportunités" at bounding box center [308, 163] width 282 height 162
click at [167, 134] on p "Ta perception" at bounding box center [308, 155] width 282 height 43
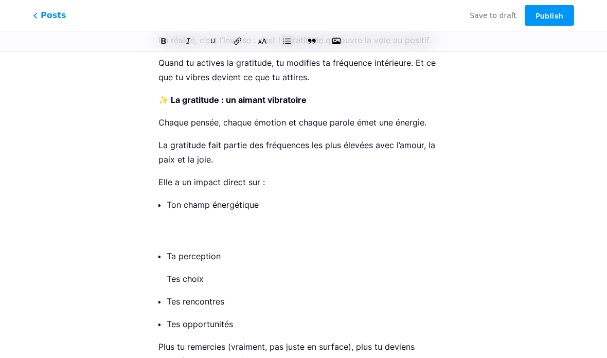
scroll to position [8020, 0]
click at [174, 198] on p "Ton champ énergétique" at bounding box center [308, 219] width 282 height 43
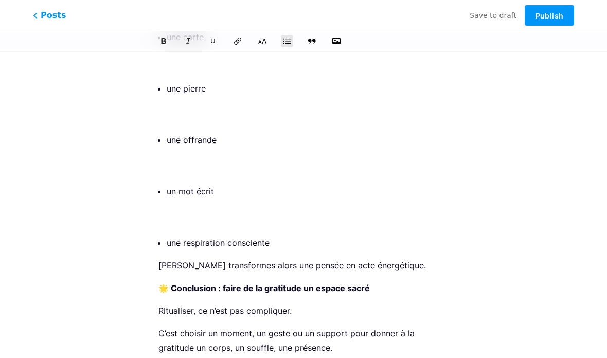
scroll to position [7547, 0]
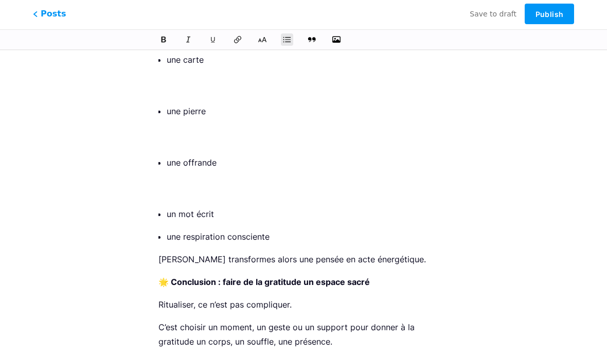
click at [170, 157] on p "une offrande" at bounding box center [308, 178] width 282 height 43
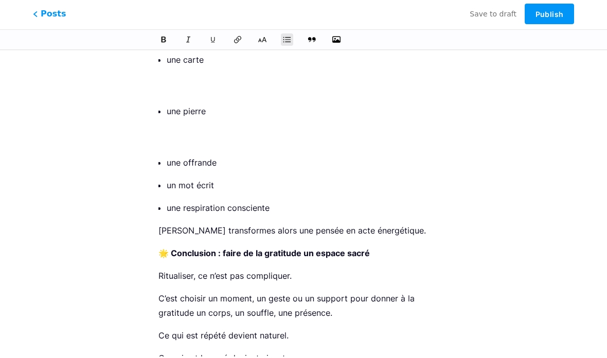
click at [169, 105] on p "une pierre" at bounding box center [308, 126] width 282 height 43
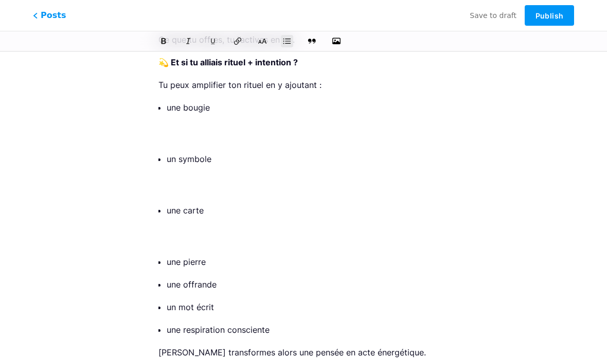
scroll to position [7396, 0]
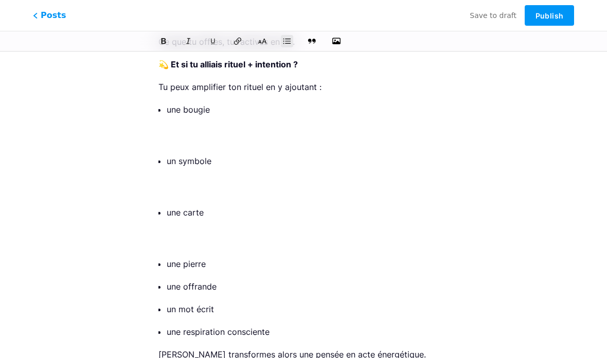
click at [172, 205] on p "une carte" at bounding box center [308, 226] width 282 height 43
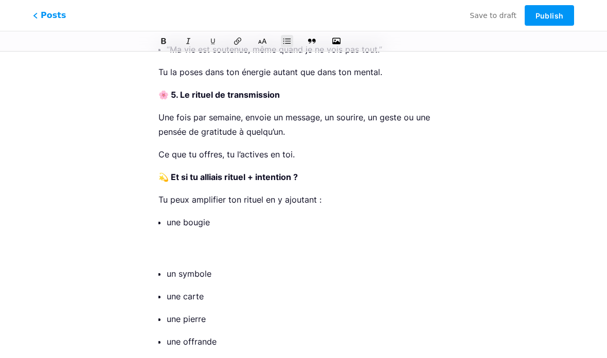
scroll to position [7284, 0]
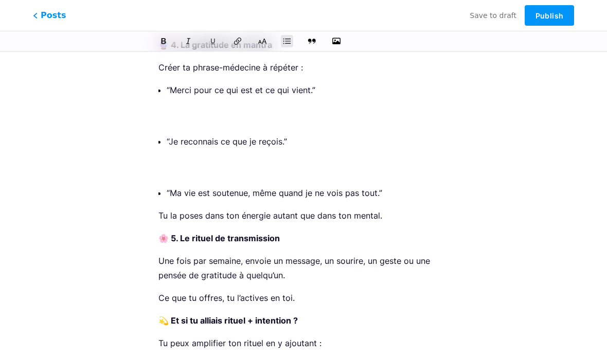
scroll to position [7139, 0]
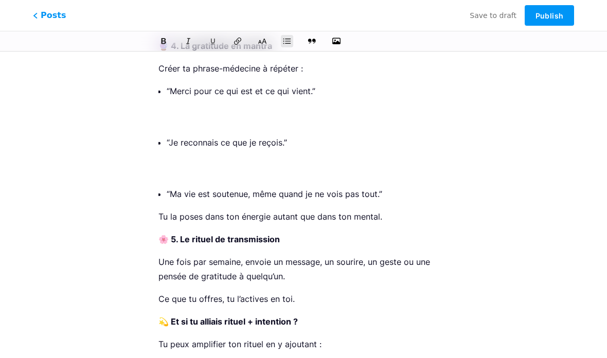
click at [168, 135] on p "“Je reconnais ce que je reçois.”" at bounding box center [308, 156] width 282 height 43
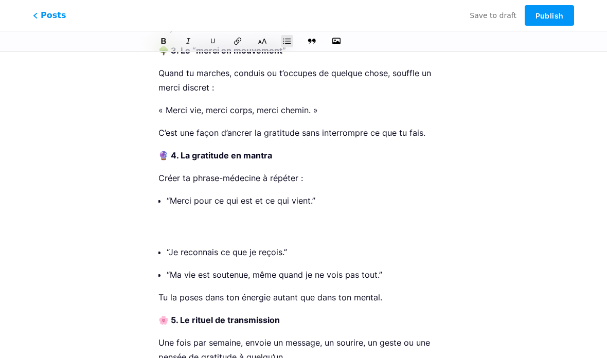
scroll to position [7009, 0]
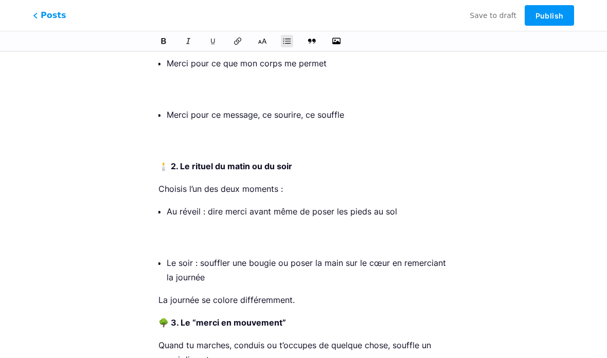
scroll to position [6741, 0]
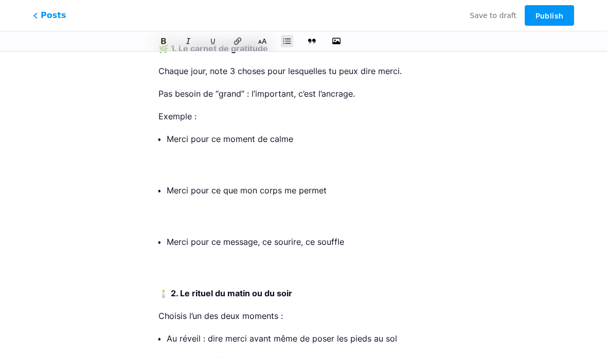
scroll to position [6618, 0]
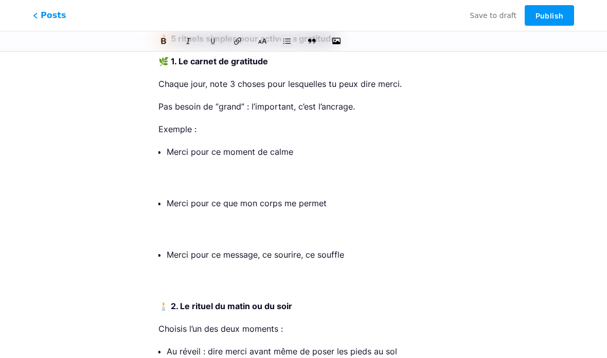
click at [168, 196] on p "Merci pour ce que mon corps me permet" at bounding box center [308, 217] width 282 height 43
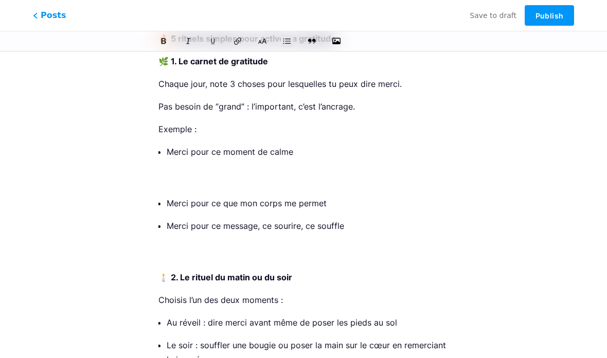
click at [167, 144] on p "Merci pour ce moment de calme" at bounding box center [308, 165] width 282 height 43
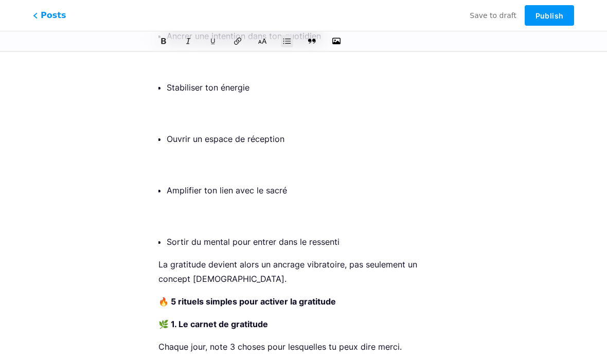
scroll to position [6306, 0]
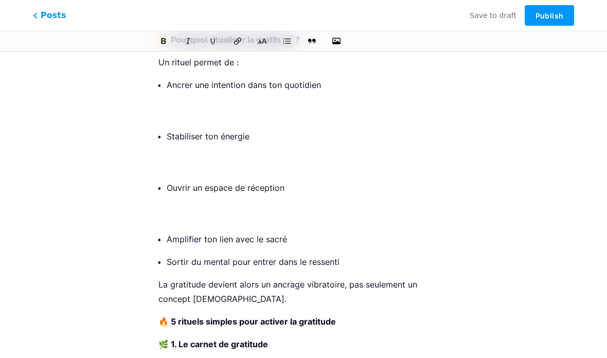
click at [168, 180] on p "Ouvrir un espace de réception" at bounding box center [308, 201] width 282 height 43
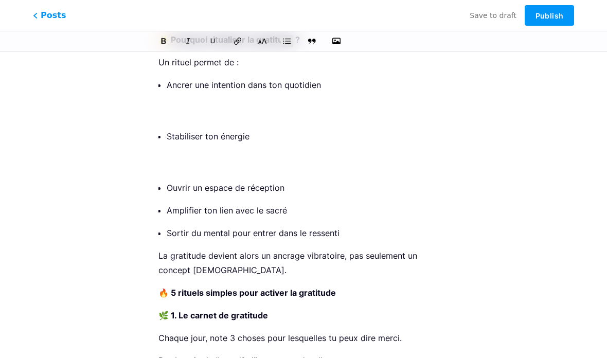
click at [167, 100] on ul "Ancrer une intention dans ton quotidien Stabiliser ton énergie Ouvrir un espace…" at bounding box center [308, 159] width 282 height 162
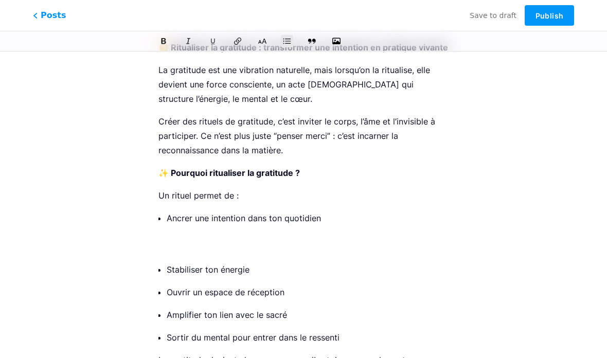
scroll to position [6173, 0]
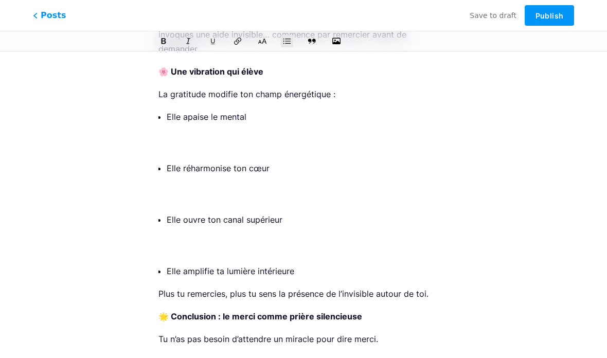
scroll to position [5779, 0]
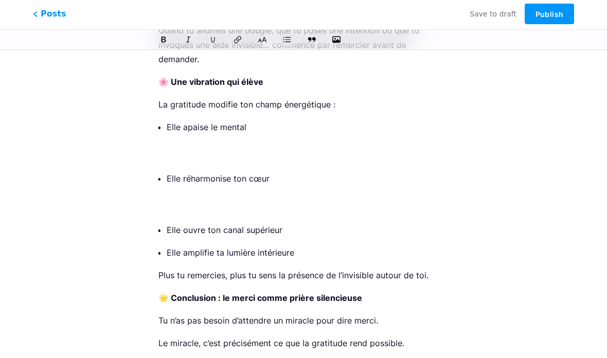
click at [171, 173] on p "Elle réharmonise ton cœur" at bounding box center [308, 194] width 282 height 43
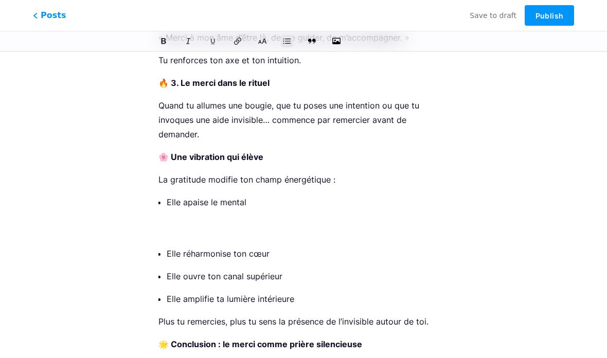
scroll to position [5700, 0]
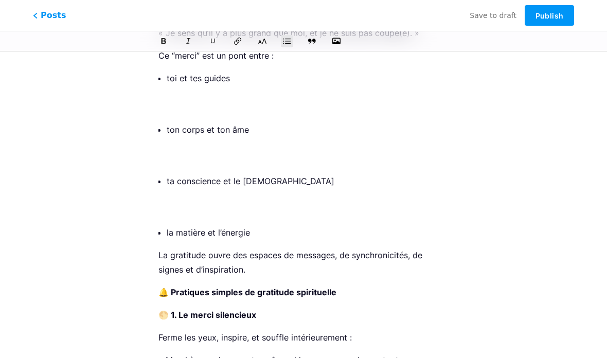
scroll to position [5288, 0]
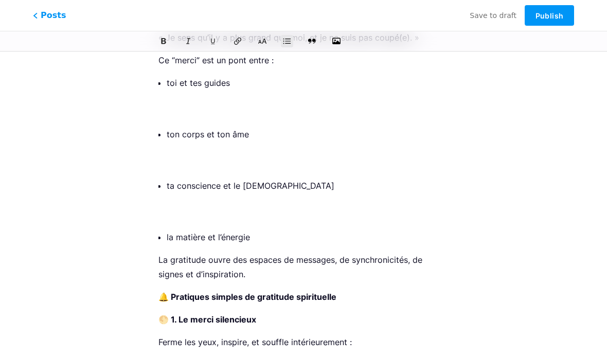
click at [167, 178] on p "ta conscience et le [DEMOGRAPHIC_DATA]" at bounding box center [308, 199] width 282 height 43
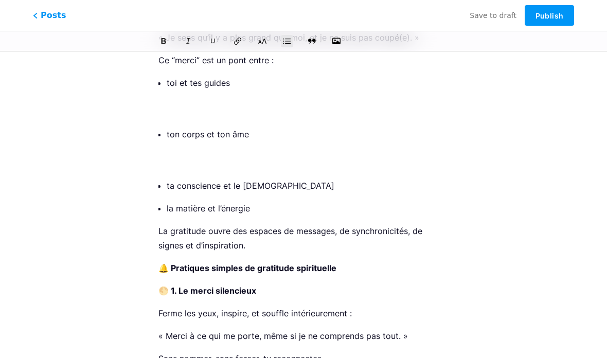
click at [170, 127] on p "ton corps et ton âme" at bounding box center [308, 148] width 282 height 43
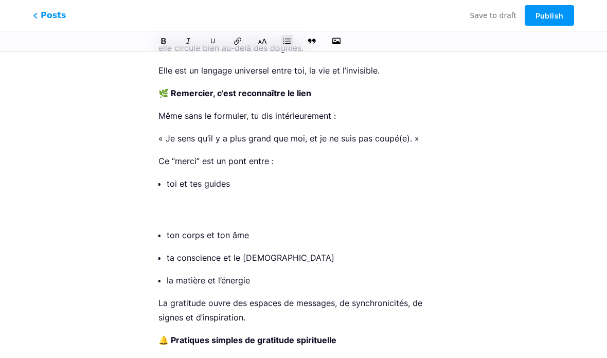
scroll to position [5187, 0]
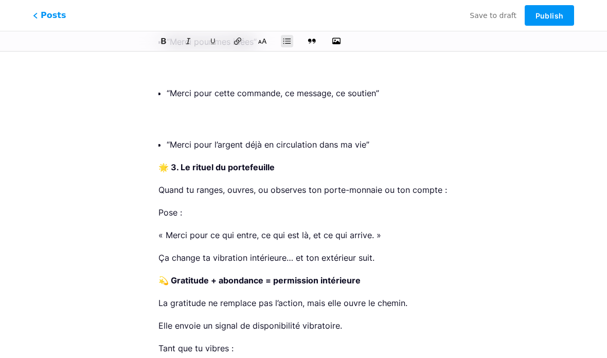
scroll to position [4342, 0]
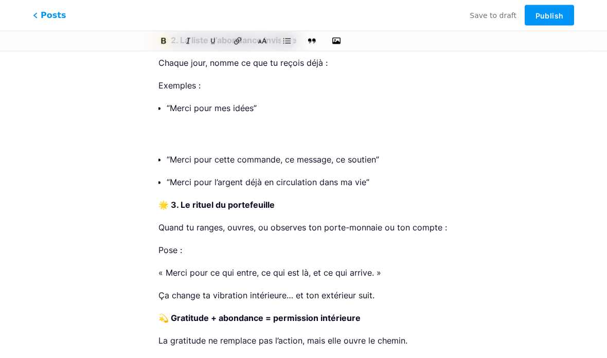
click at [170, 127] on p "“Merci pour mes idées”" at bounding box center [308, 122] width 282 height 43
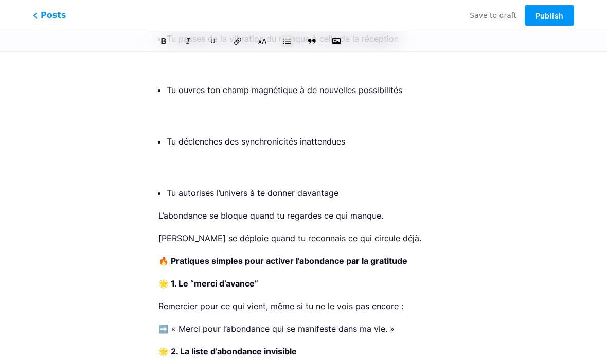
scroll to position [4025, 0]
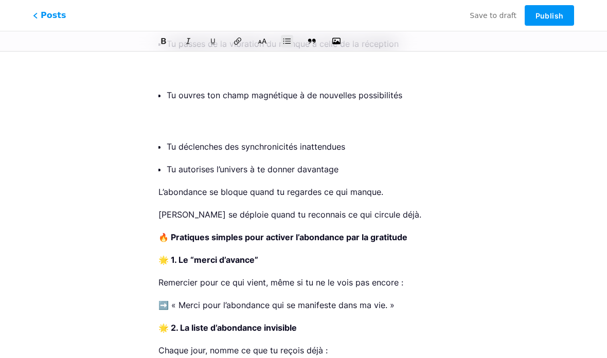
click at [169, 105] on p "Tu ouvres ton champ magnétique à de nouvelles possibilités" at bounding box center [308, 109] width 282 height 43
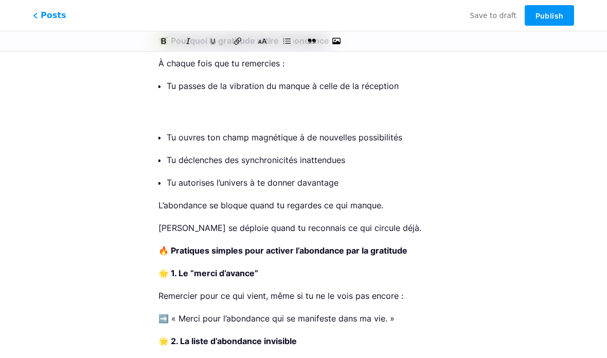
scroll to position [3914, 0]
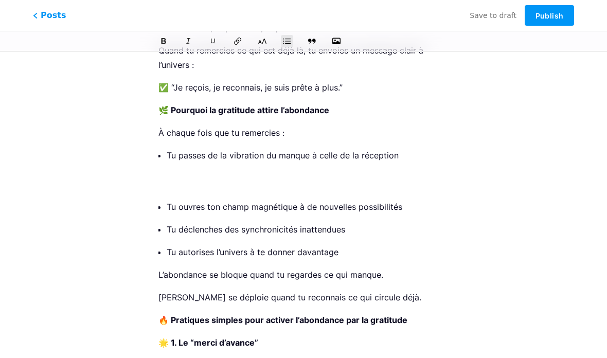
click at [167, 169] on p "Tu passes de la vibration du manque à celle de la réception" at bounding box center [308, 169] width 282 height 43
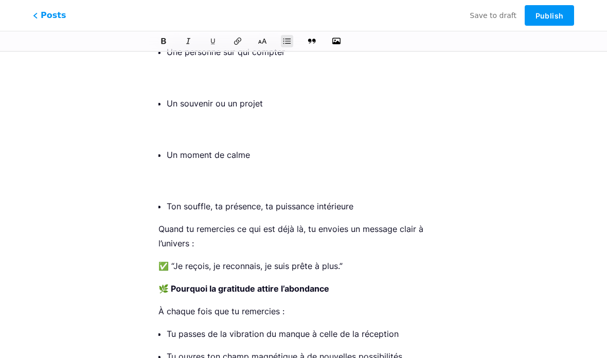
scroll to position [3717, 0]
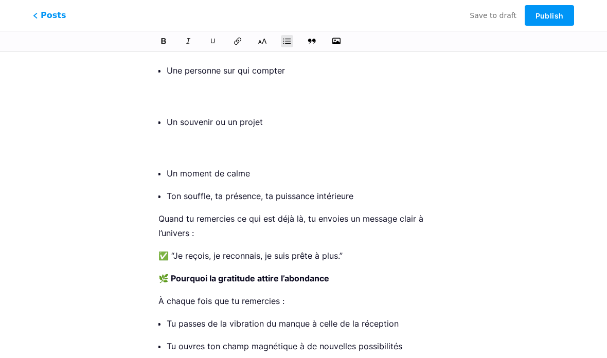
click at [168, 136] on p "Un souvenir ou un projet" at bounding box center [308, 136] width 282 height 43
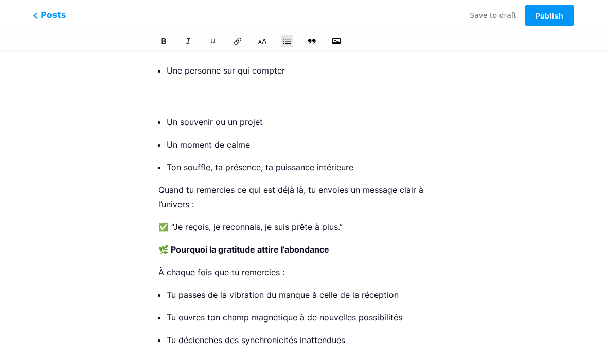
click at [171, 83] on p "Une personne sur qui compter" at bounding box center [308, 84] width 282 height 43
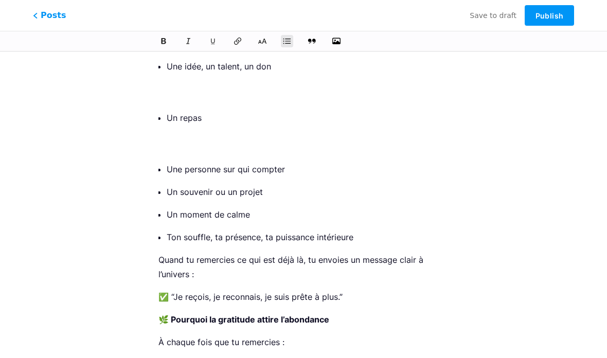
scroll to position [3587, 0]
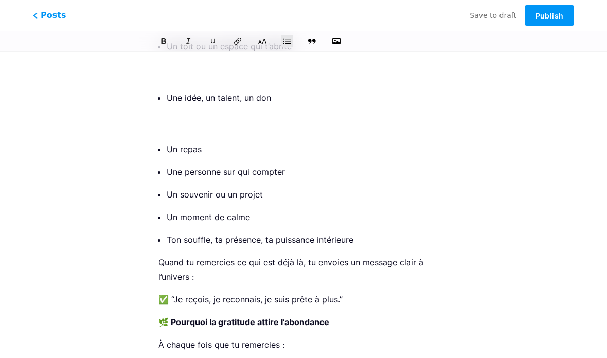
click at [171, 110] on p "Une idée, un talent, un don" at bounding box center [308, 111] width 282 height 43
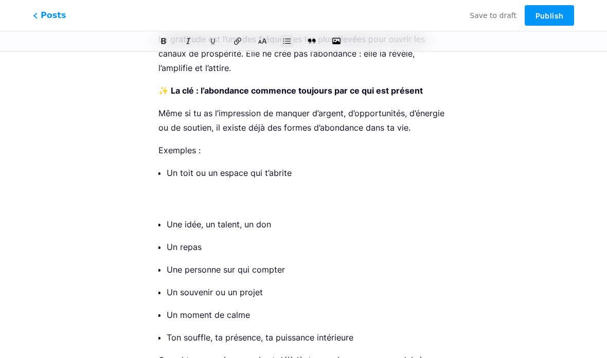
scroll to position [3460, 0]
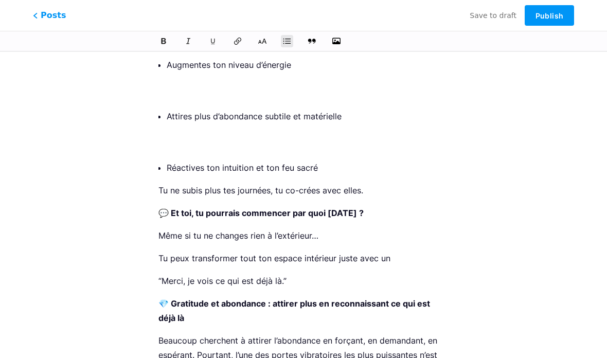
scroll to position [3107, 0]
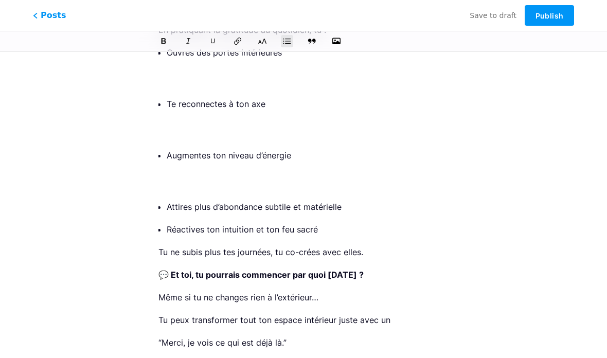
scroll to position [3012, 0]
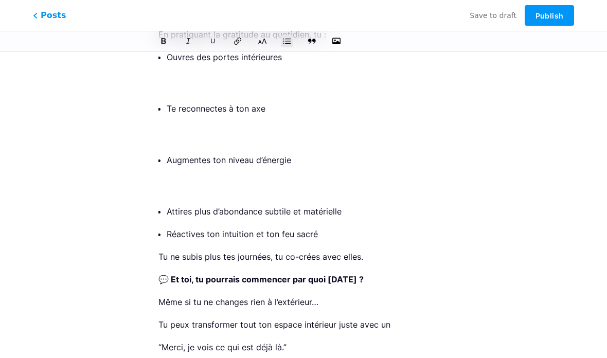
click at [167, 170] on p "Augmentes ton niveau d’énergie" at bounding box center [308, 174] width 282 height 43
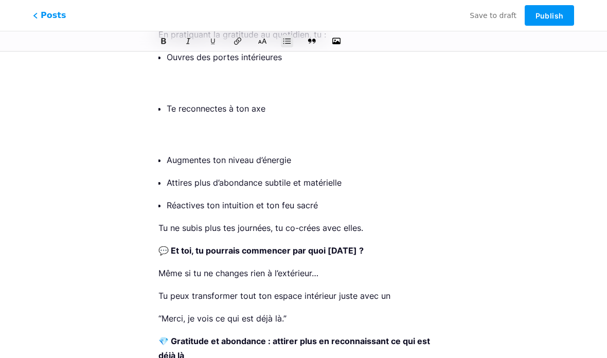
click at [171, 127] on p "Te reconnectes à ton axe" at bounding box center [308, 122] width 282 height 43
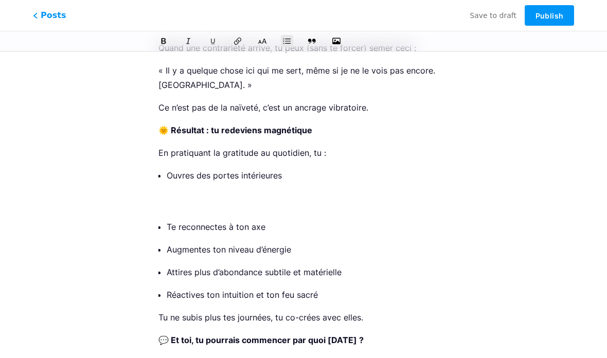
scroll to position [2893, 0]
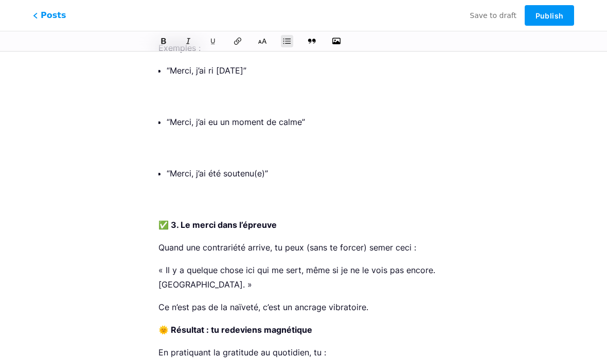
scroll to position [2694, 0]
click at [167, 184] on p "“Merci, j’ai été soutenu(e)”" at bounding box center [308, 188] width 282 height 43
click at [170, 141] on p "“Merci, j’ai eu un moment de calme”" at bounding box center [308, 136] width 282 height 43
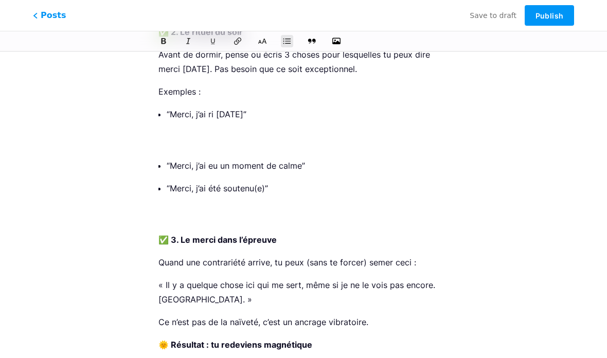
scroll to position [2596, 0]
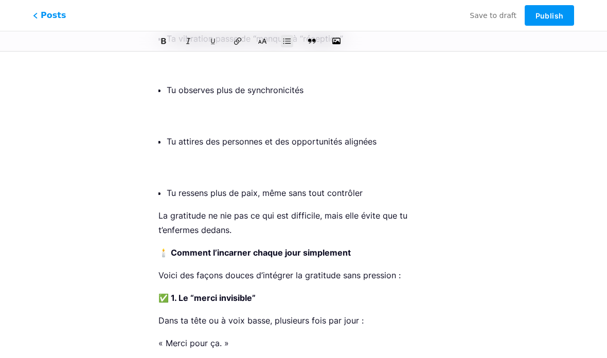
scroll to position [2293, 0]
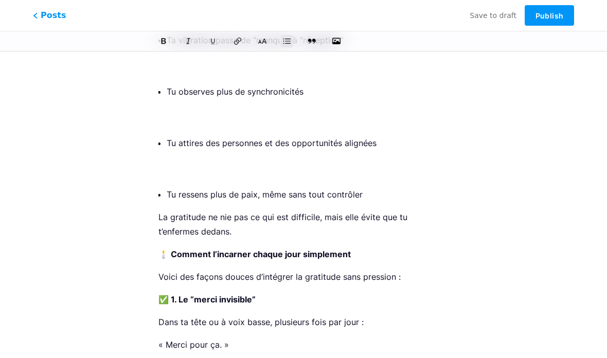
click at [168, 155] on p "Tu attires des personnes et des opportunités alignées" at bounding box center [308, 157] width 282 height 43
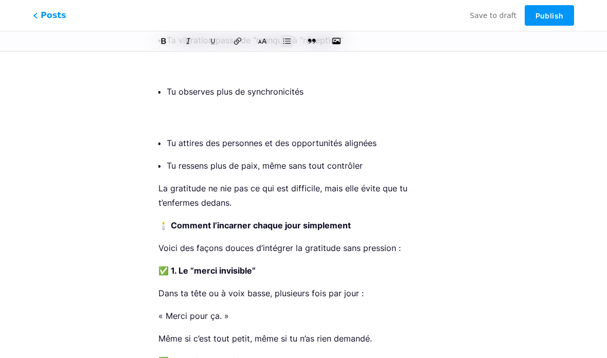
click at [171, 106] on p "Tu observes plus de synchronicités" at bounding box center [308, 105] width 282 height 43
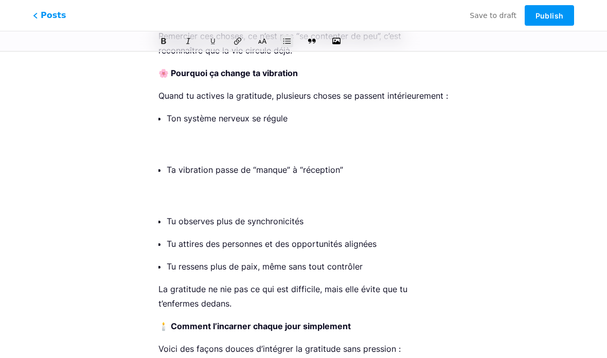
scroll to position [2163, 0]
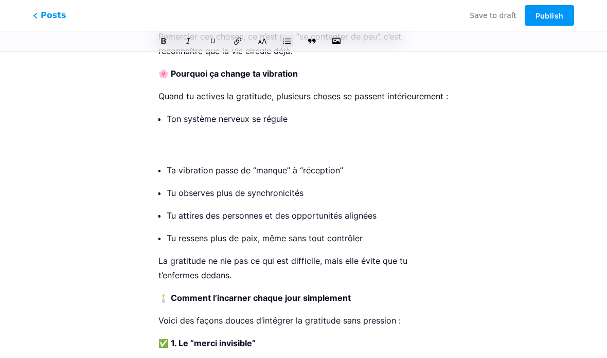
click at [169, 118] on p "Ton système nerveux se régule" at bounding box center [308, 133] width 282 height 43
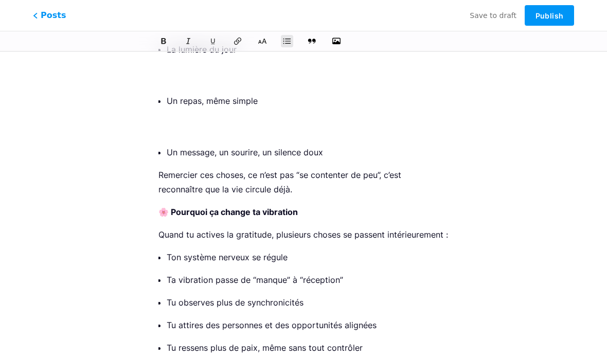
scroll to position [2024, 0]
click at [168, 112] on p "Un repas, même simple" at bounding box center [308, 115] width 282 height 43
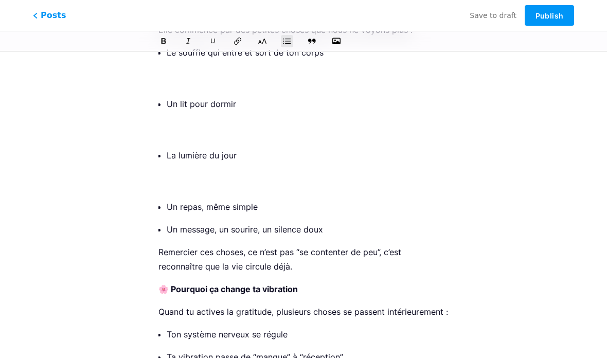
scroll to position [1919, 0]
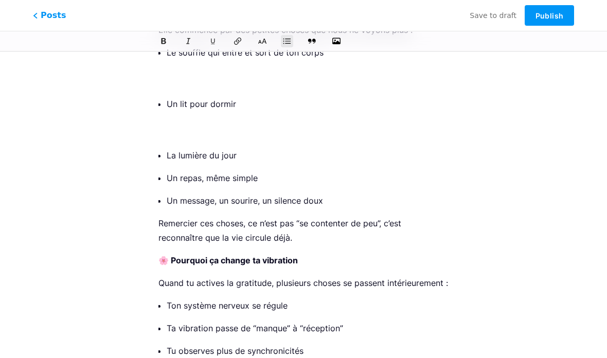
click at [172, 117] on p "Un lit pour dormir" at bounding box center [308, 118] width 282 height 43
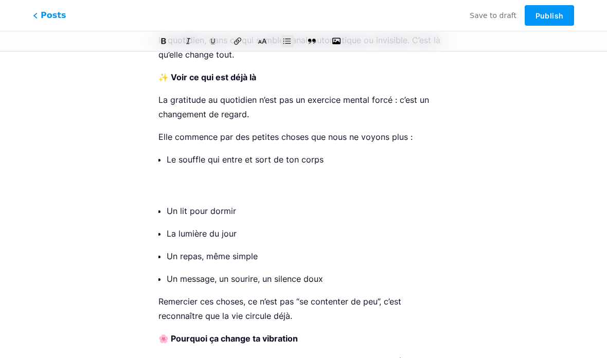
scroll to position [1811, 0]
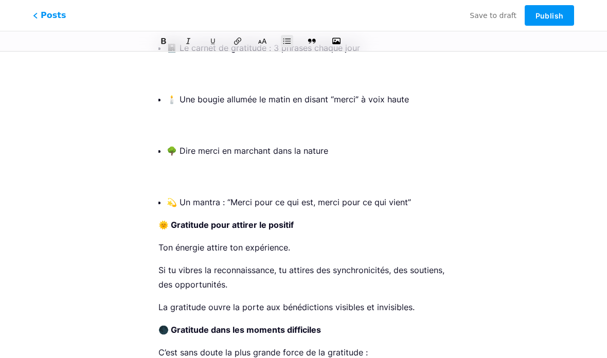
scroll to position [1185, 0]
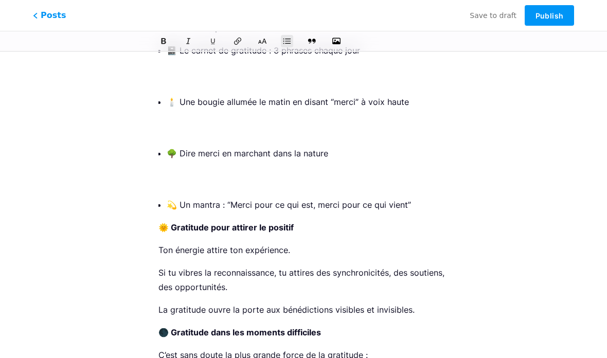
click at [168, 168] on p "🌳 Dire merci en marchant dans la nature" at bounding box center [308, 167] width 282 height 43
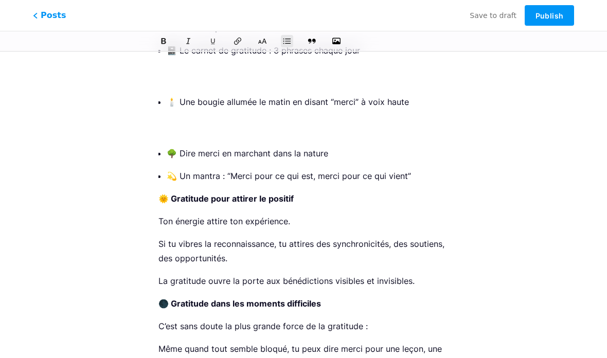
click at [175, 122] on p "🕯️ Une bougie allumée le matin en disant “merci” à voix haute" at bounding box center [308, 116] width 282 height 43
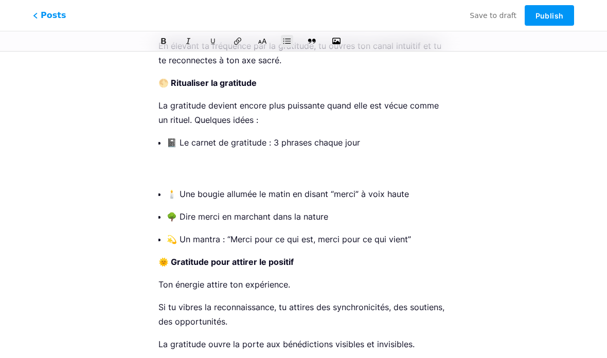
scroll to position [1084, 0]
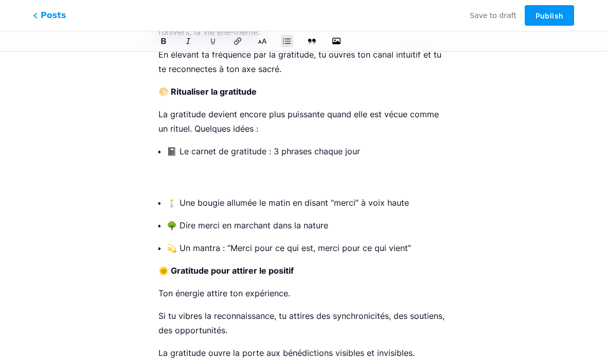
click at [172, 165] on p "📓 Le carnet de gratitude : 3 phrases chaque jour" at bounding box center [308, 165] width 282 height 43
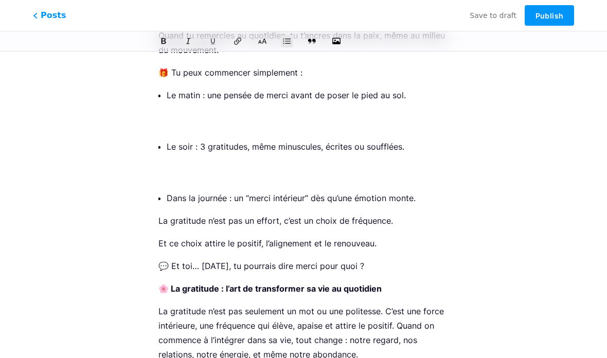
scroll to position [366, 0]
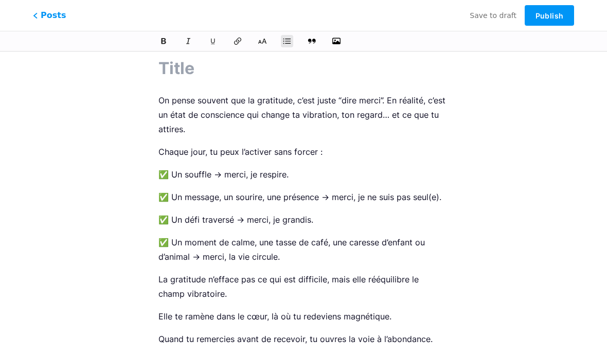
scroll to position [0, 0]
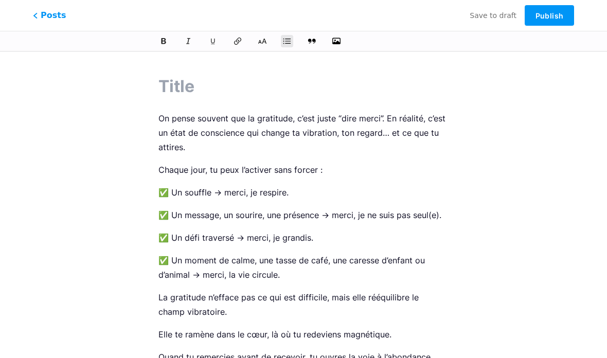
click at [167, 92] on input "text" at bounding box center [303, 86] width 290 height 25
paste input "La gratitude : une porte qui s’ouvre sur plus grand"
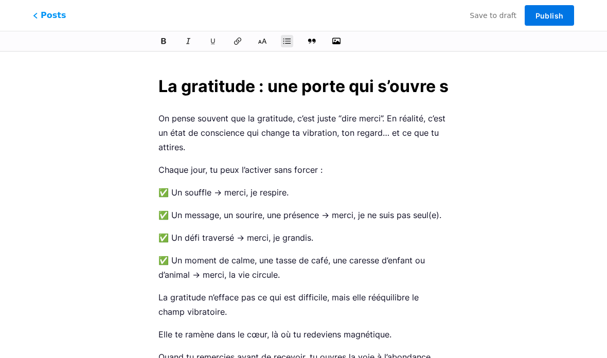
click at [545, 14] on span "Publish" at bounding box center [549, 15] width 28 height 9
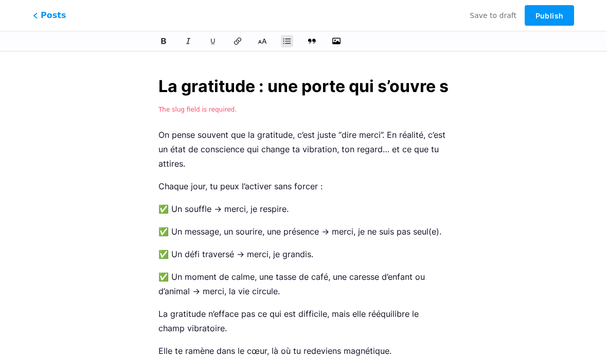
click at [430, 85] on input "La gratitude : une porte qui s’ouvre sur plus grand" at bounding box center [303, 86] width 290 height 25
click at [429, 87] on input "La gratitude : une porte qui s’ouvre sur plus grand" at bounding box center [303, 86] width 290 height 25
click at [421, 86] on input "La gratitude : une porte qui s’ouvre sur plus grand" at bounding box center [303, 86] width 290 height 25
type input "La gratitude : une p sur plus grand"
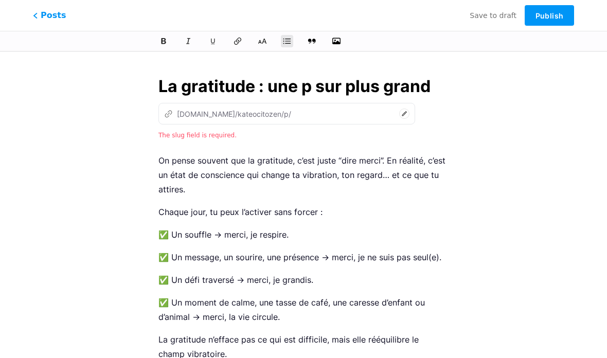
click at [430, 86] on input "La gratitude : une p sur plus grand" at bounding box center [303, 86] width 290 height 25
click at [427, 87] on input "La gratitude : une p sur plus grand" at bounding box center [303, 86] width 290 height 25
type input "la-gratitude-une-p-sur-plus-grand"
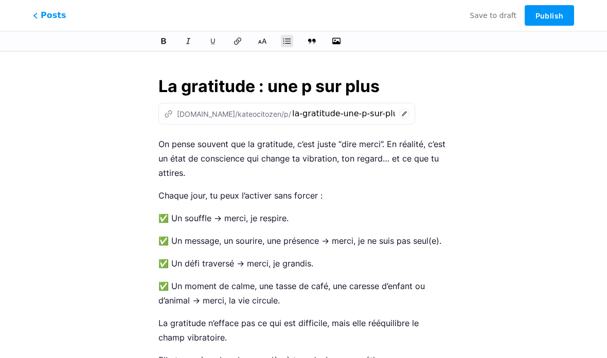
type input "La gratitude : une p sur plu"
type input "la-gratitude-une-p-sur-plus"
type input "La gratitude : une p sur"
type input "la-gratitude-une-p-sur"
type input "L"
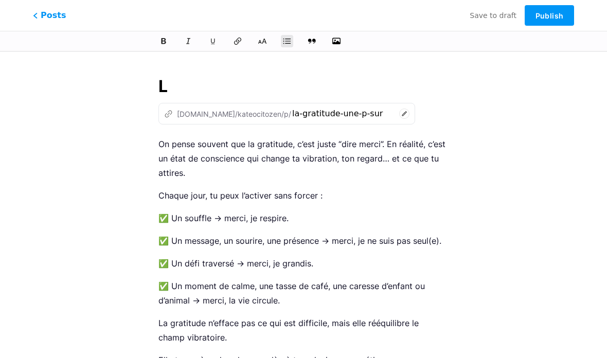
type input "la"
click at [170, 84] on input "text" at bounding box center [303, 86] width 290 height 25
paste input "La gratitude ouvre des portes"
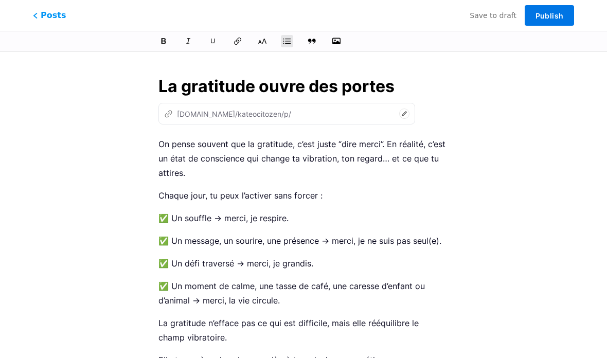
click at [550, 15] on span "Publish" at bounding box center [549, 15] width 28 height 9
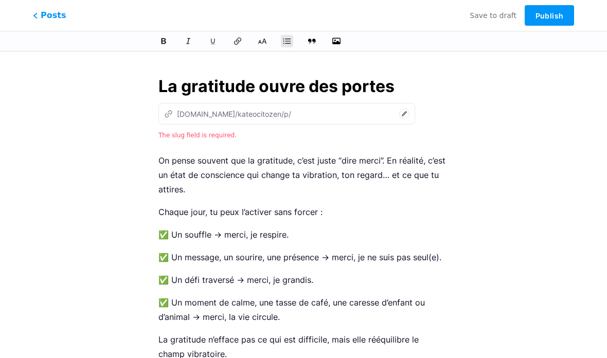
click at [236, 88] on input "La gratitude ouvre des portes" at bounding box center [303, 86] width 290 height 25
click at [366, 87] on input "La gratitude ouvre des portes" at bounding box center [303, 86] width 290 height 25
click at [373, 83] on input "La gratitude ouvre des portes" at bounding box center [303, 86] width 290 height 25
click at [400, 118] on circle at bounding box center [405, 114] width 10 height 10
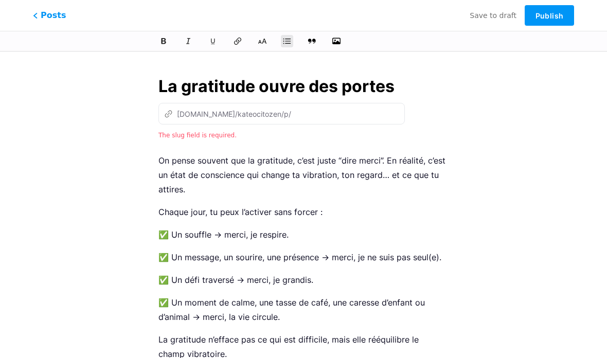
click at [205, 93] on input "La gratitude ouvre des portes" at bounding box center [303, 86] width 290 height 25
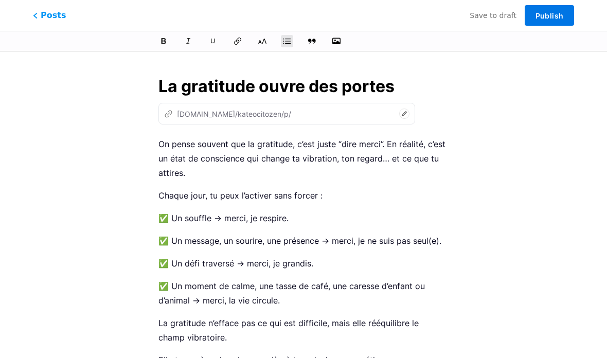
click at [549, 12] on span "Publish" at bounding box center [549, 15] width 28 height 9
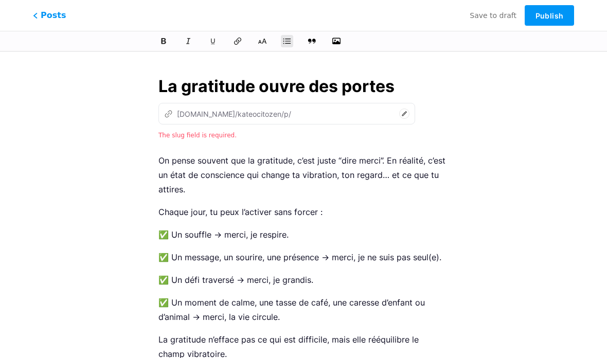
click at [356, 89] on input "La gratitude ouvre des portes" at bounding box center [303, 86] width 290 height 25
click at [358, 92] on input "La gratitude ouvre des portes" at bounding box center [303, 86] width 290 height 25
click at [359, 92] on input "La gratitude ouvre des portes" at bounding box center [303, 86] width 290 height 25
type input "L"
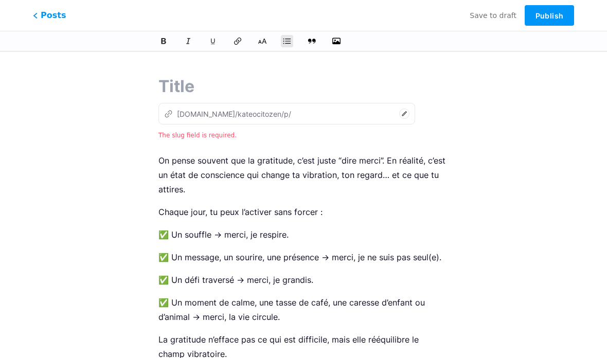
click at [183, 136] on span "The slug field is required." at bounding box center [197, 135] width 78 height 7
click at [172, 89] on input "text" at bounding box center [303, 86] width 290 height 25
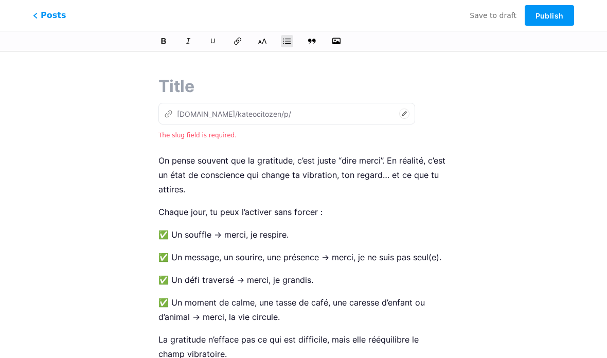
click at [170, 87] on input "text" at bounding box center [303, 86] width 290 height 25
paste input "La gratitude ouvre des portes"
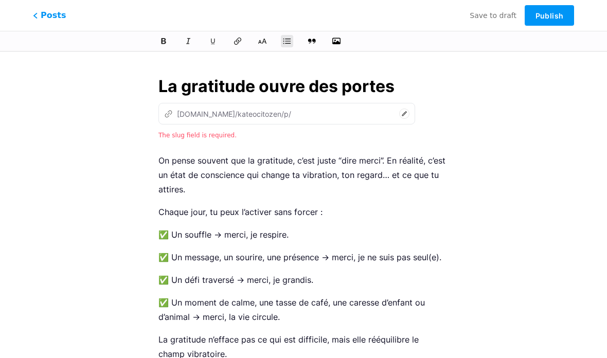
type input "La gratitude ouvre des portes"
click at [557, 21] on button "Publish" at bounding box center [548, 15] width 49 height 21
click at [572, 25] on button "Publish" at bounding box center [548, 15] width 49 height 21
click at [211, 137] on span "The slug field is required." at bounding box center [197, 135] width 78 height 7
click at [400, 117] on circle at bounding box center [405, 114] width 10 height 10
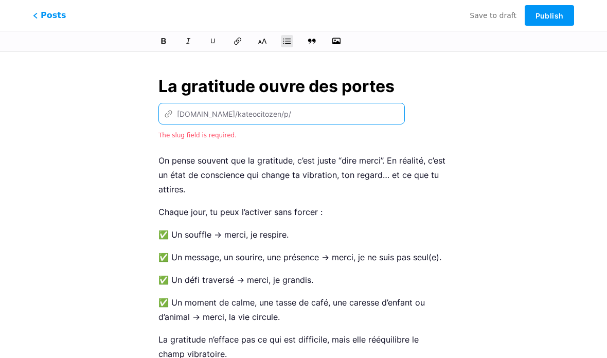
click at [292, 116] on input "text" at bounding box center [343, 113] width 103 height 12
paste input "La gratitude ouvre des portes"
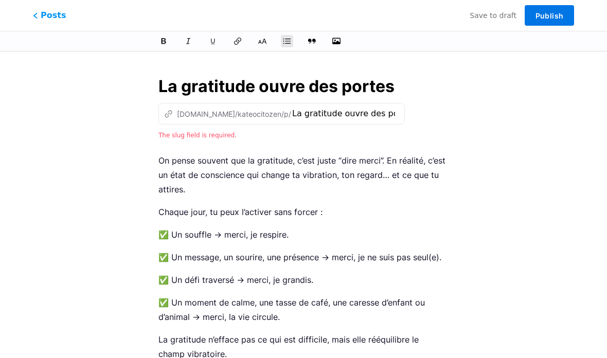
click at [553, 12] on span "Publish" at bounding box center [549, 15] width 28 height 9
type input "la-gratitude-ouvre-des-portes"
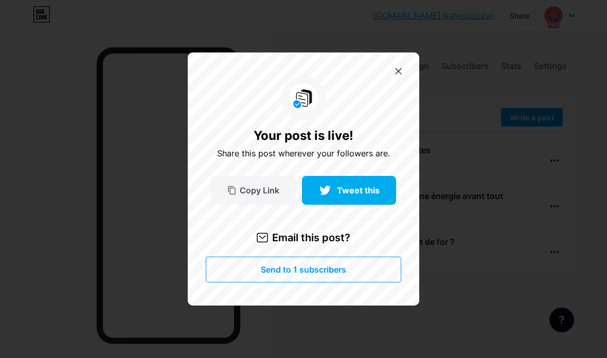
click at [245, 195] on span "Copy Link" at bounding box center [260, 190] width 40 height 9
click at [241, 195] on span "Copy Link" at bounding box center [260, 190] width 40 height 9
